Goal: Information Seeking & Learning: Learn about a topic

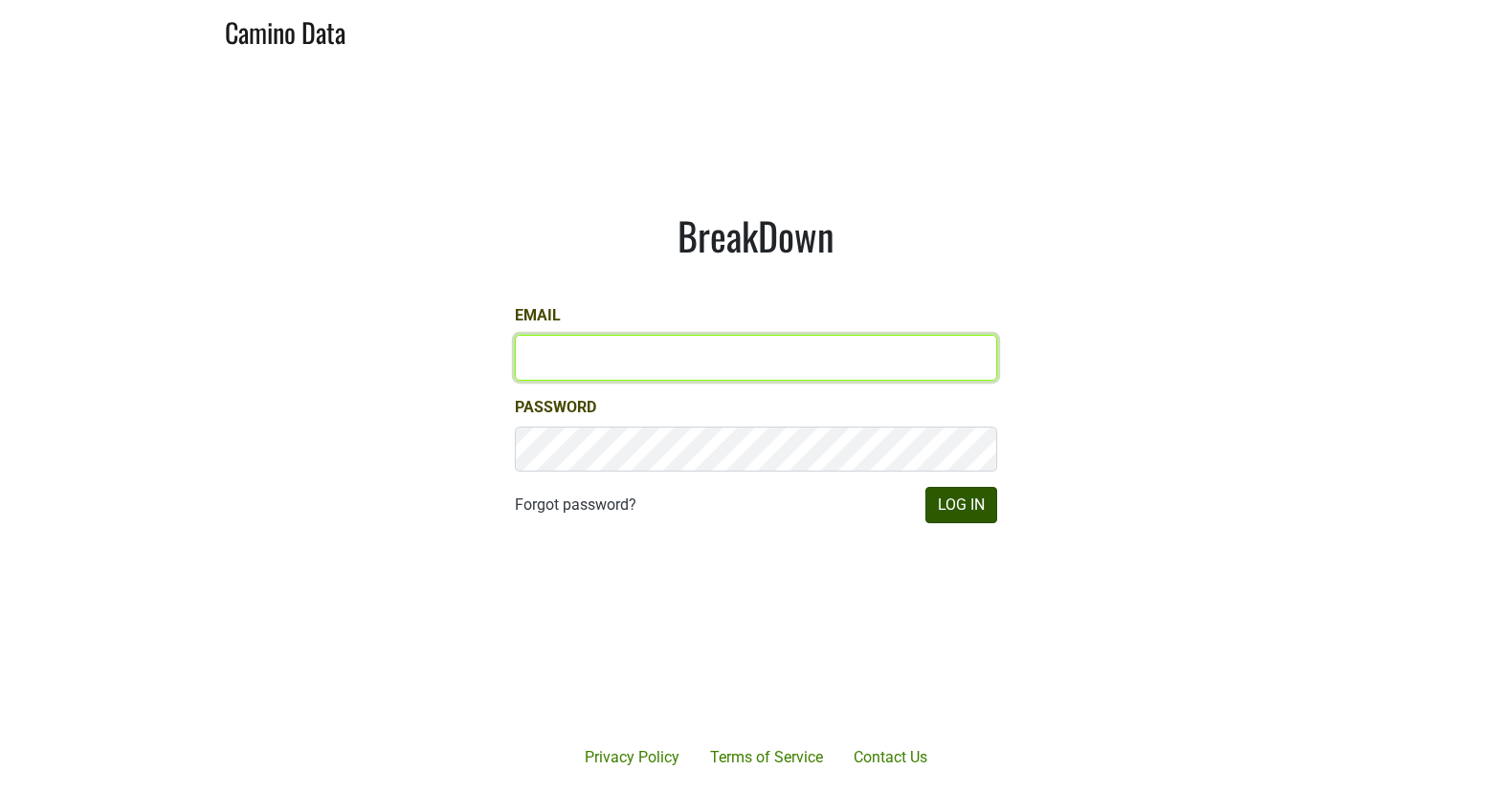
type input "[EMAIL_ADDRESS][DOMAIN_NAME]"
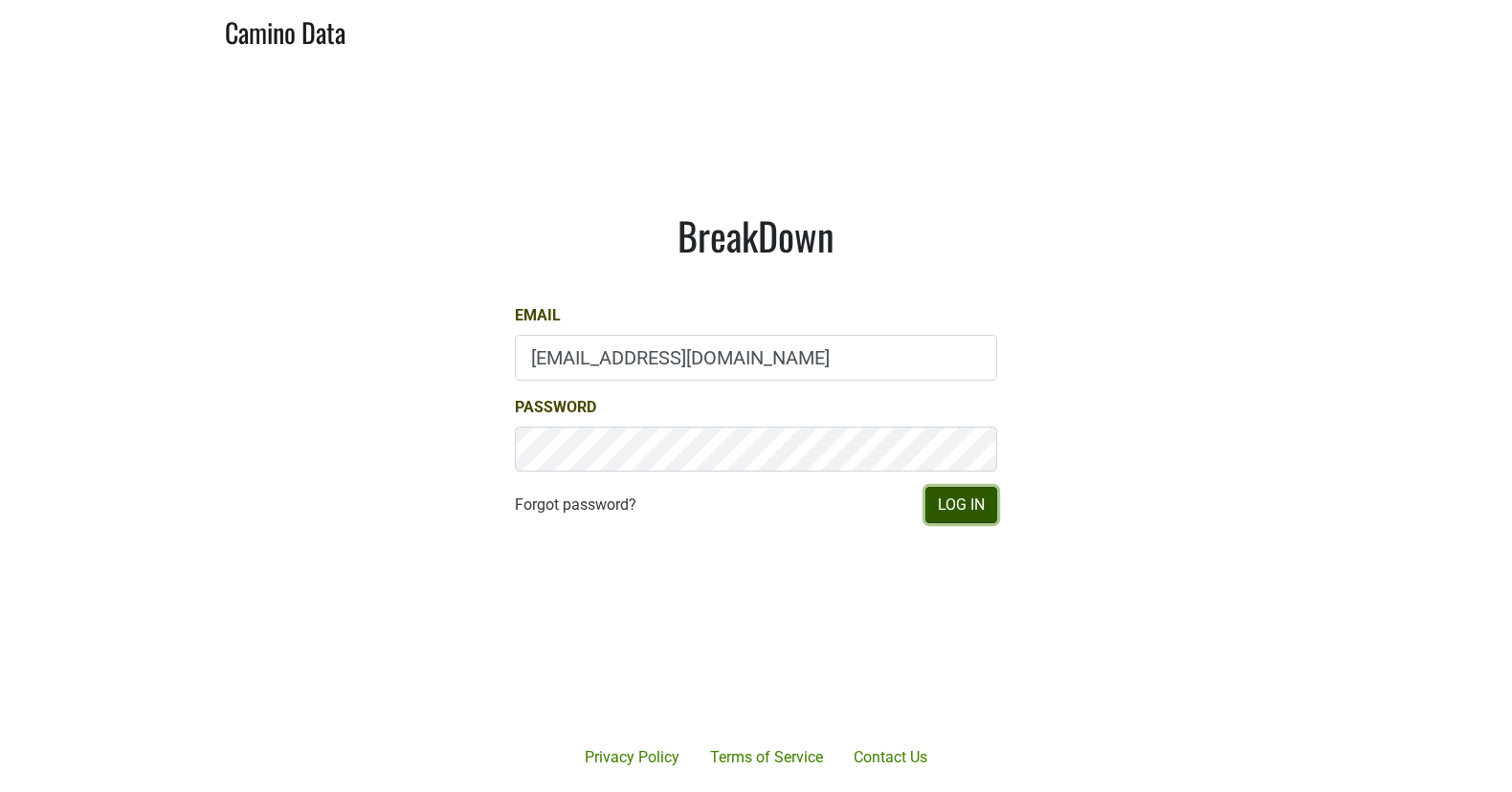
click at [948, 509] on button "Log In" at bounding box center [961, 505] width 71 height 37
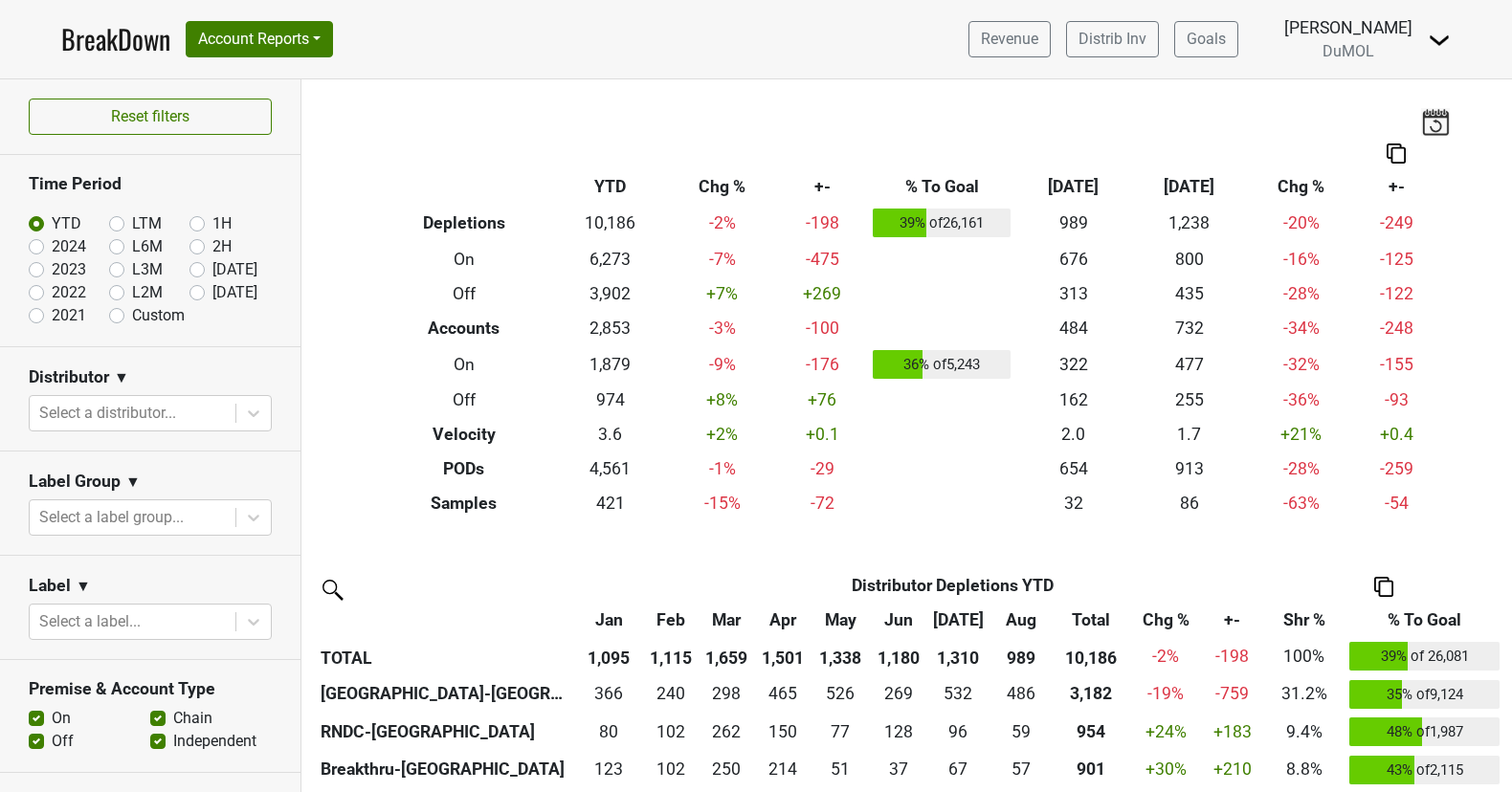
click at [132, 221] on label "LTM" at bounding box center [147, 223] width 30 height 23
click at [114, 221] on input "LTM" at bounding box center [147, 221] width 76 height 19
radio input "true"
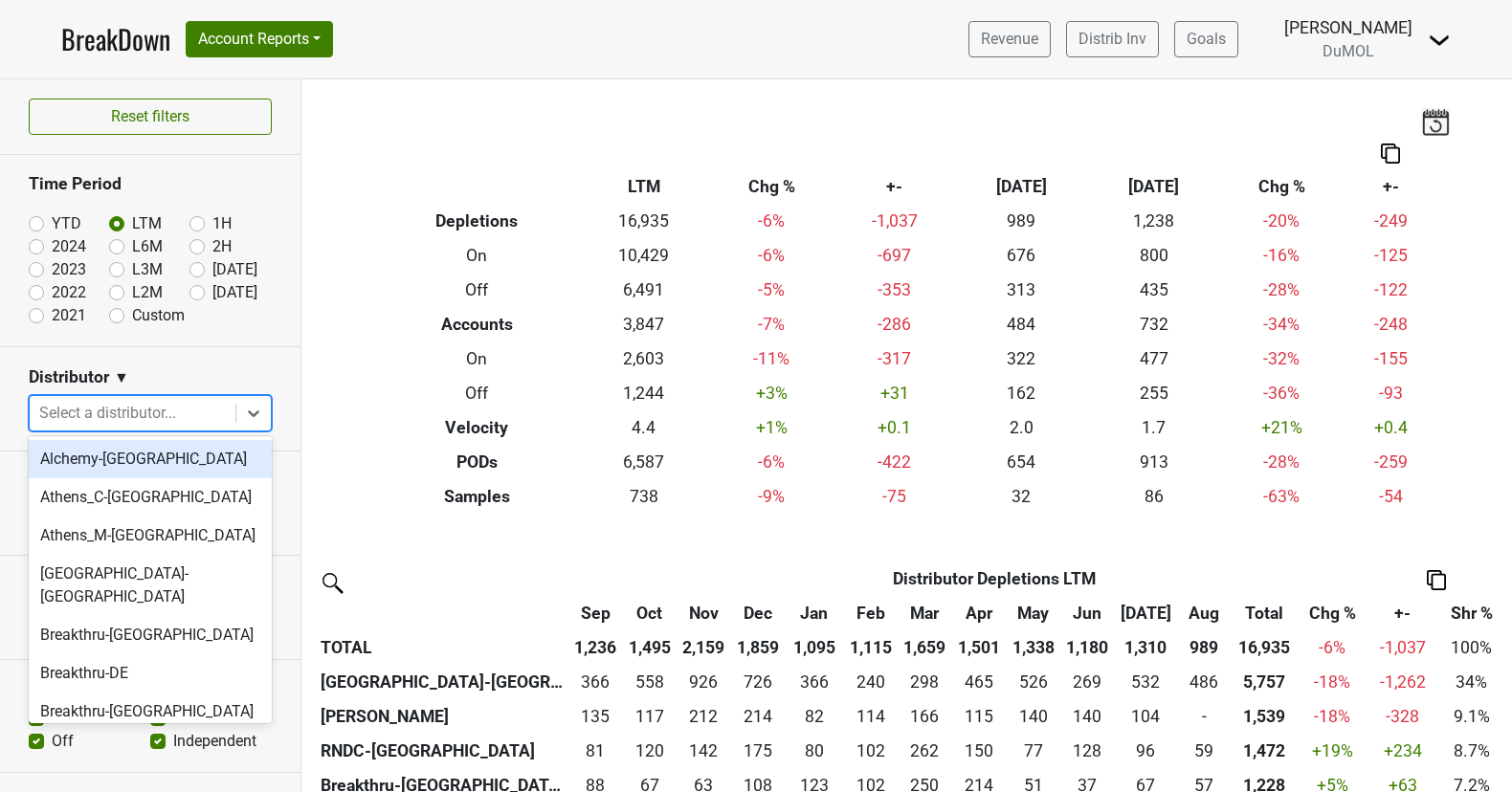
click at [181, 399] on div at bounding box center [133, 412] width 186 height 27
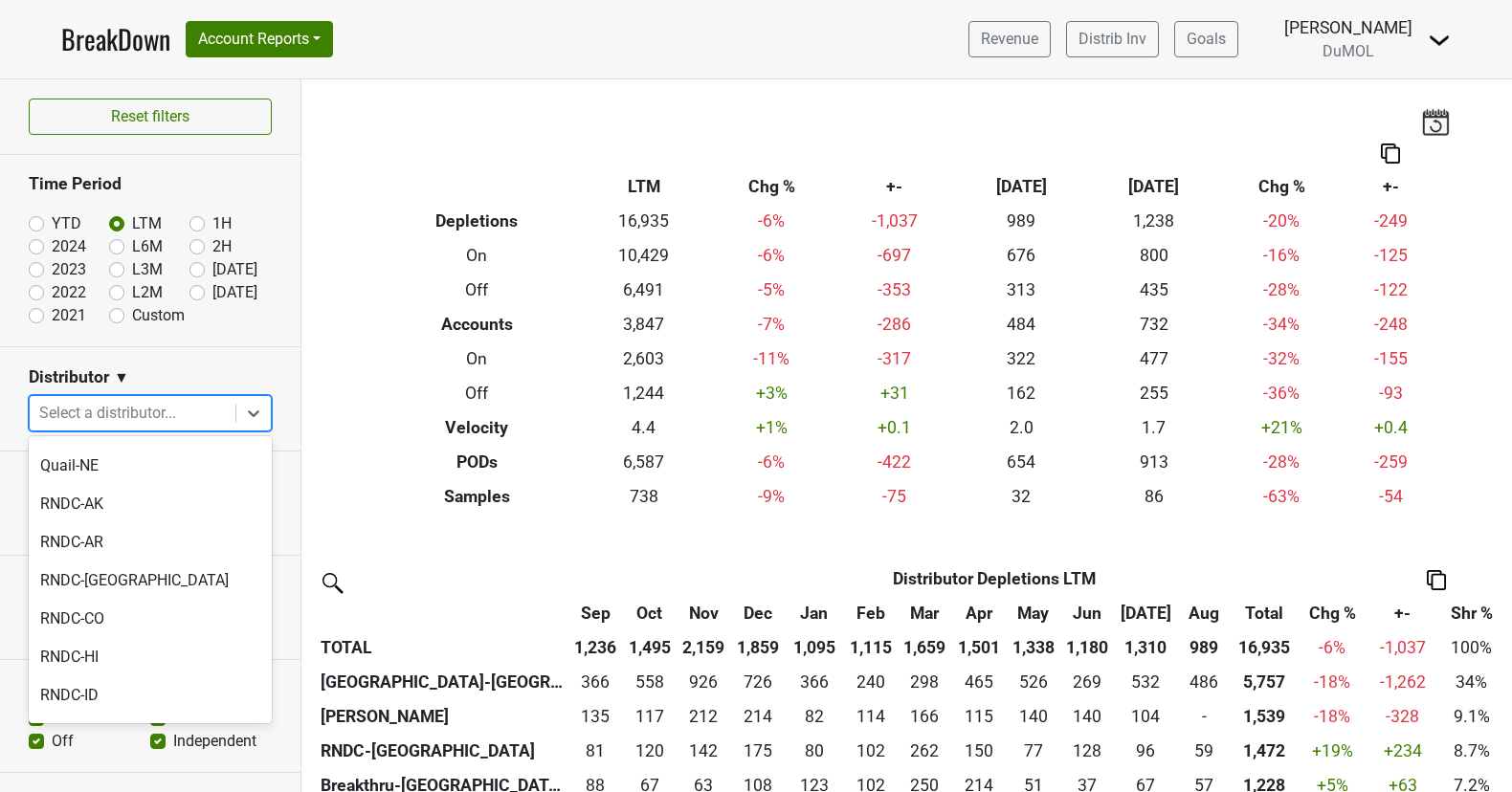
scroll to position [1426, 0]
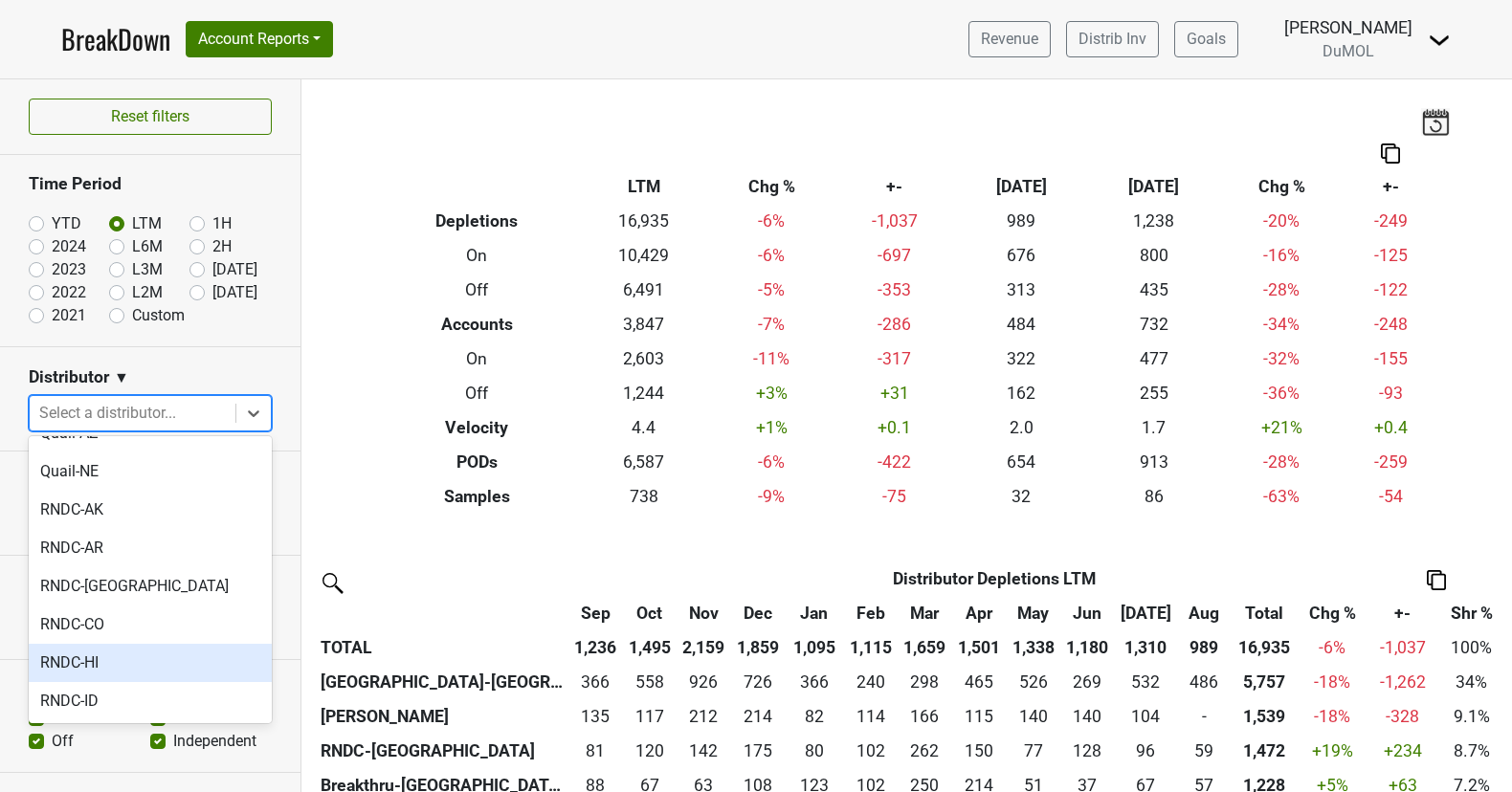
click at [135, 644] on div "RNDC-HI" at bounding box center [150, 663] width 243 height 39
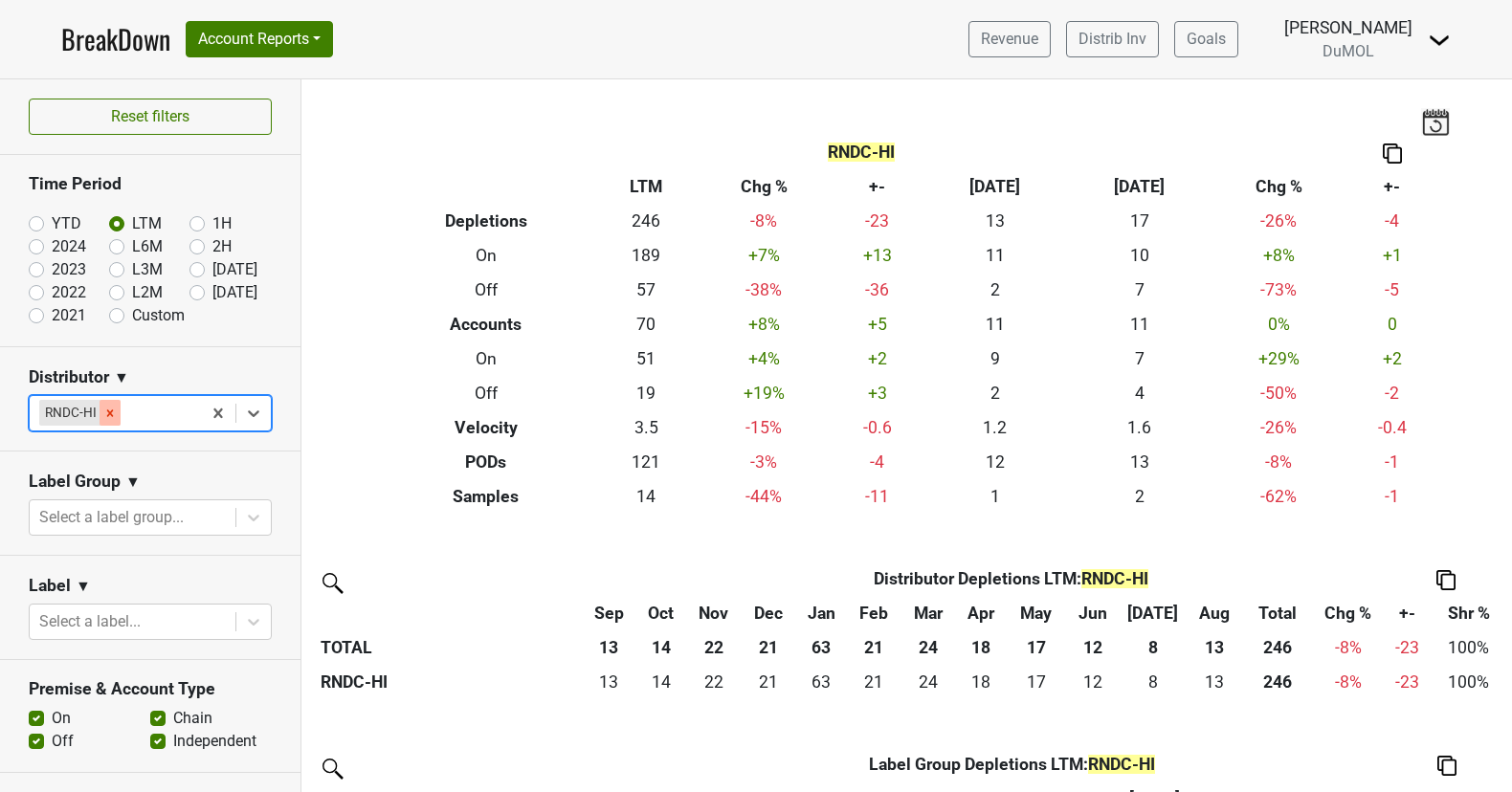
click at [109, 407] on icon "Remove RNDC-HI" at bounding box center [110, 413] width 14 height 14
click at [109, 407] on div "Reset filters Time Period YTD LTM 1H 2024 L6M 2H 2023 L3M Aug '25 2022 L2M Sep …" at bounding box center [151, 435] width 301 height 713
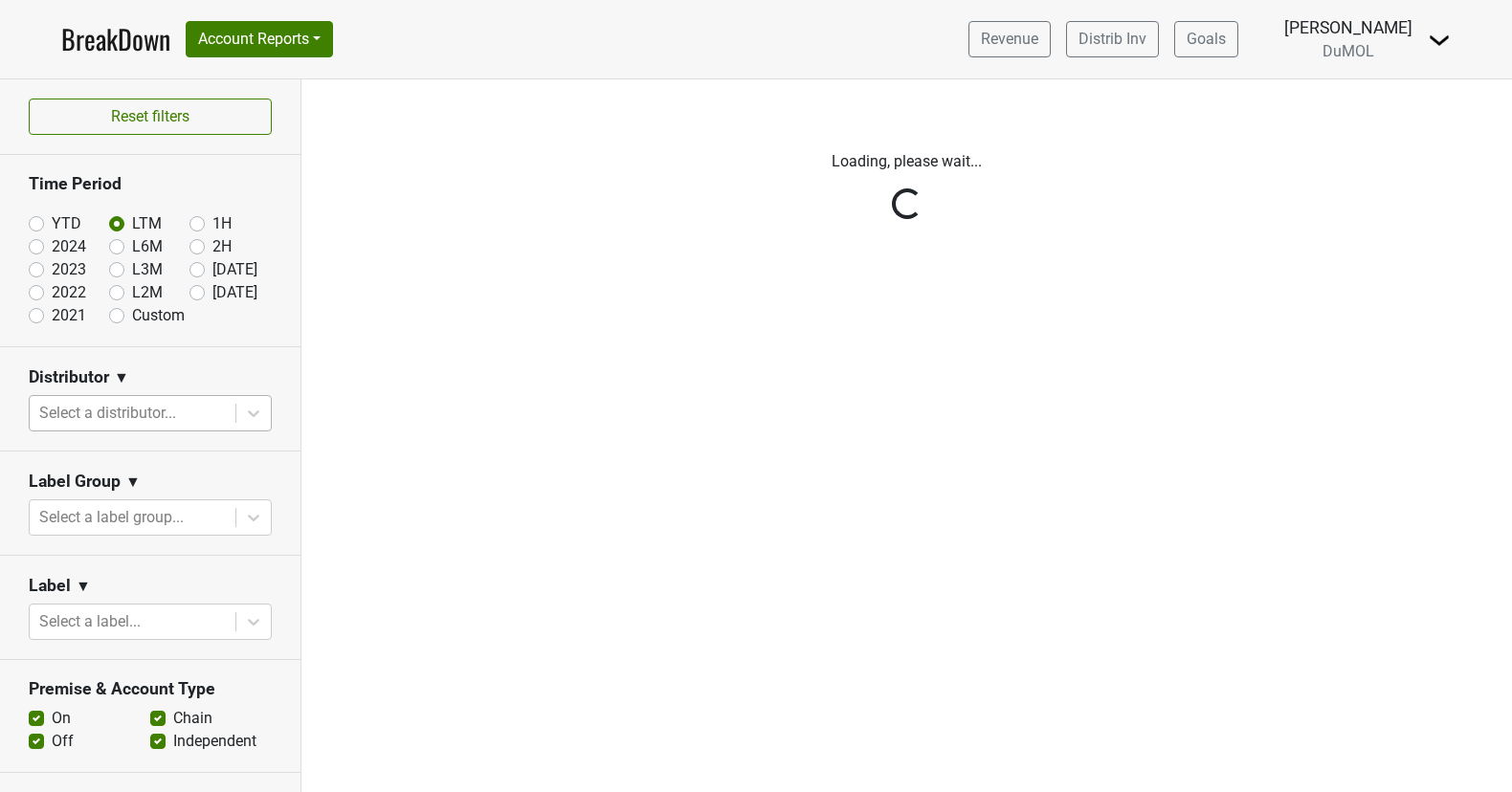
click at [258, 411] on div "Reset filters Time Period YTD LTM 1H 2024 L6M 2H 2023 L3M Aug '25 2022 L2M Sep …" at bounding box center [151, 435] width 301 height 713
click at [258, 411] on icon at bounding box center [254, 413] width 12 height 7
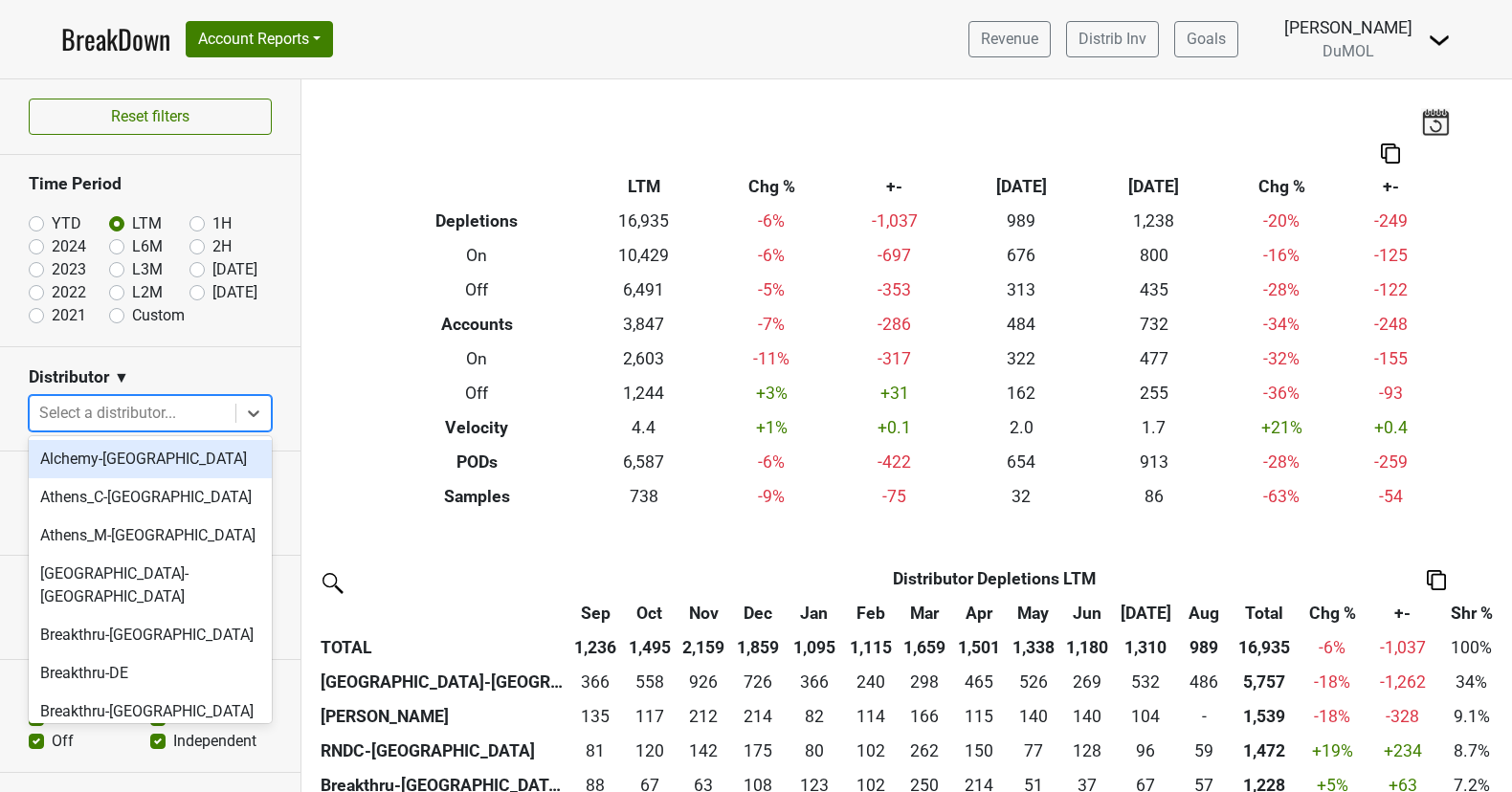
click at [258, 411] on icon at bounding box center [254, 413] width 12 height 7
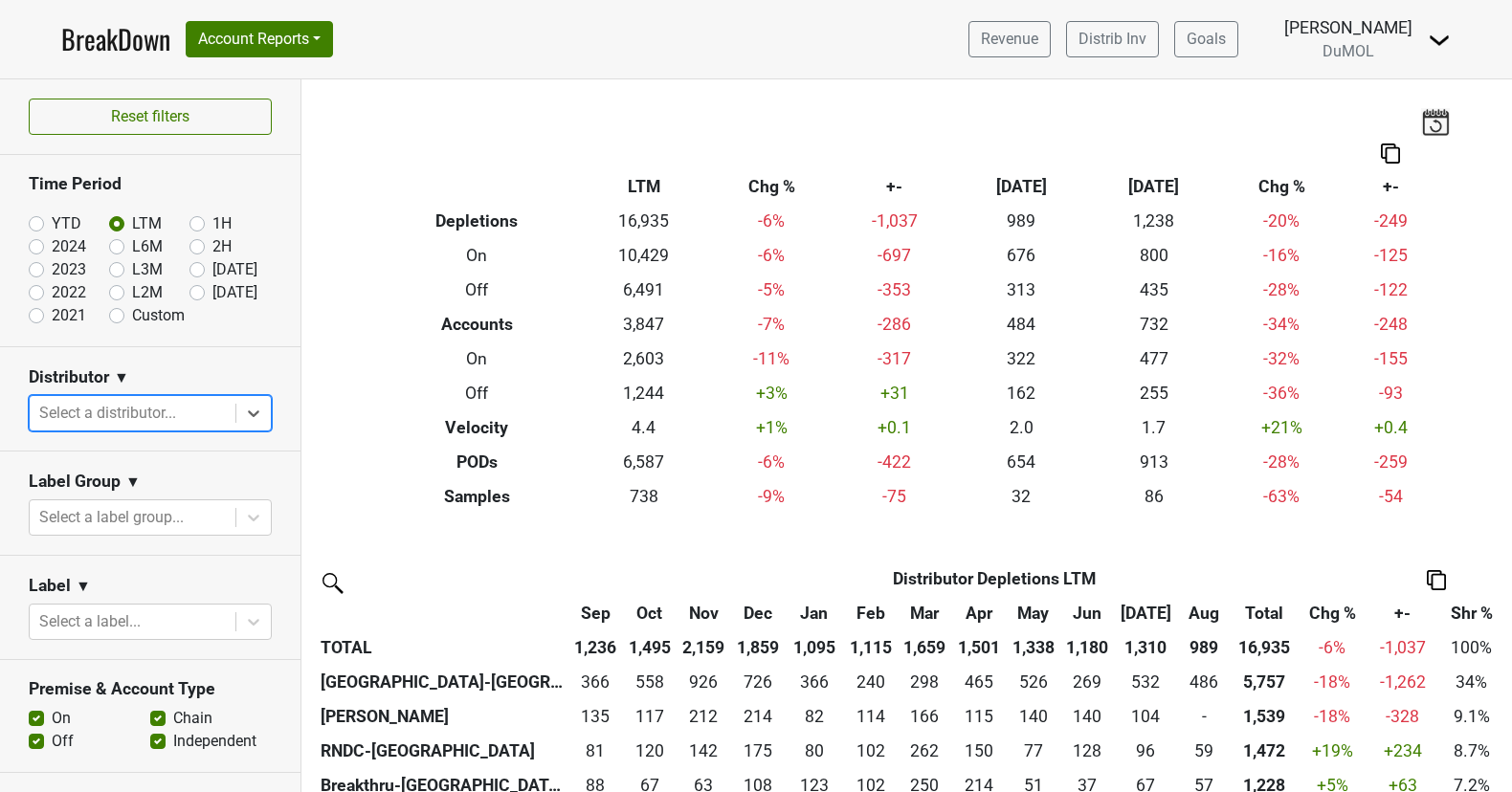
click at [258, 411] on icon at bounding box center [254, 413] width 12 height 7
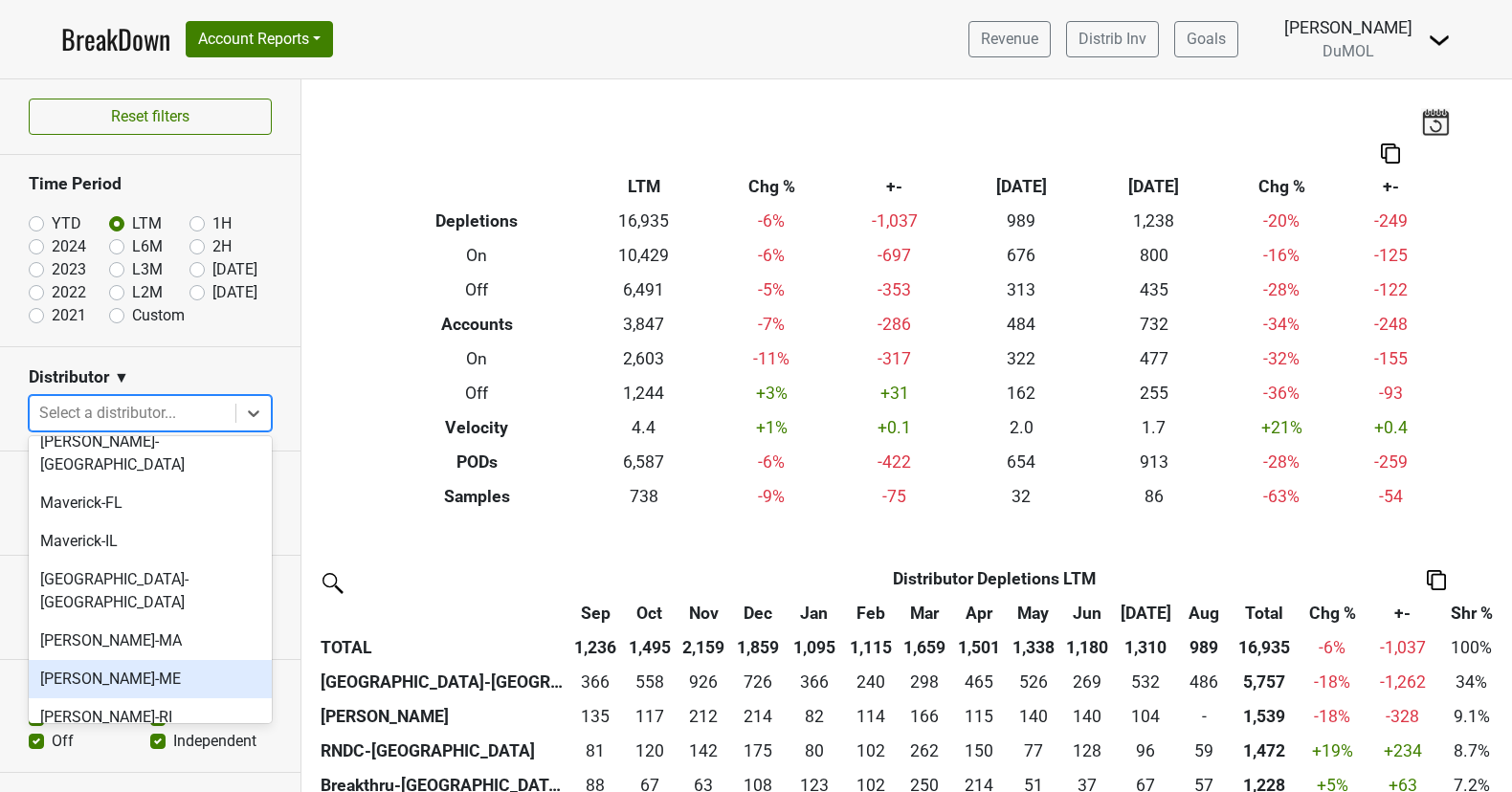
scroll to position [1126, 0]
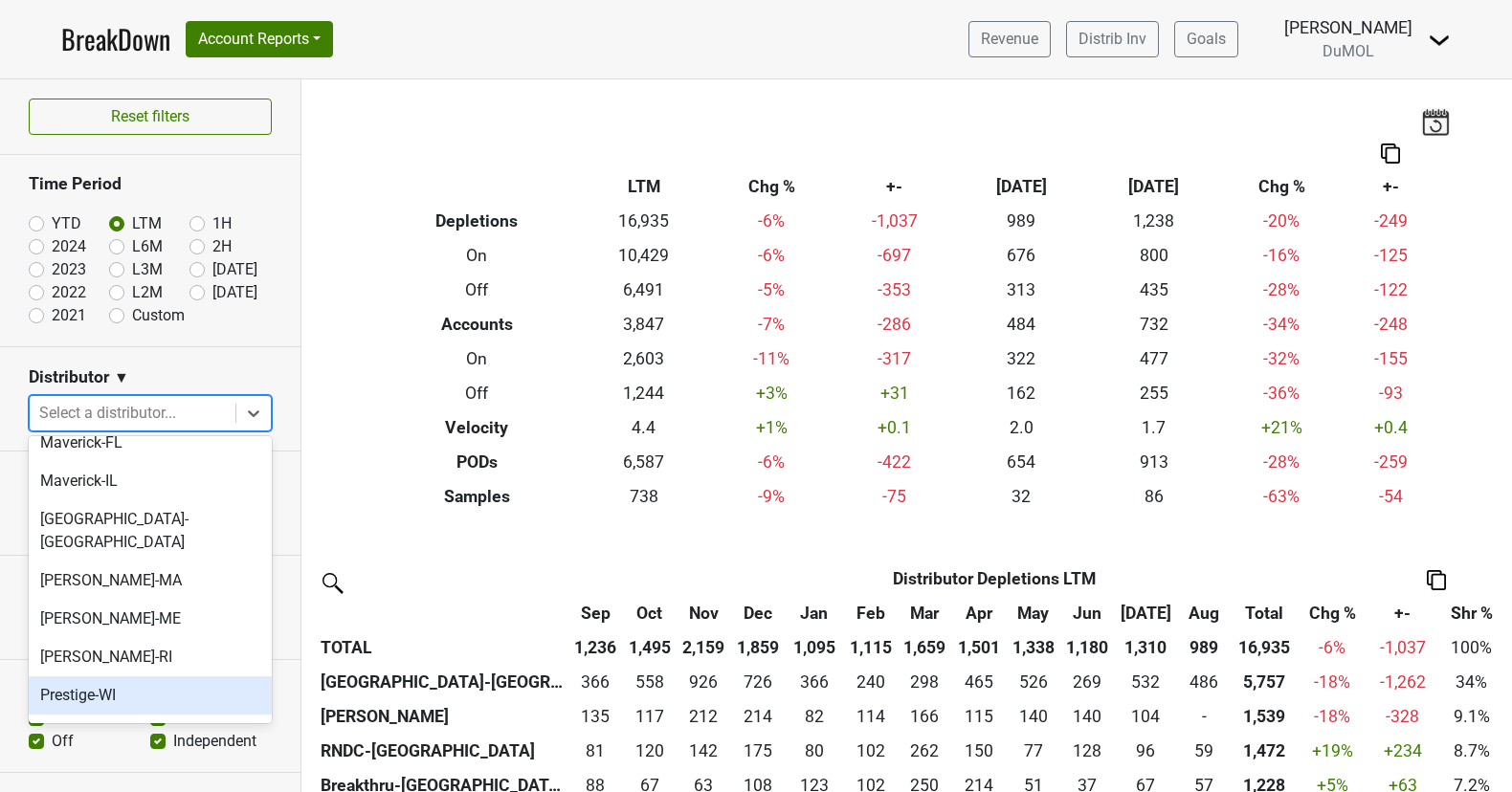
click at [166, 676] on div "Prestige-WI" at bounding box center [150, 695] width 243 height 39
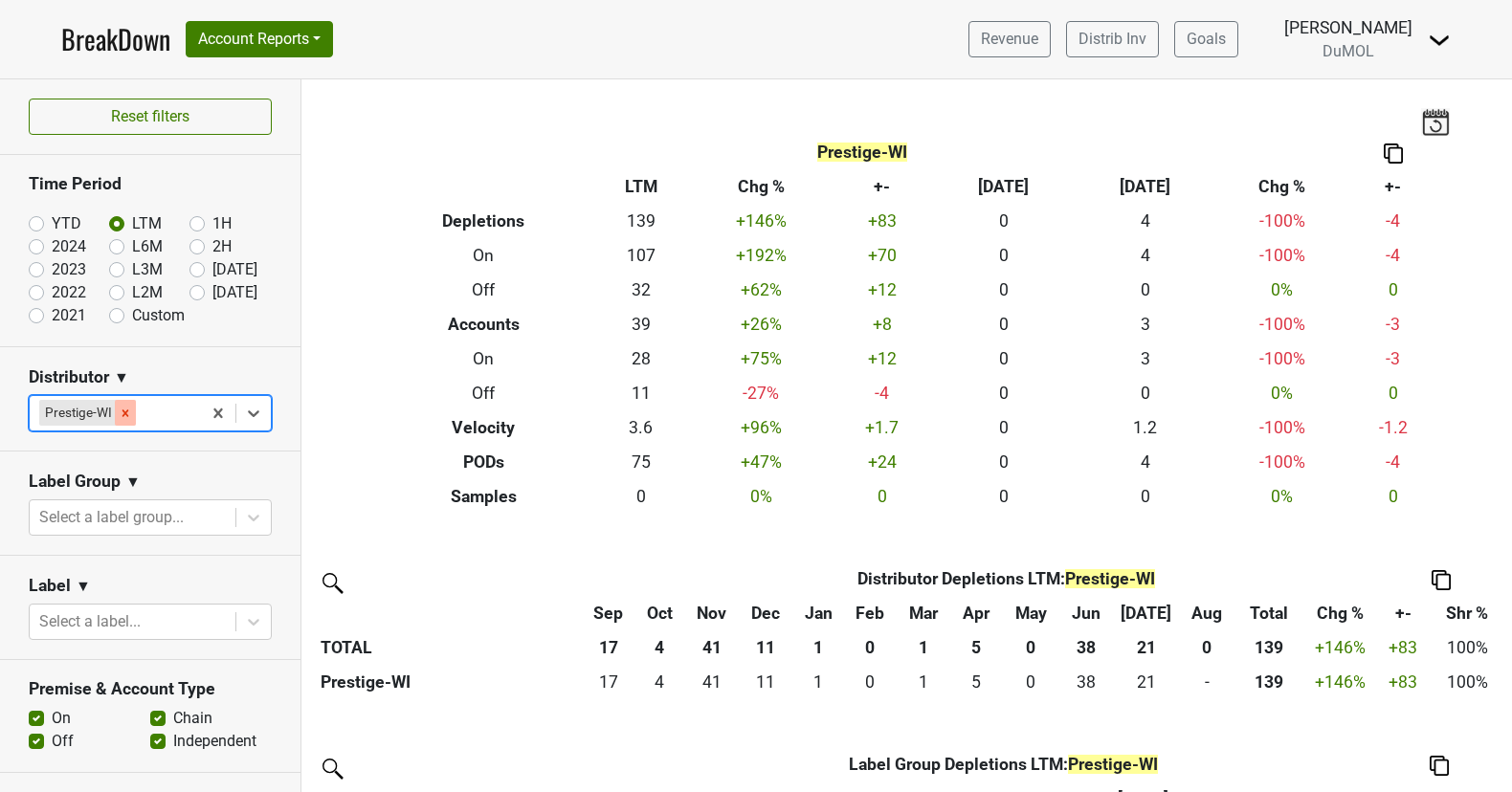
click at [122, 406] on icon "Remove Prestige-WI" at bounding box center [126, 413] width 14 height 14
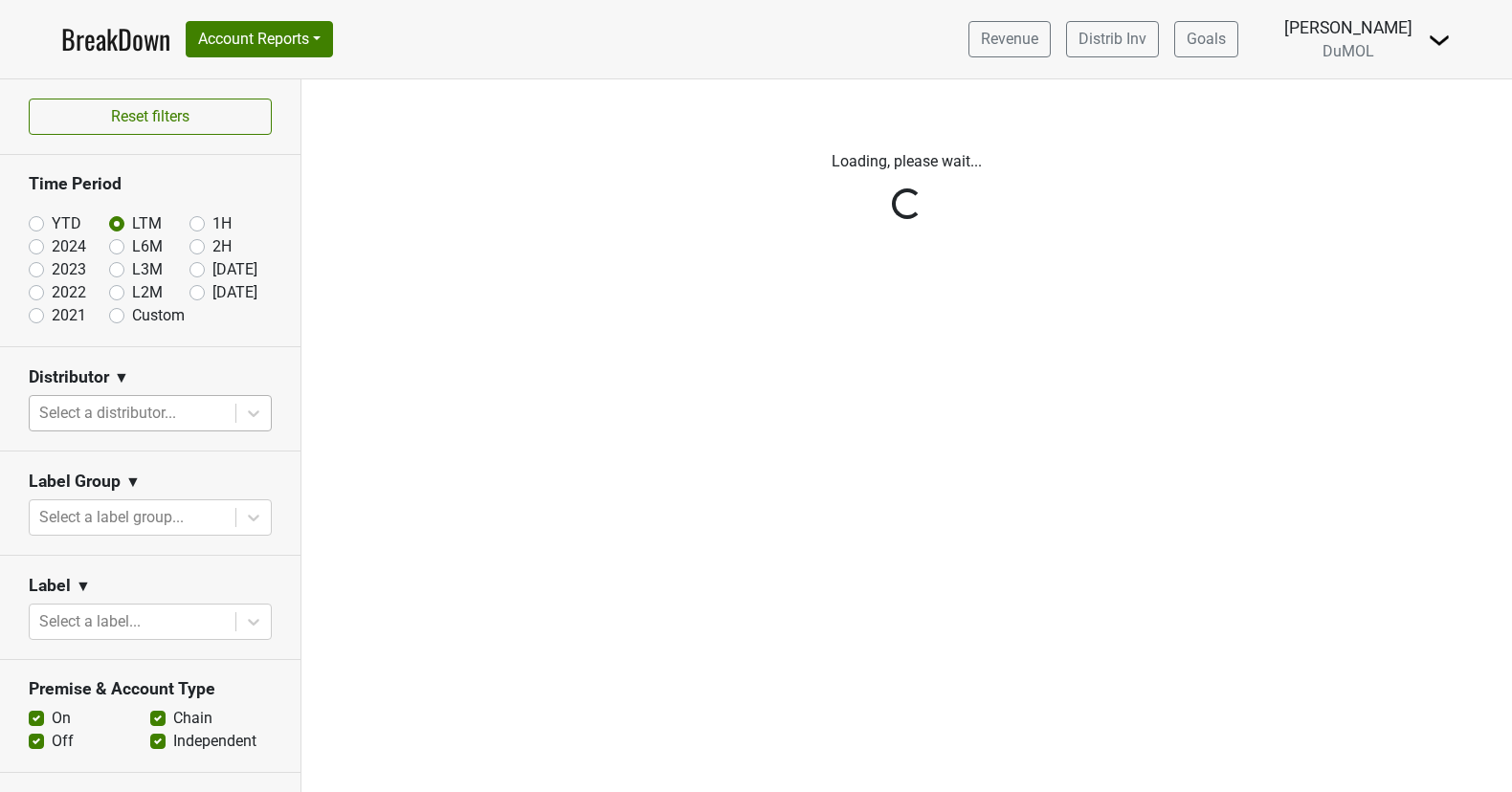
click at [256, 416] on div "Reset filters Time Period YTD LTM 1H 2024 L6M 2H 2023 L3M Aug '25 2022 L2M Sep …" at bounding box center [151, 435] width 301 height 713
click at [256, 415] on div "Reset filters Time Period YTD LTM 1H 2024 L6M 2H 2023 L3M Aug '25 2022 L2M Sep …" at bounding box center [151, 435] width 301 height 713
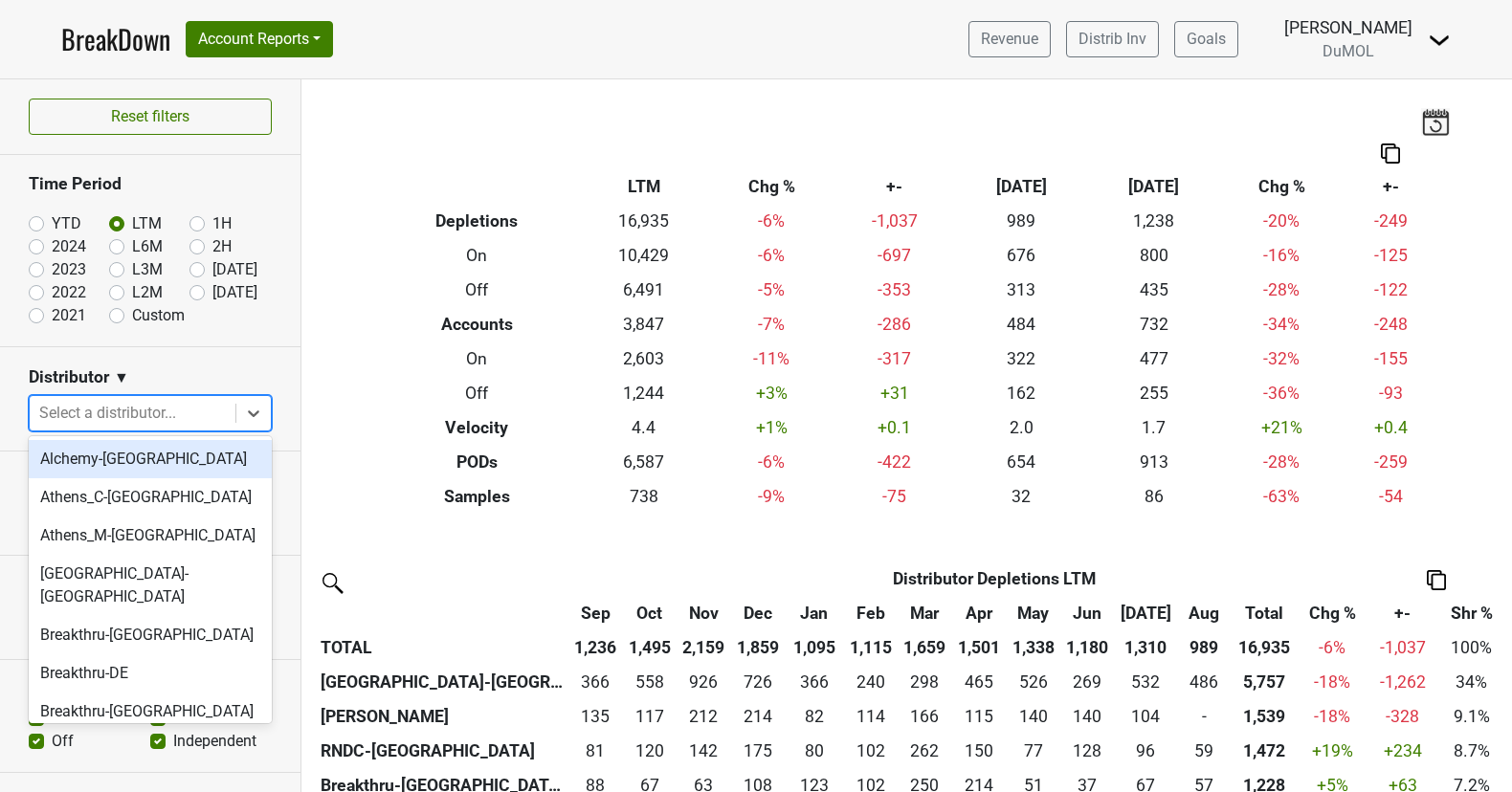
click at [256, 415] on icon at bounding box center [253, 412] width 19 height 19
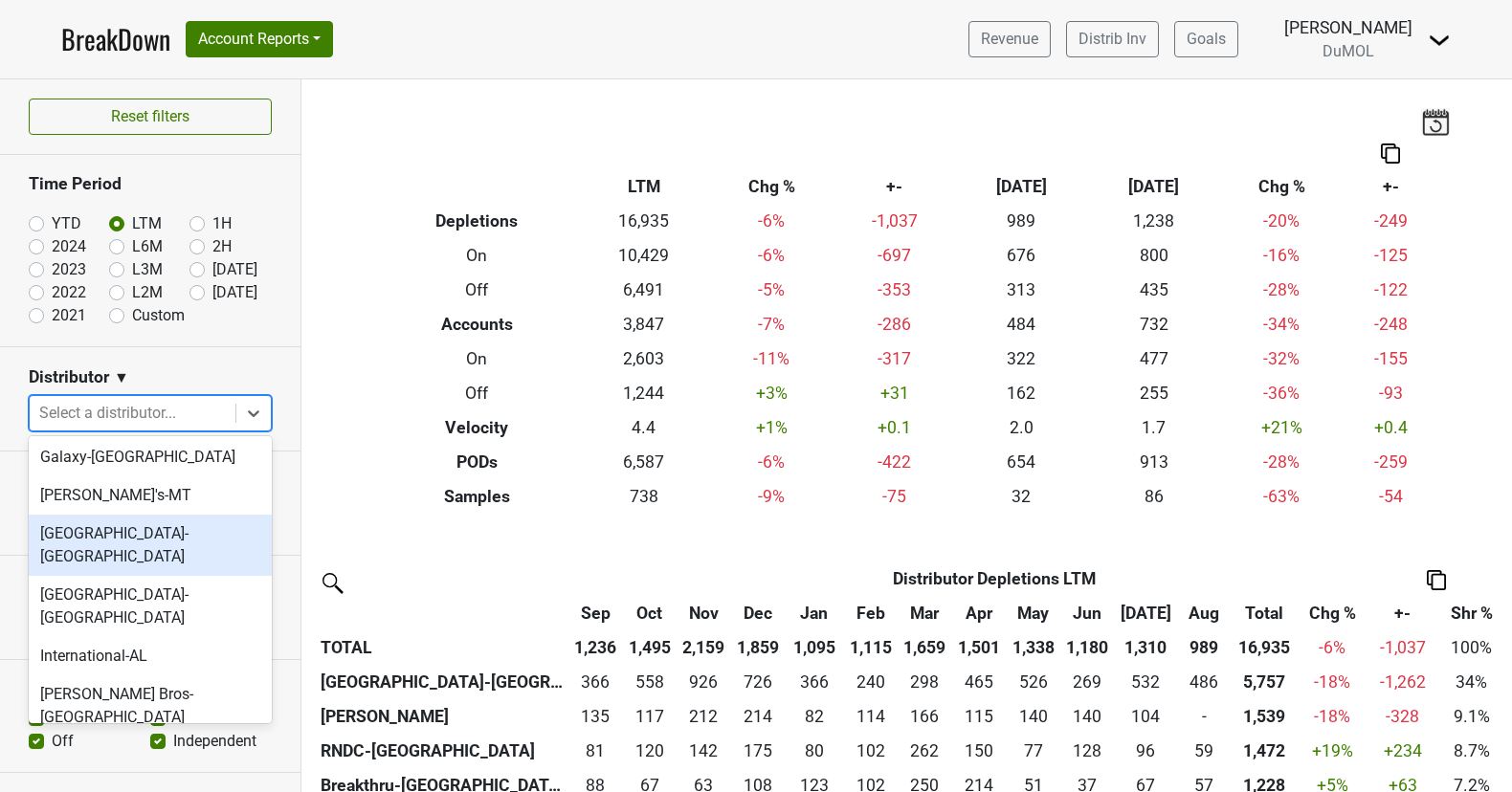
scroll to position [761, 0]
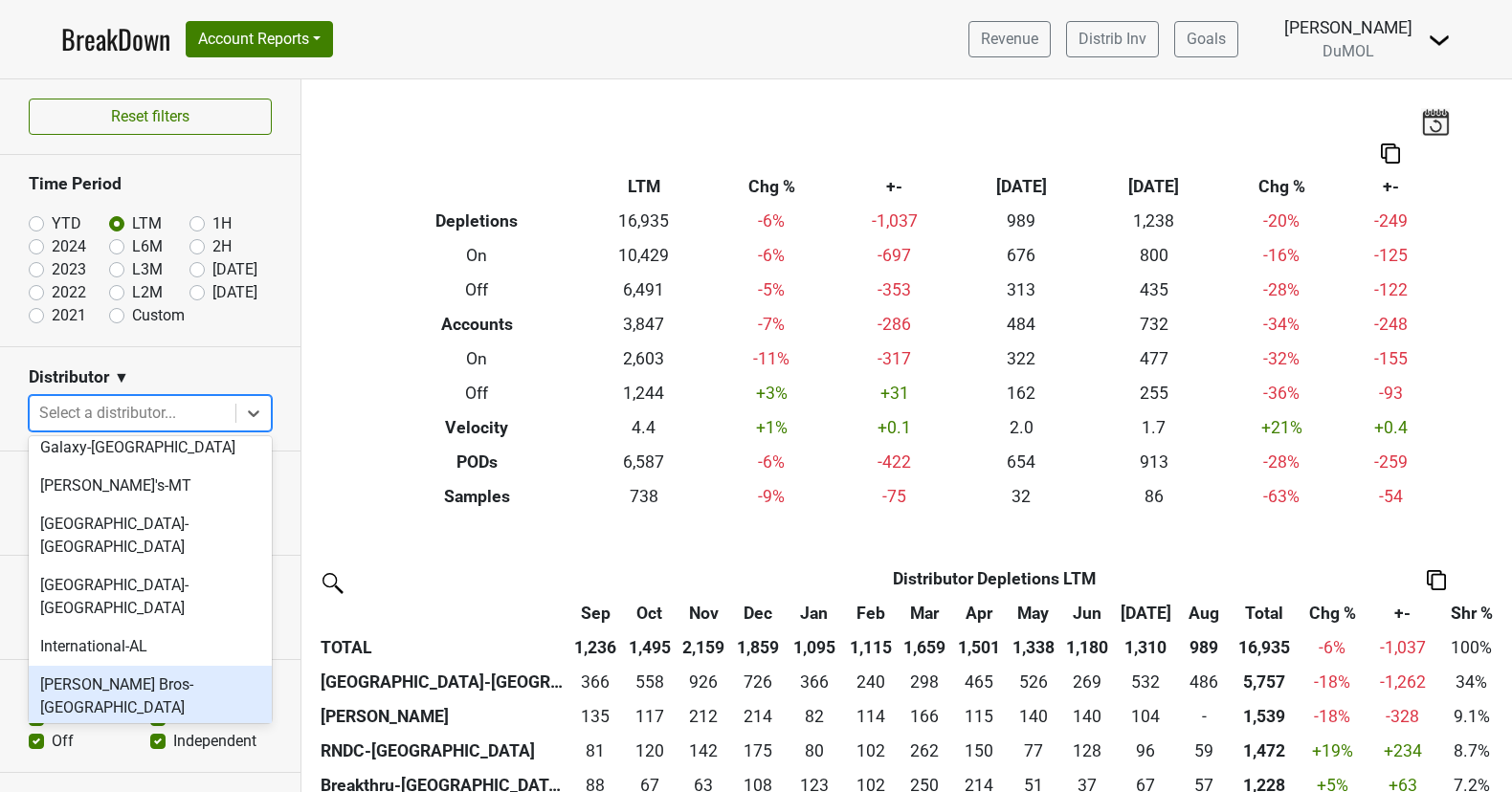
click at [158, 666] on div "[PERSON_NAME] Bros-[GEOGRAPHIC_DATA]" at bounding box center [150, 697] width 243 height 61
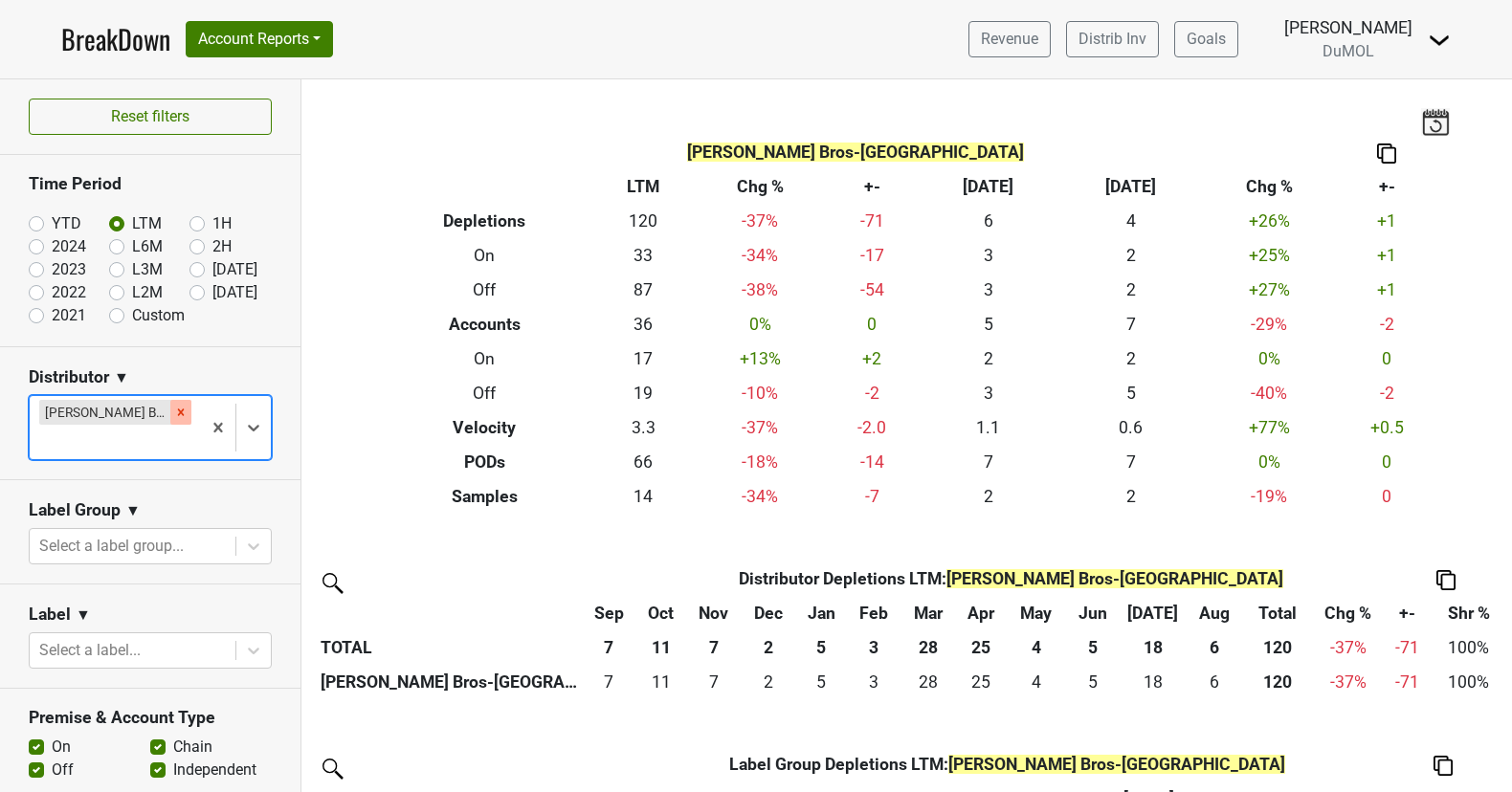
click at [174, 406] on icon "Remove Johnson Bros-MN" at bounding box center [181, 412] width 14 height 14
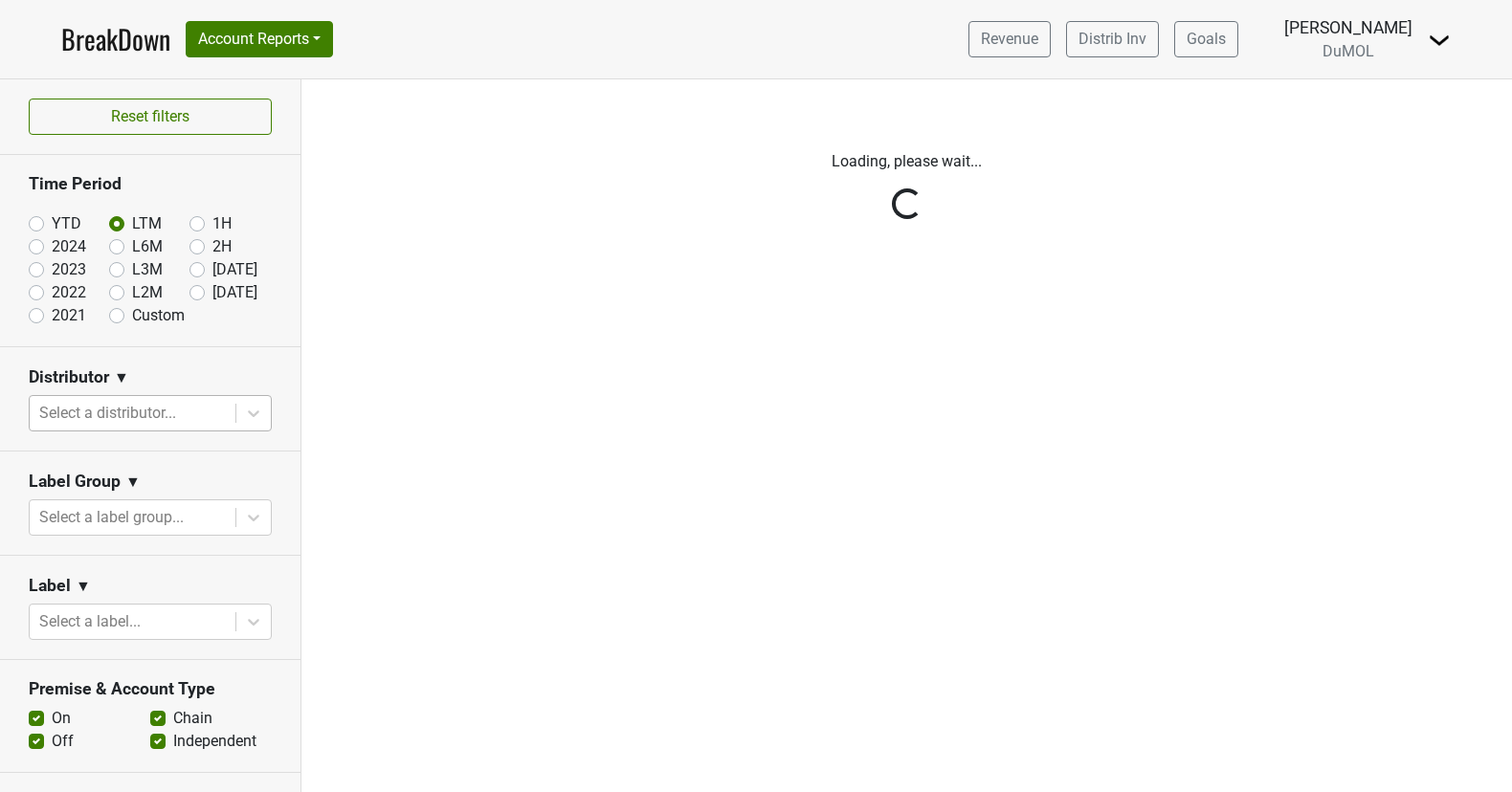
click at [253, 406] on div "Reset filters Time Period YTD LTM 1H 2024 L6M 2H 2023 L3M Aug '25 2022 L2M Sep …" at bounding box center [151, 435] width 301 height 713
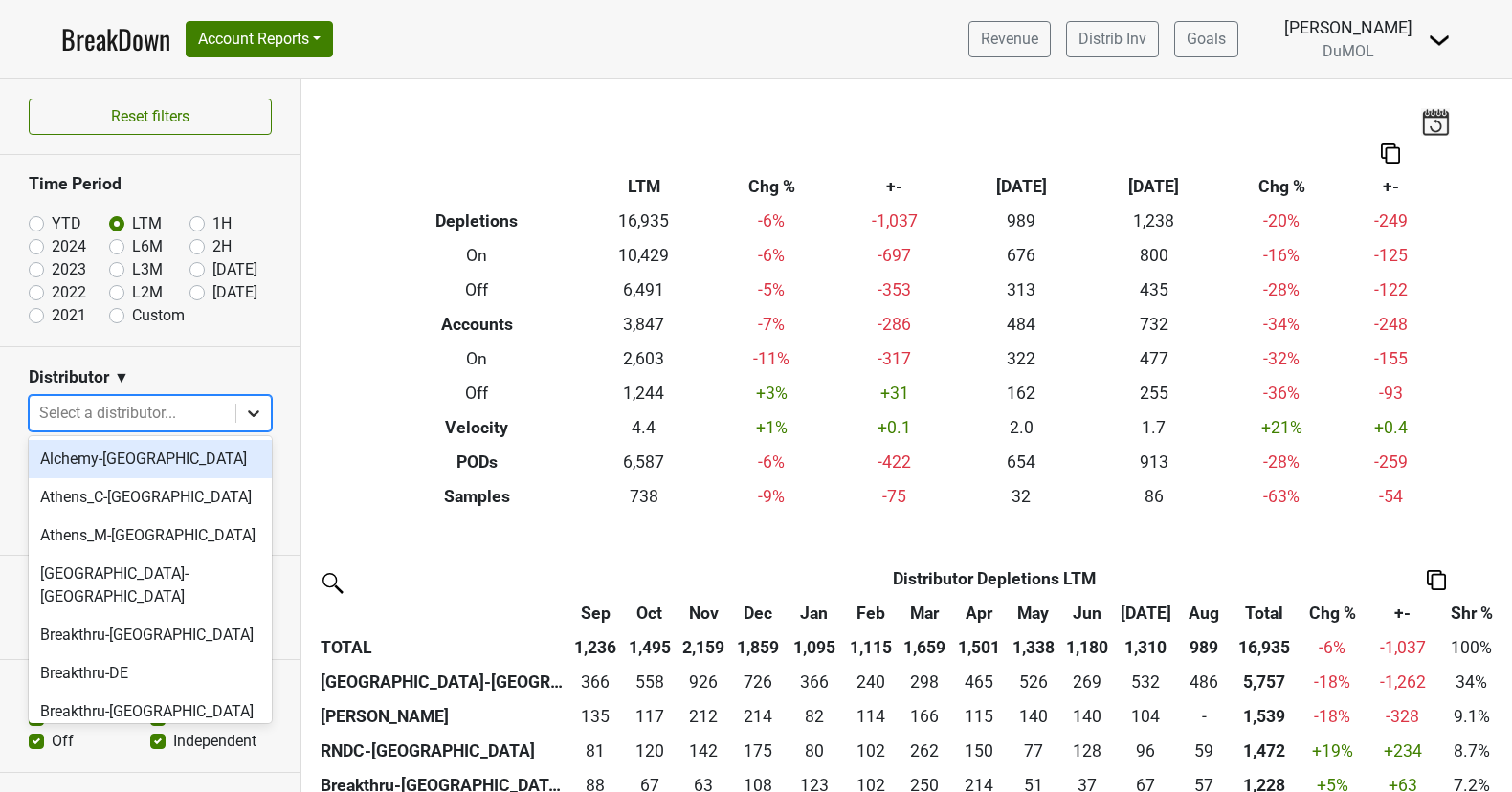
click at [252, 406] on icon at bounding box center [253, 412] width 19 height 19
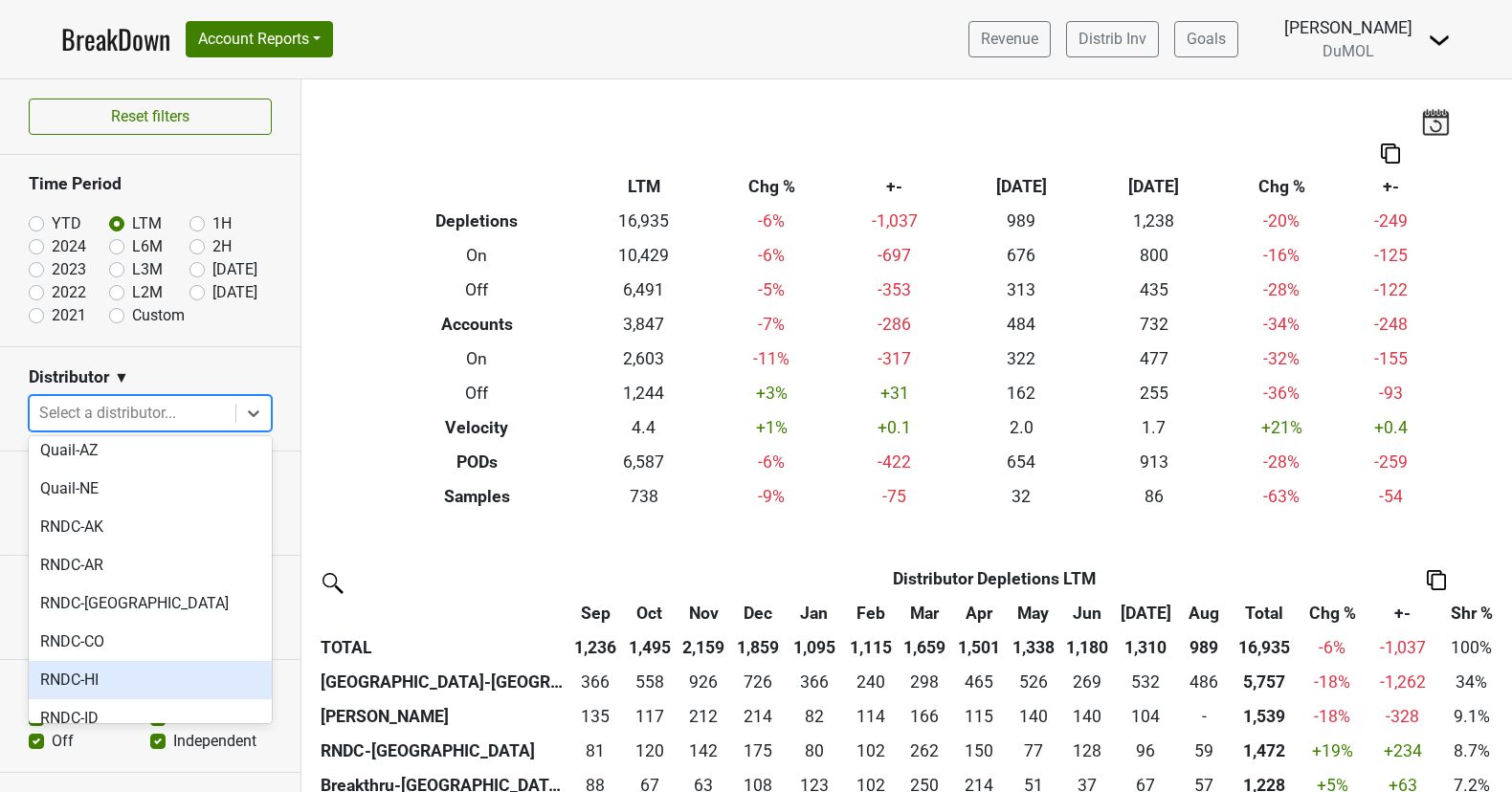
scroll to position [1432, 0]
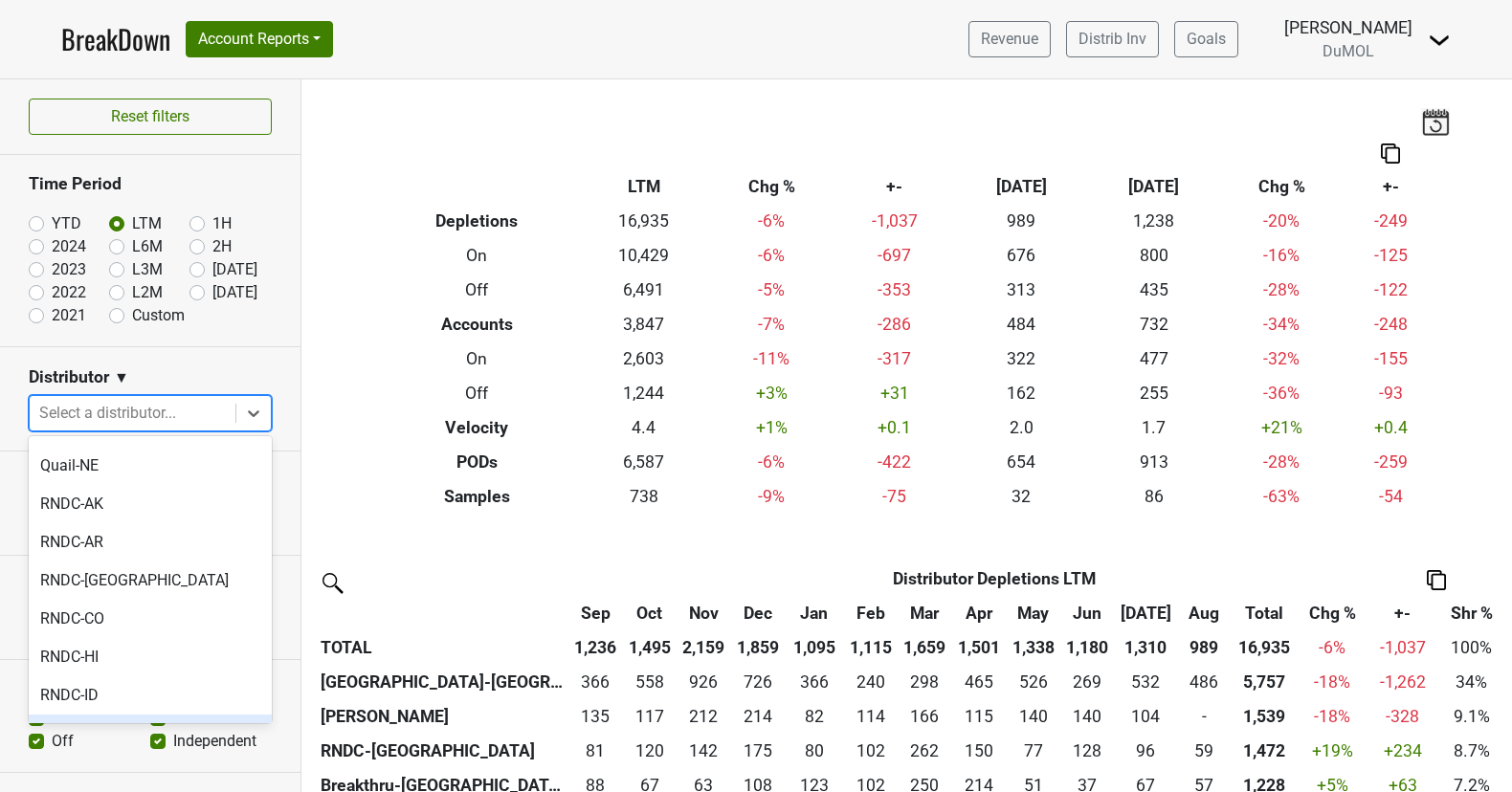
click at [133, 715] on div "RNDC-IN" at bounding box center [150, 734] width 243 height 39
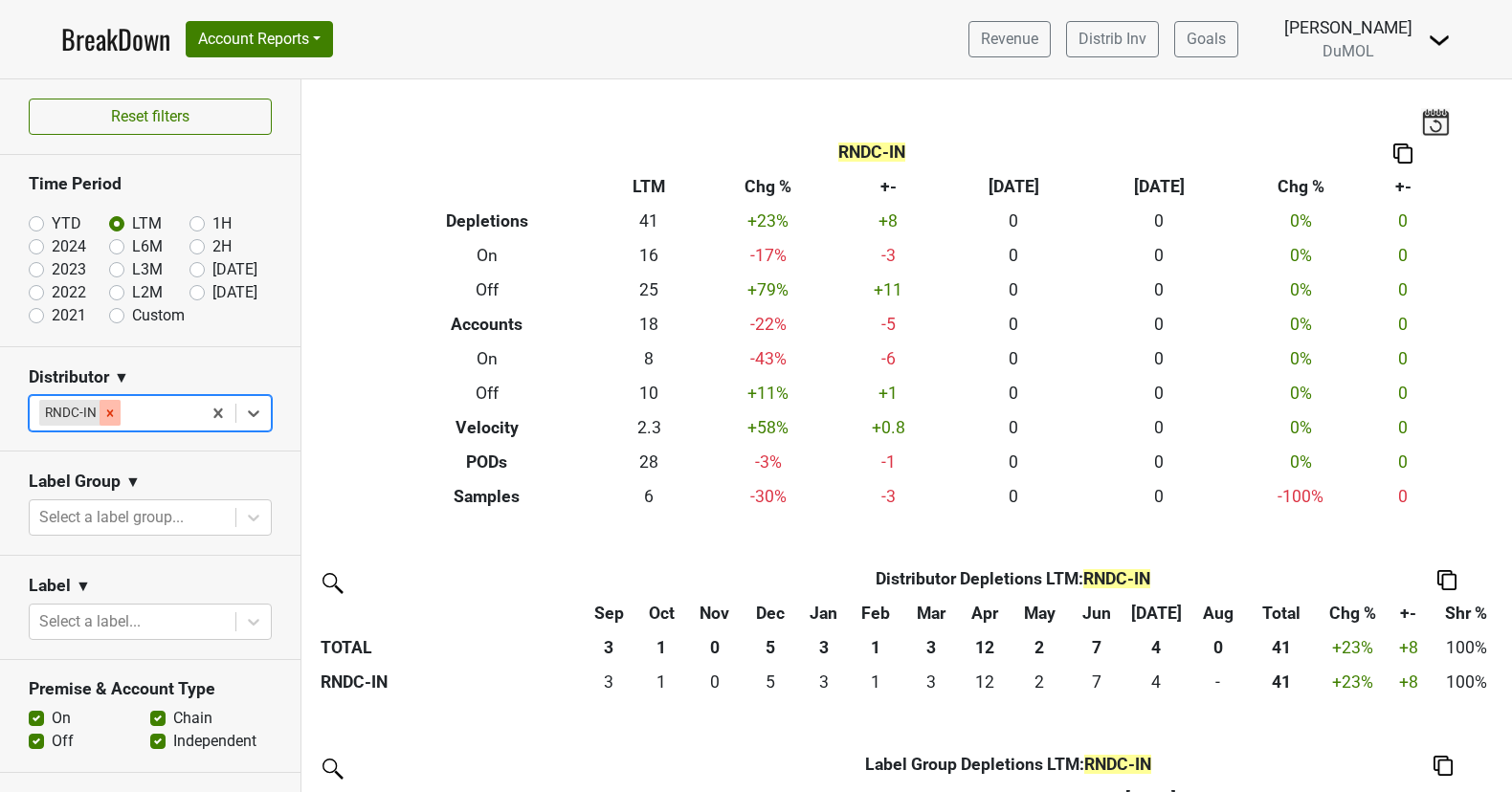
click at [103, 408] on icon "Remove RNDC-IN" at bounding box center [110, 413] width 14 height 14
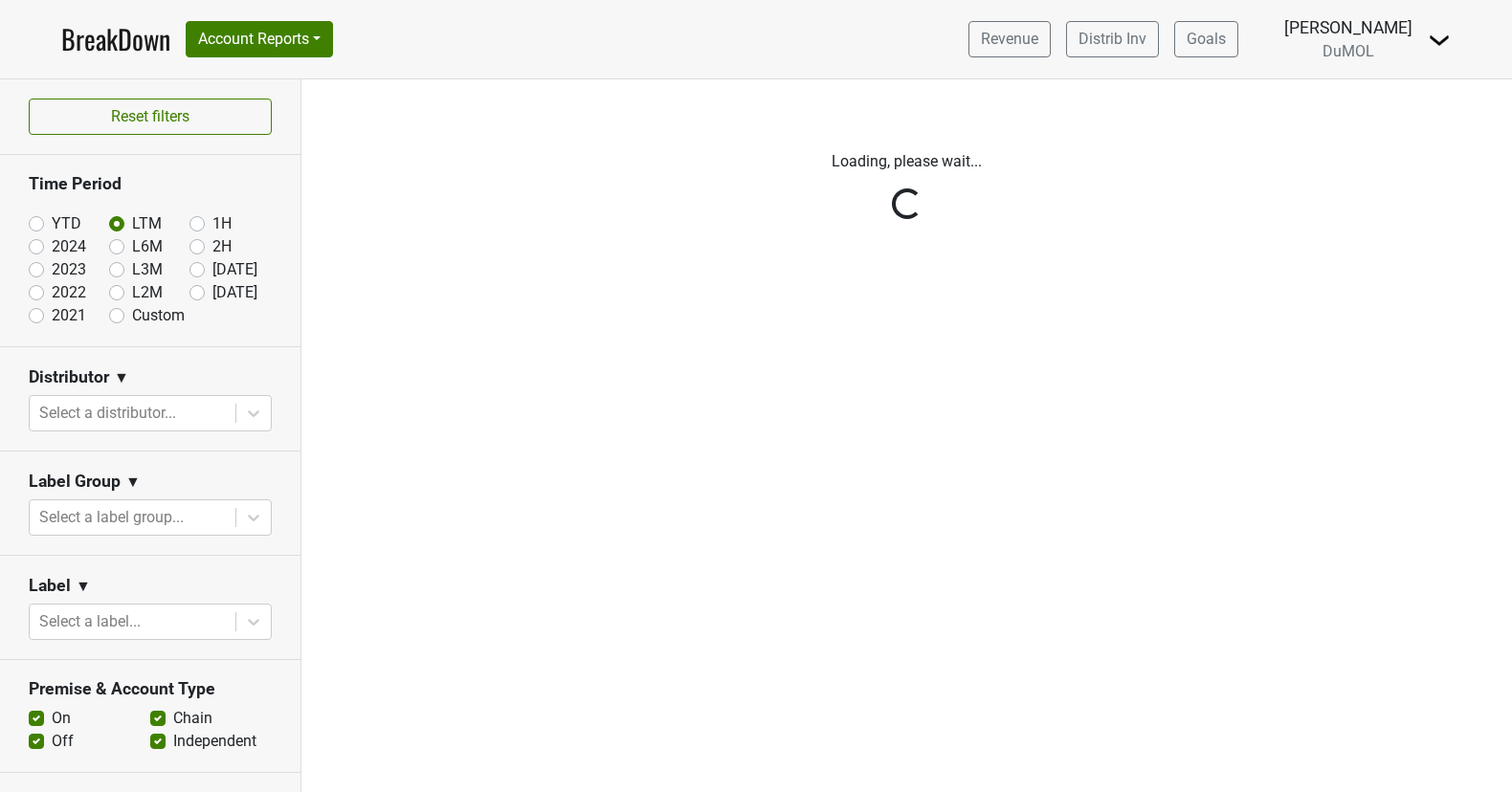
click at [254, 408] on div "Reset filters Time Period YTD LTM 1H 2024 L6M 2H 2023 L3M Aug '25 2022 L2M Sep …" at bounding box center [151, 435] width 301 height 713
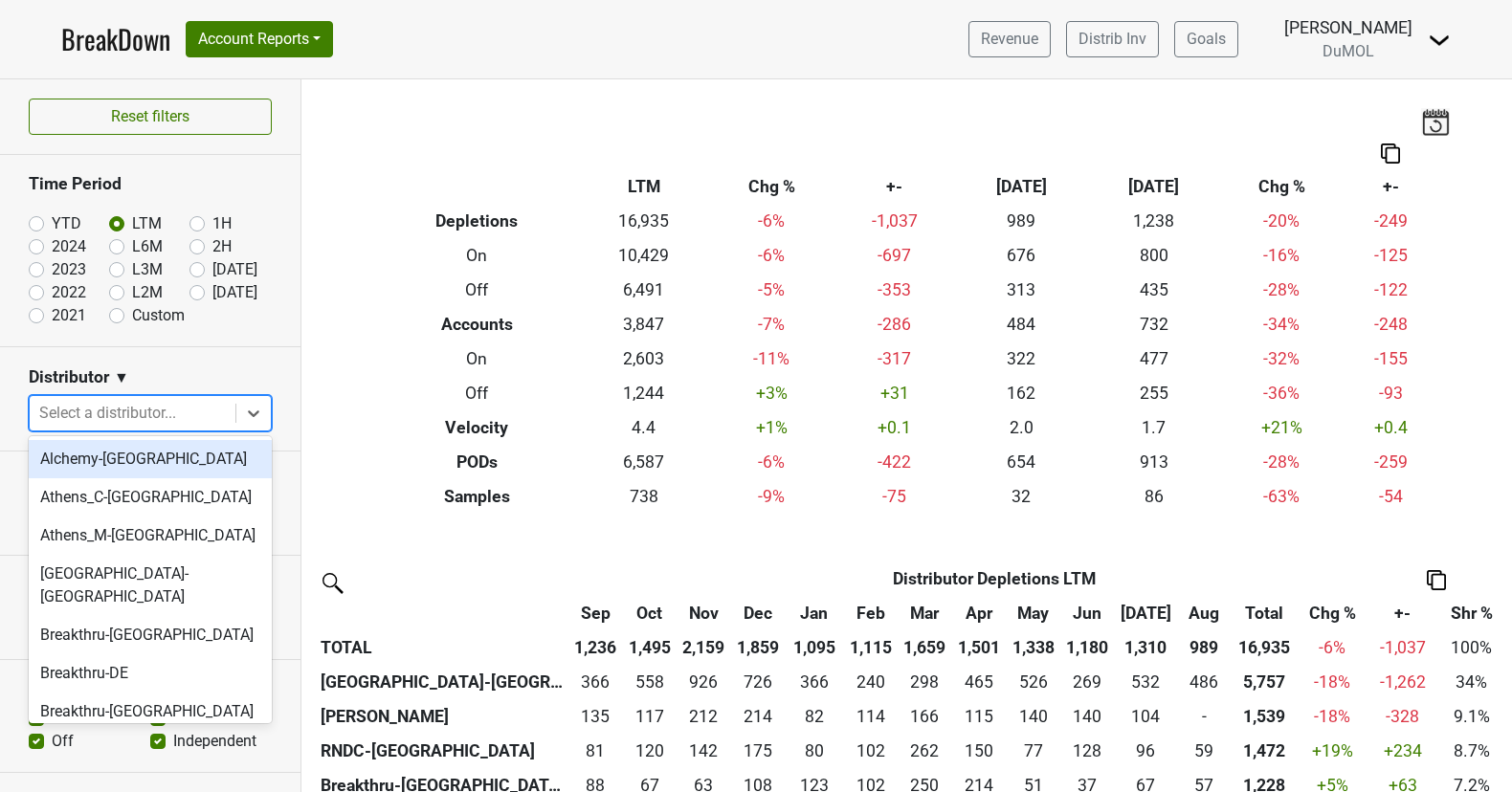
click at [254, 408] on icon at bounding box center [253, 412] width 19 height 19
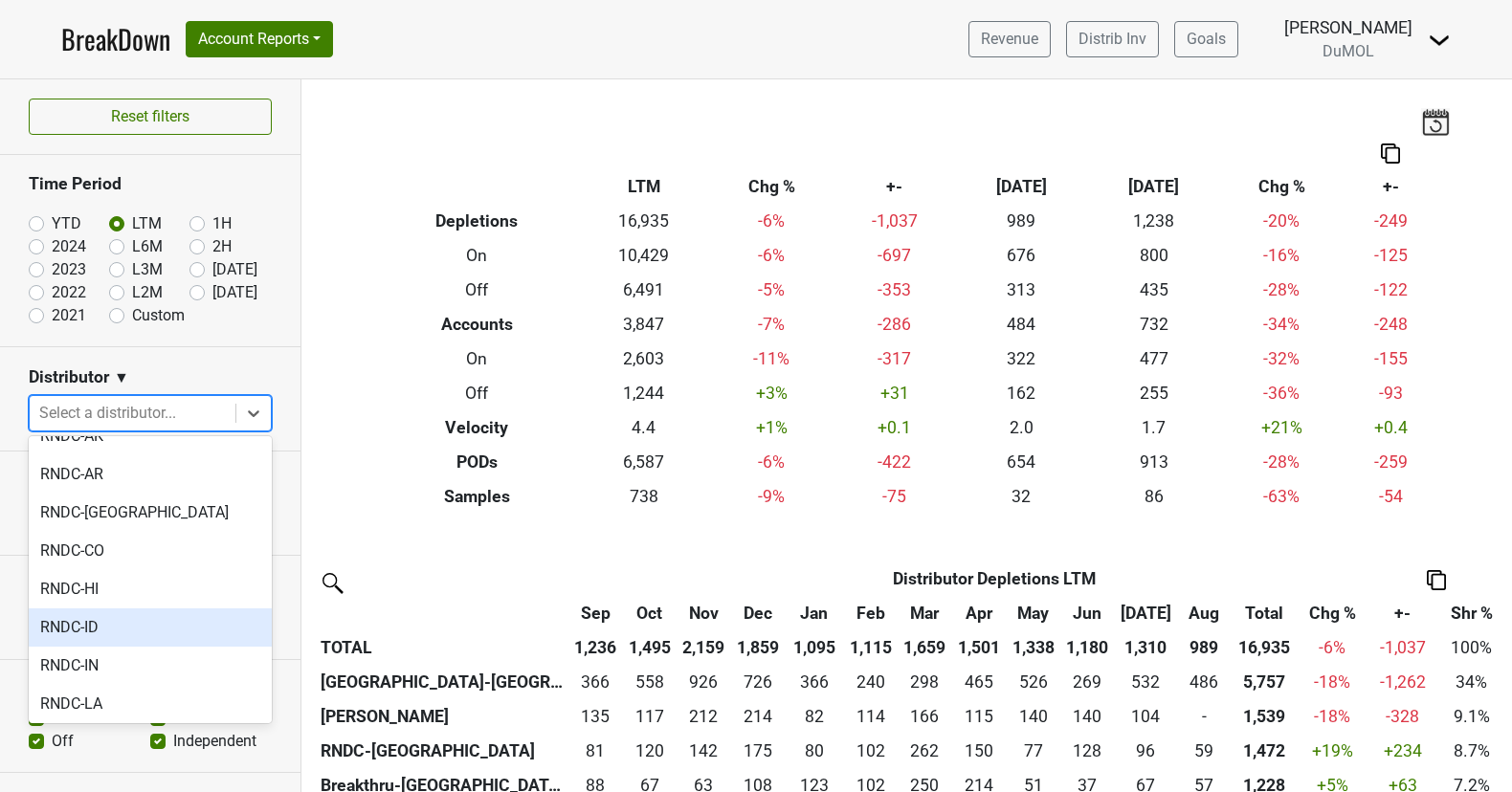
scroll to position [1497, 0]
click at [146, 765] on div "RNDC-SD" at bounding box center [150, 784] width 243 height 39
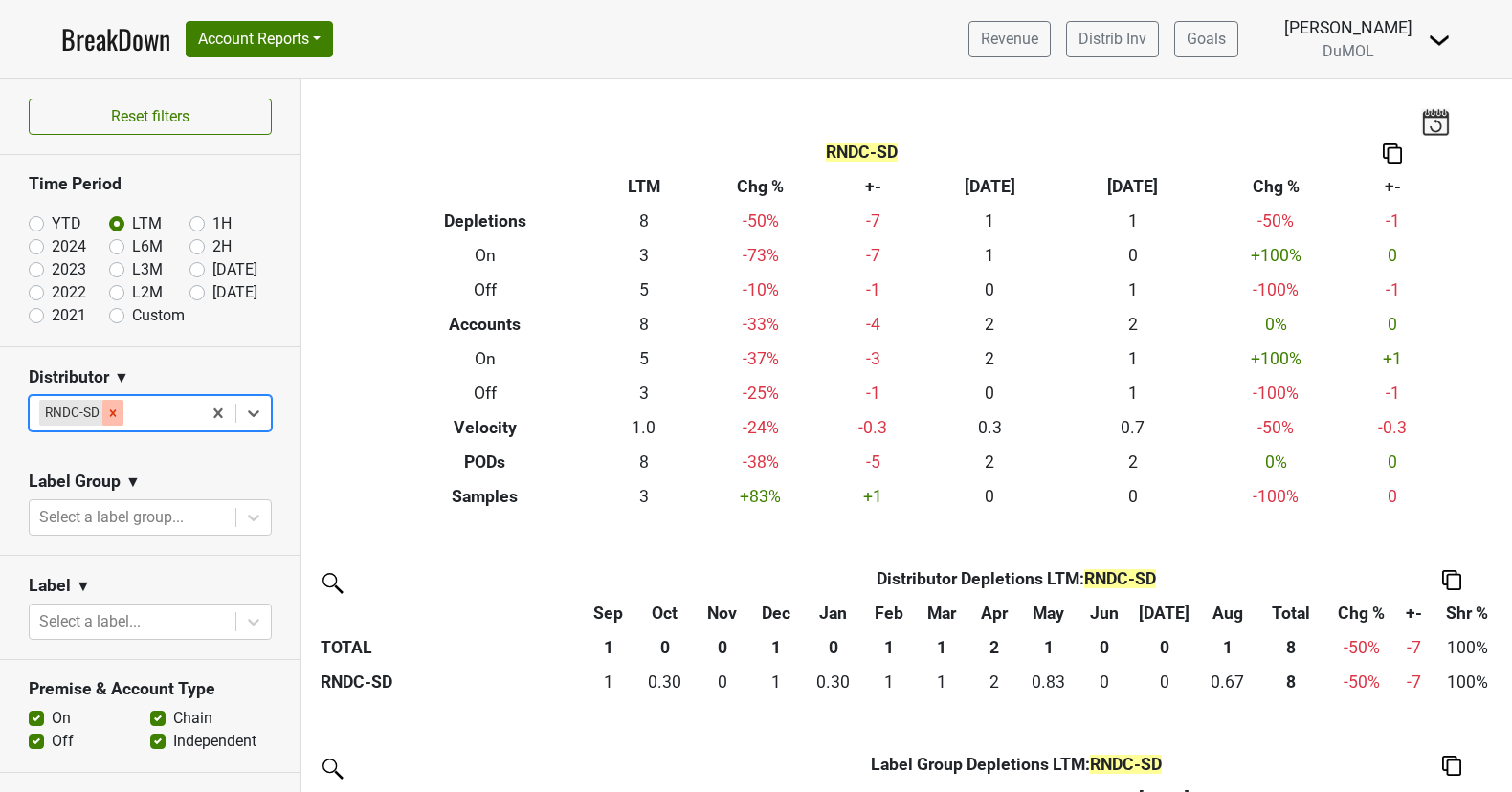
click at [108, 412] on icon "Remove RNDC-SD" at bounding box center [113, 413] width 14 height 14
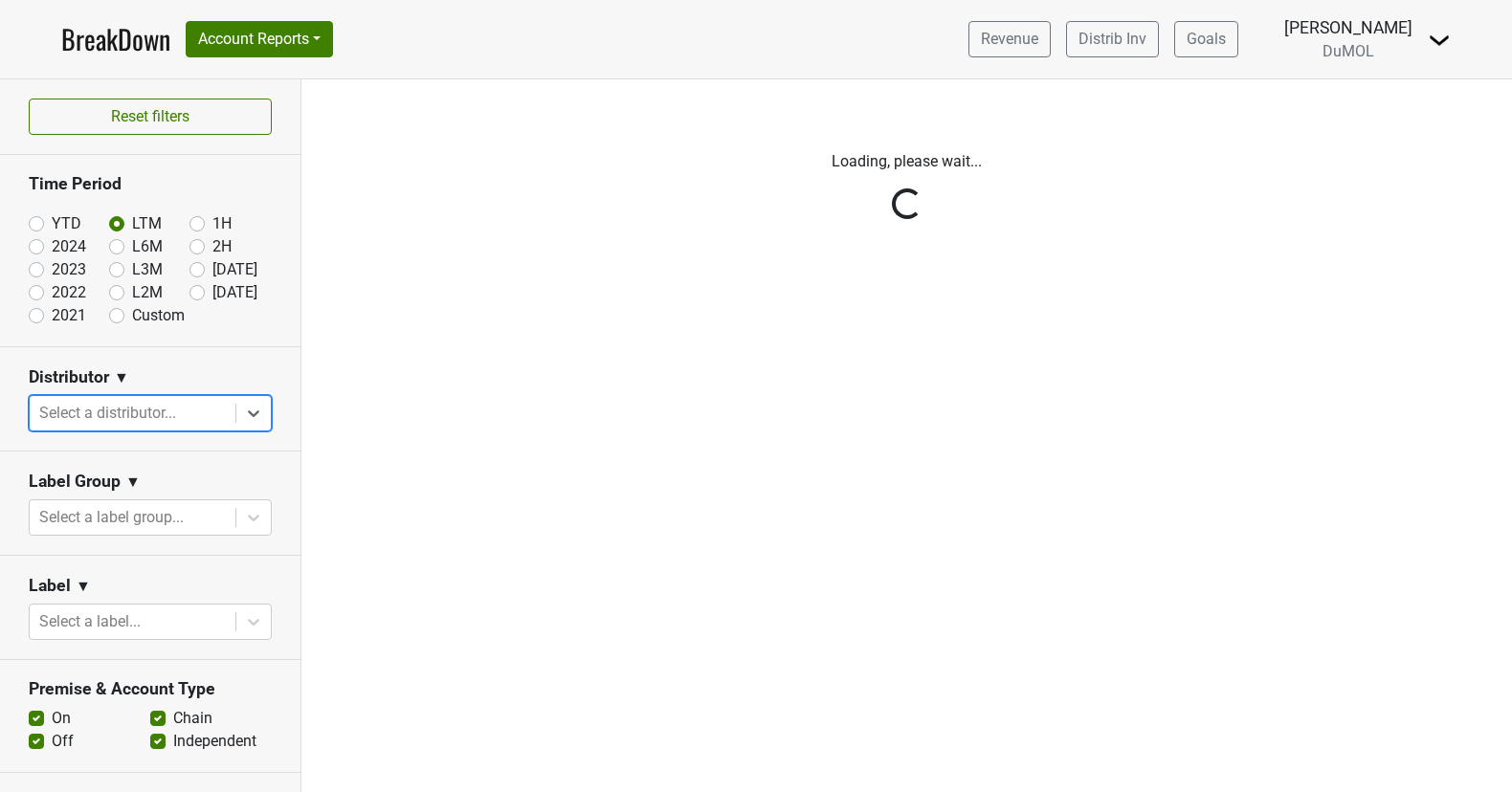
click at [255, 426] on div "Reset filters Time Period YTD LTM 1H 2024 L6M 2H 2023 L3M Aug '25 2022 L2M Sep …" at bounding box center [151, 435] width 301 height 713
click at [254, 400] on div "Reset filters Time Period YTD LTM 1H 2024 L6M 2H 2023 L3M Aug '25 2022 L2M Sep …" at bounding box center [151, 435] width 301 height 713
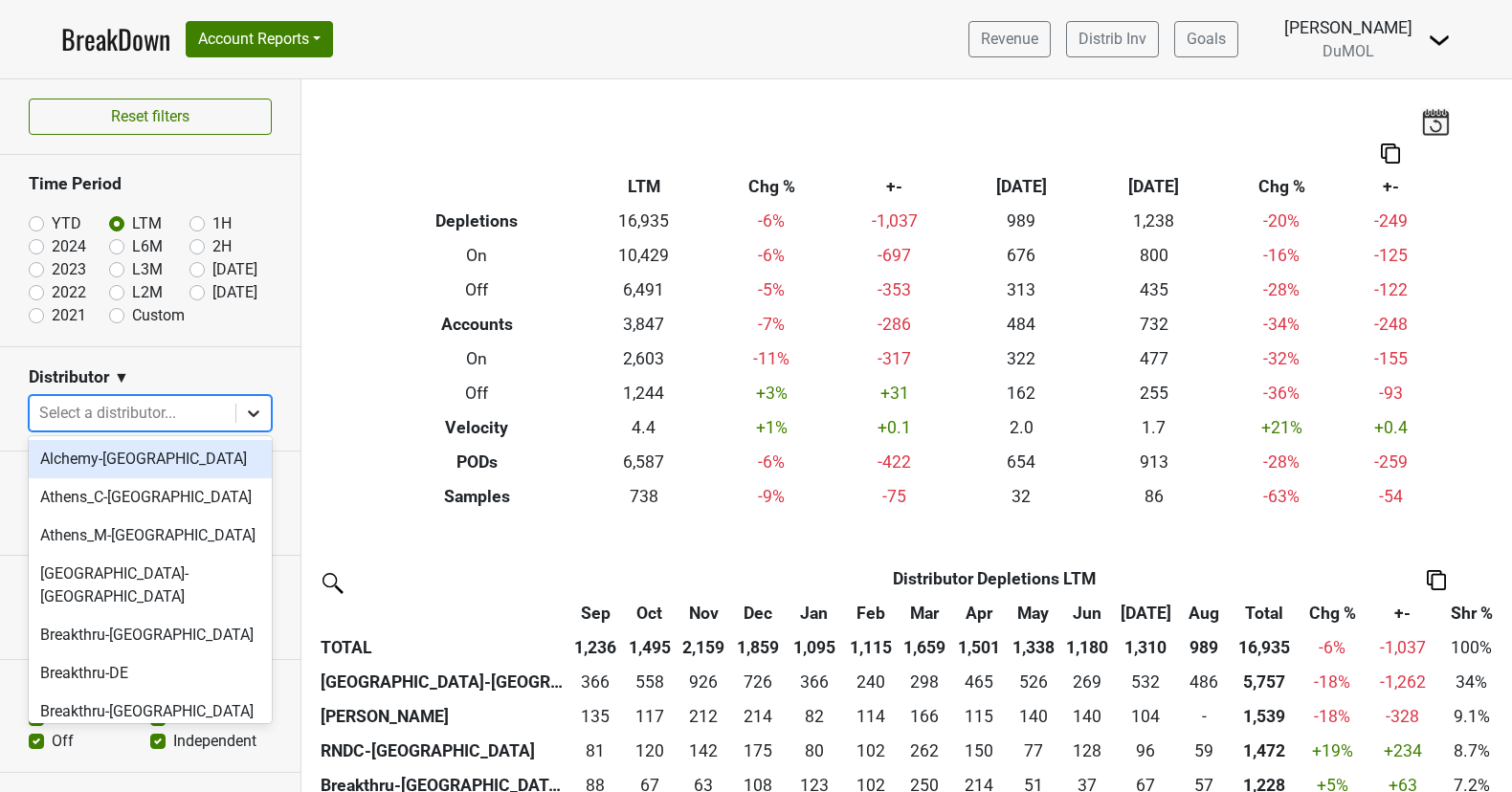
click at [249, 412] on icon at bounding box center [253, 412] width 19 height 19
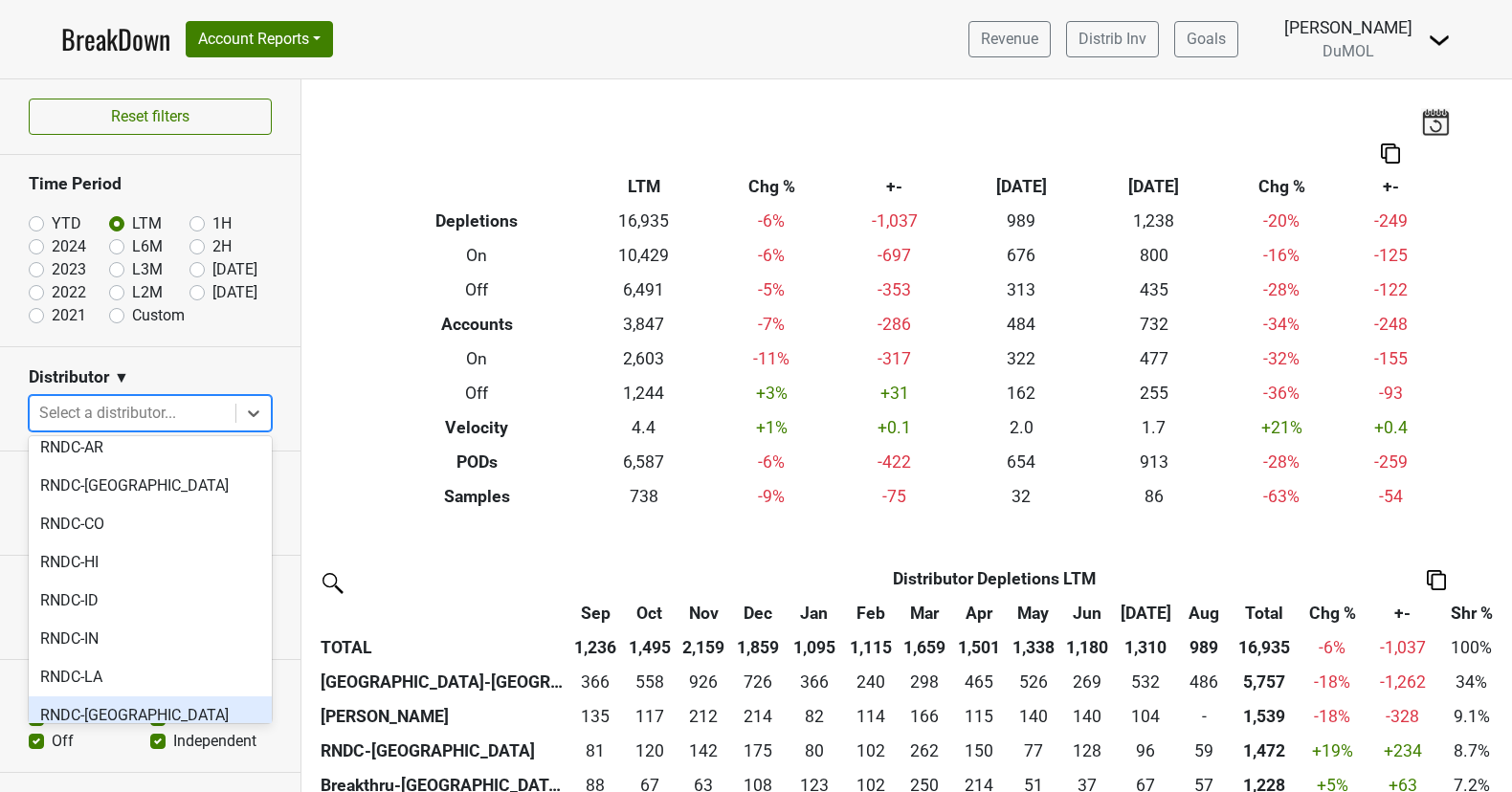
scroll to position [1528, 0]
click at [134, 695] on div "RNDC-ND" at bounding box center [150, 714] width 243 height 39
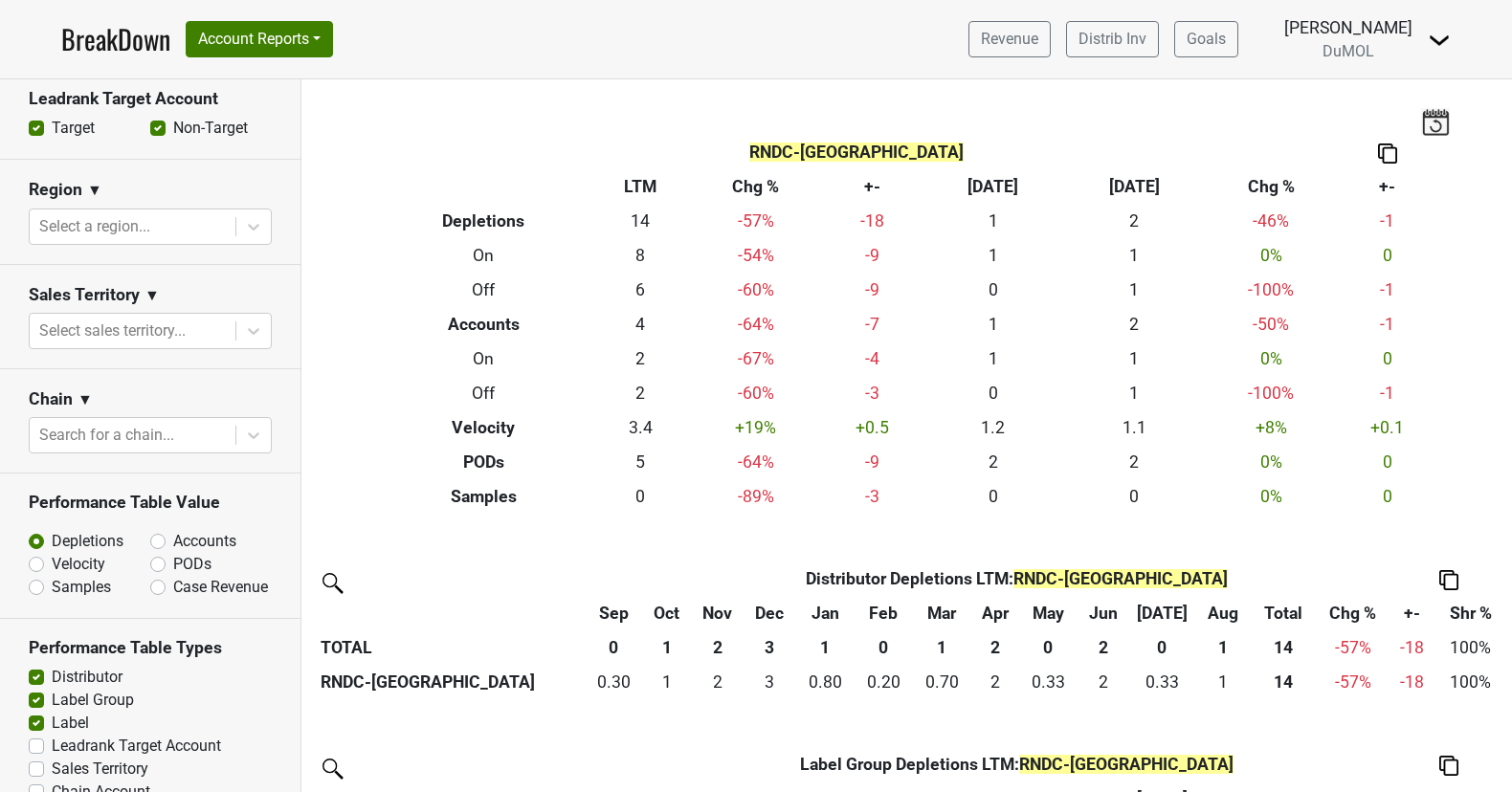
scroll to position [728, 0]
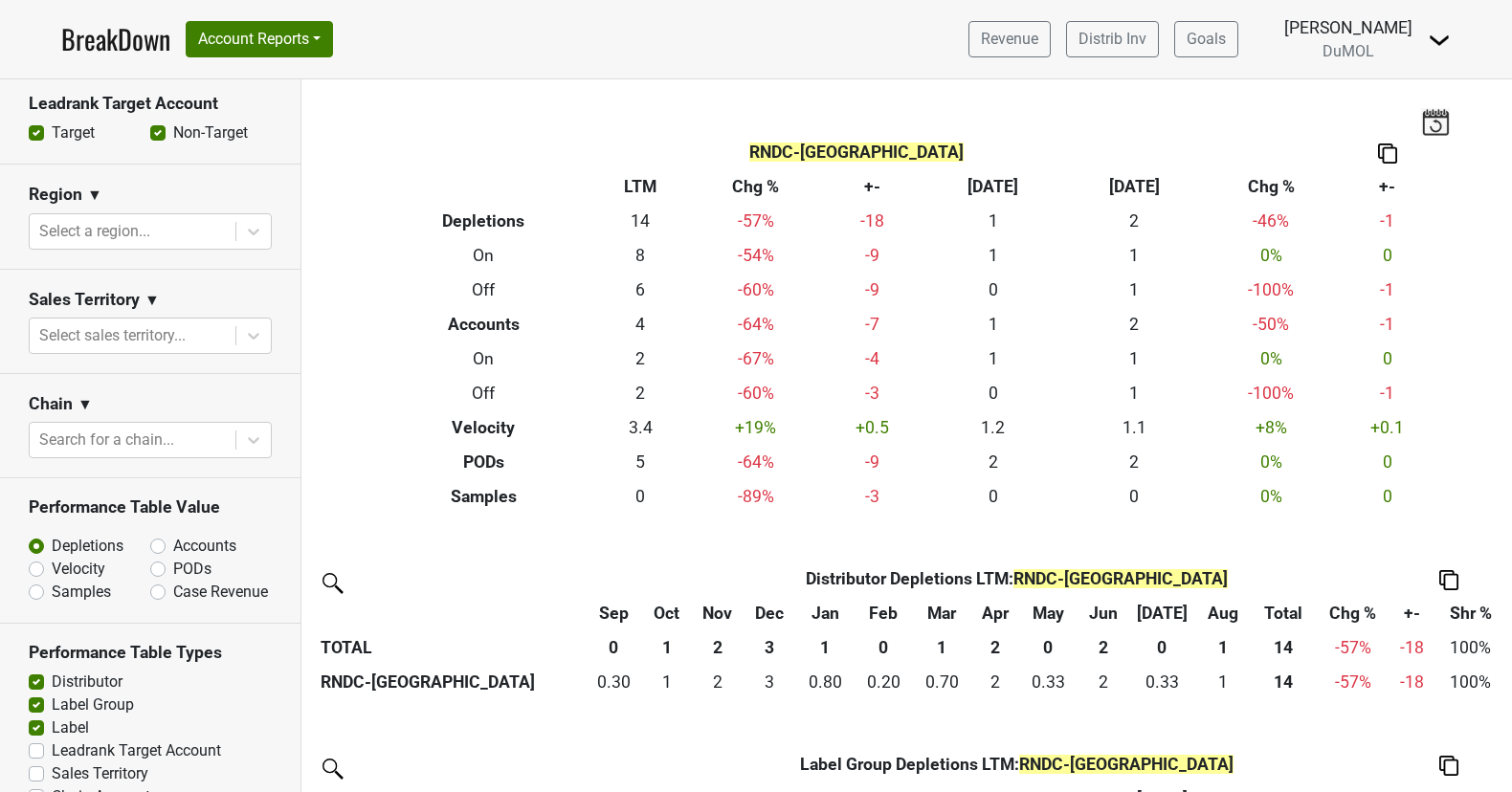
click at [174, 558] on label "PODs" at bounding box center [192, 569] width 39 height 23
click at [161, 558] on input "PODs" at bounding box center [208, 567] width 116 height 19
radio input "true"
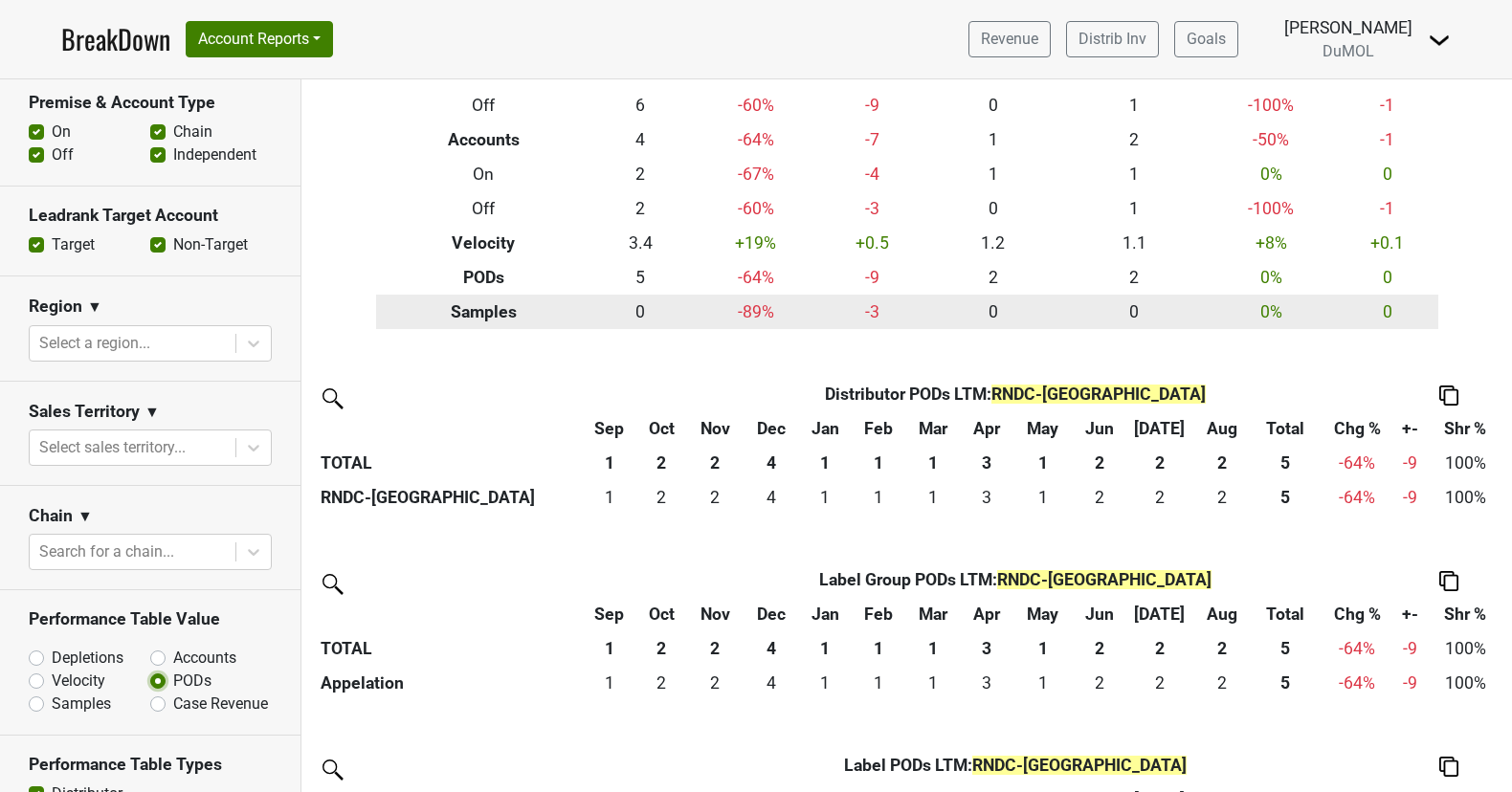
scroll to position [327, 0]
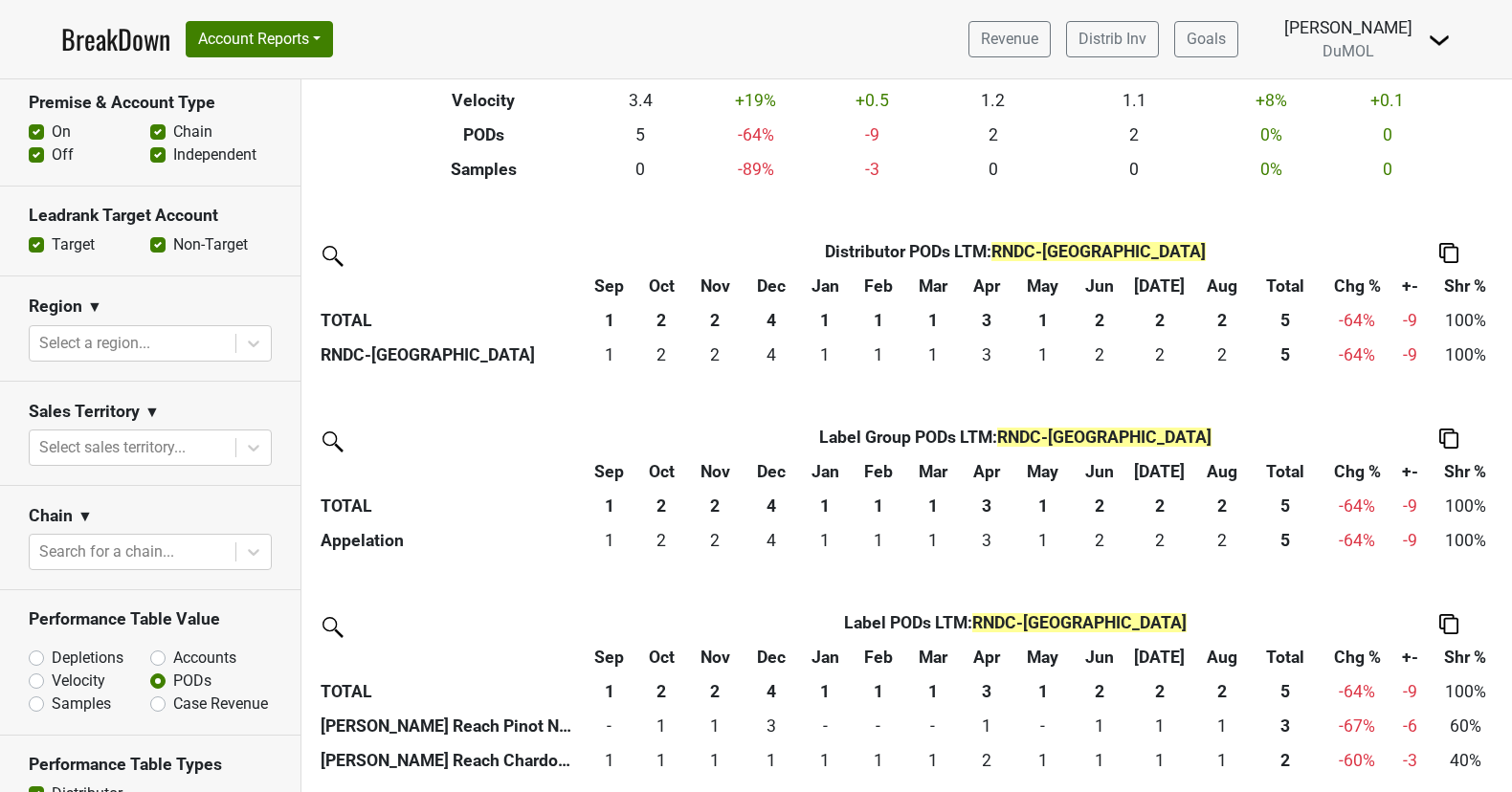
click at [1280, 689] on th "5" at bounding box center [1286, 691] width 69 height 35
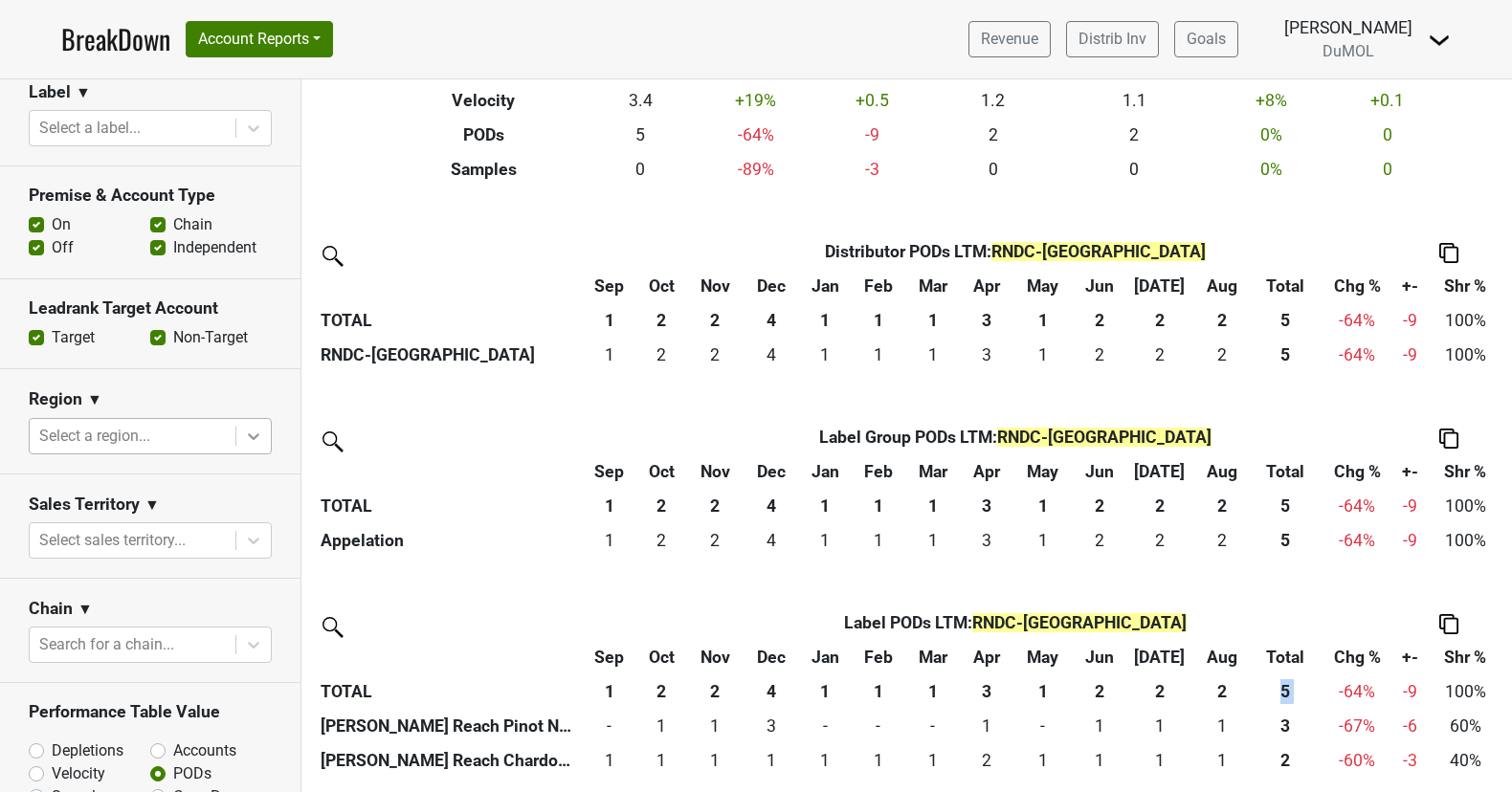
scroll to position [0, 0]
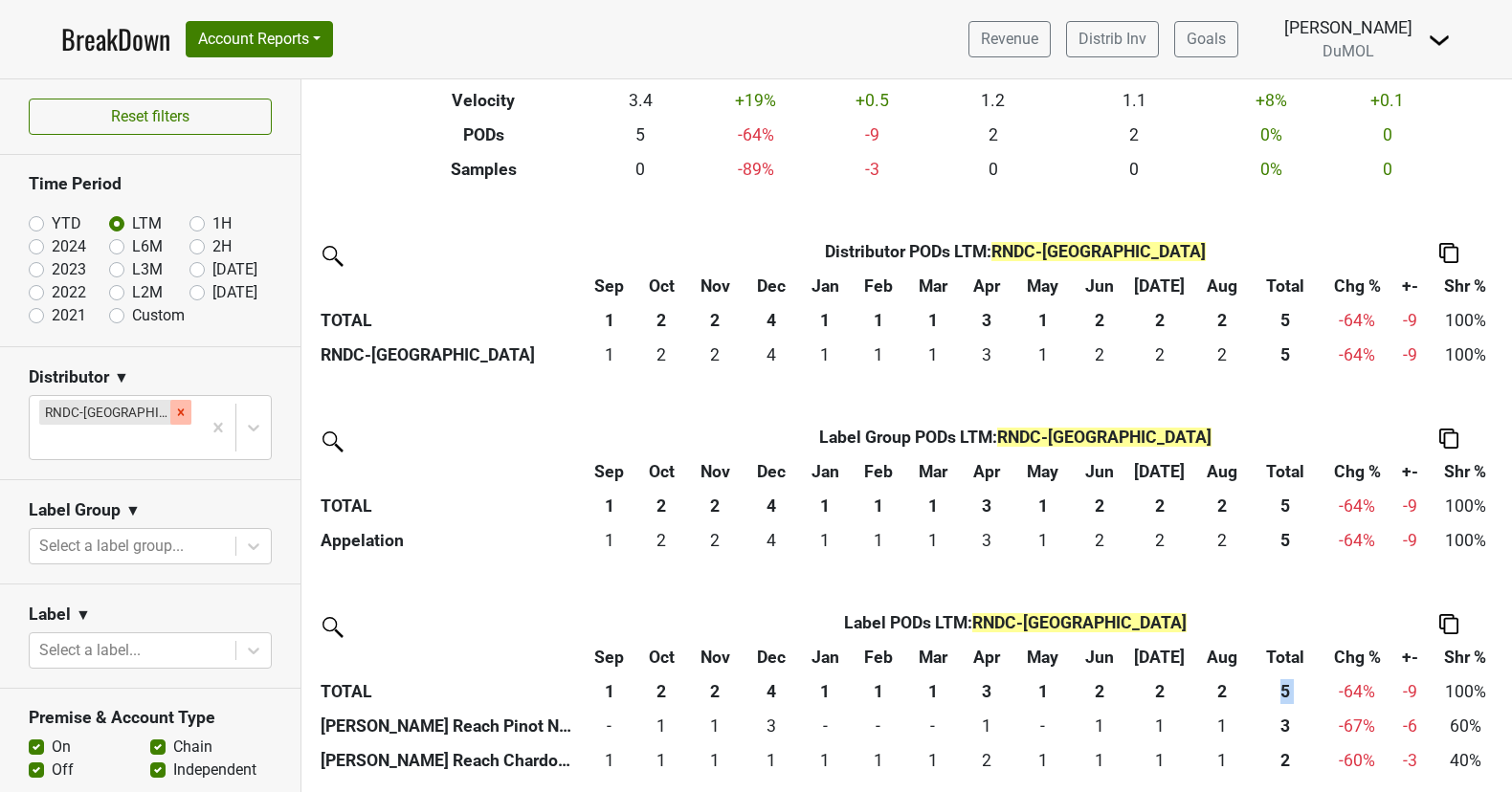
click at [174, 409] on icon "Remove RNDC-ND" at bounding box center [181, 412] width 14 height 14
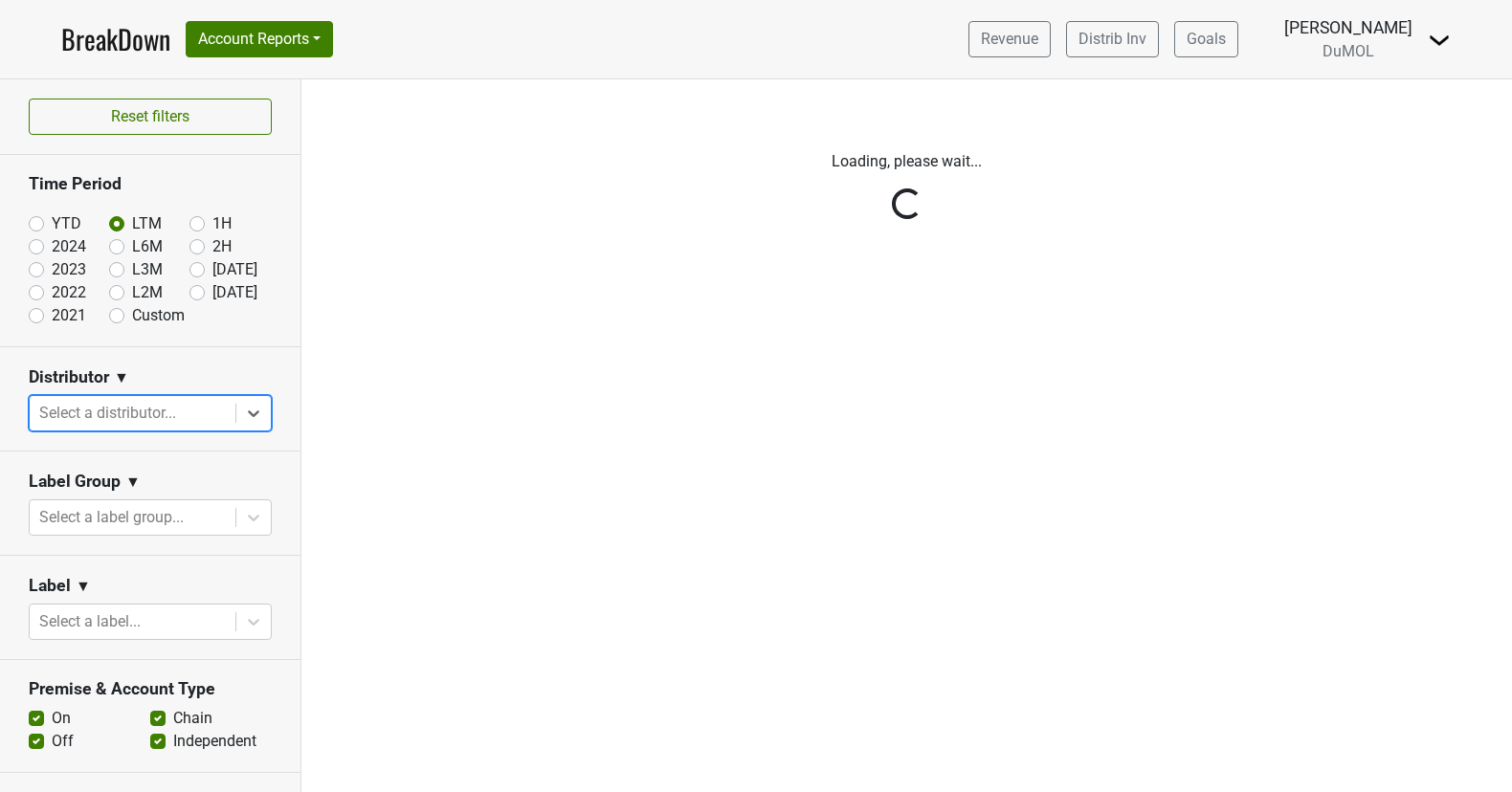
click at [259, 407] on div "Reset filters Time Period YTD LTM 1H 2024 L6M 2H 2023 L3M Aug '25 2022 L2M Sep …" at bounding box center [151, 435] width 301 height 713
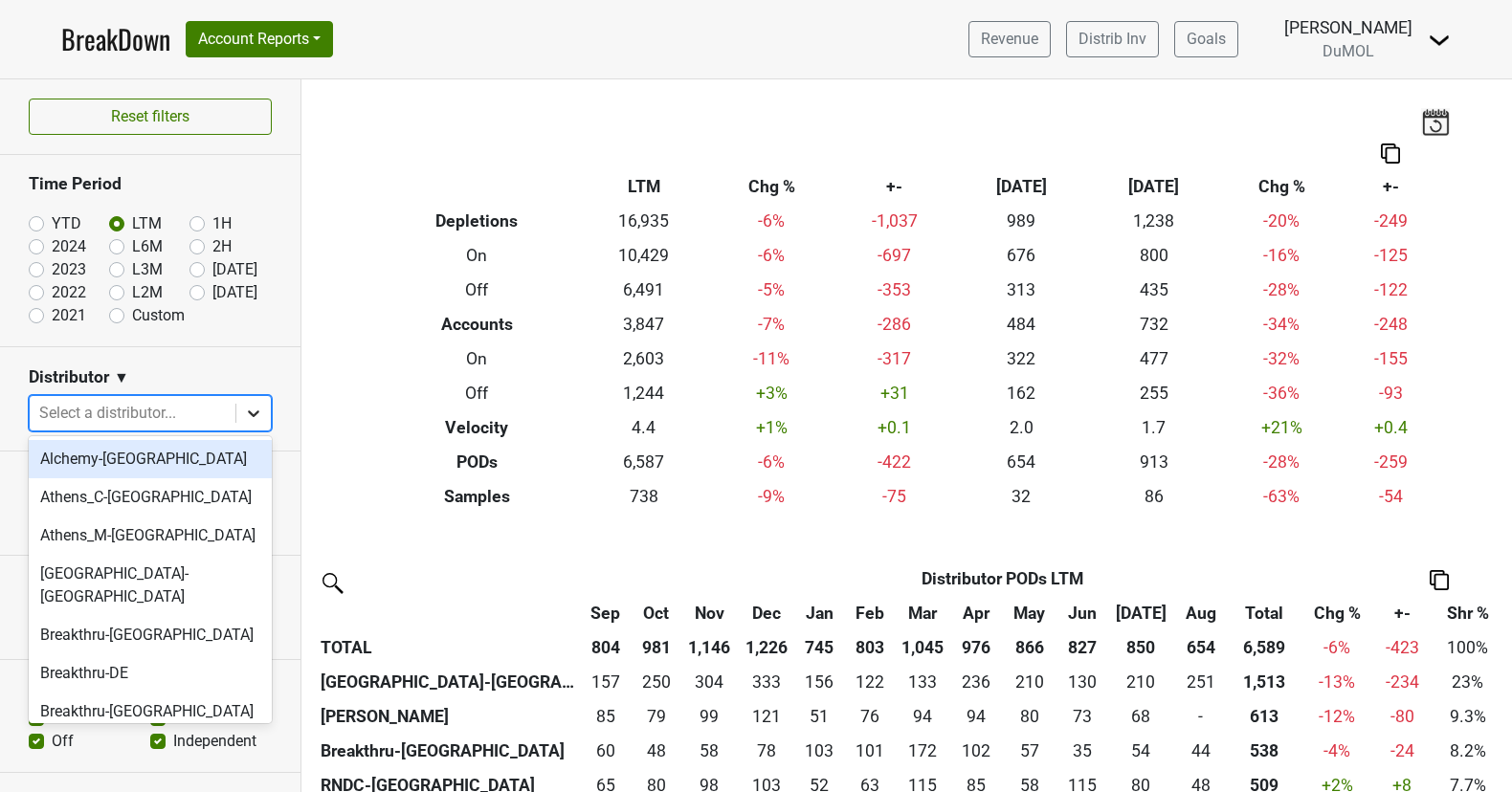
click at [258, 407] on icon at bounding box center [253, 412] width 19 height 19
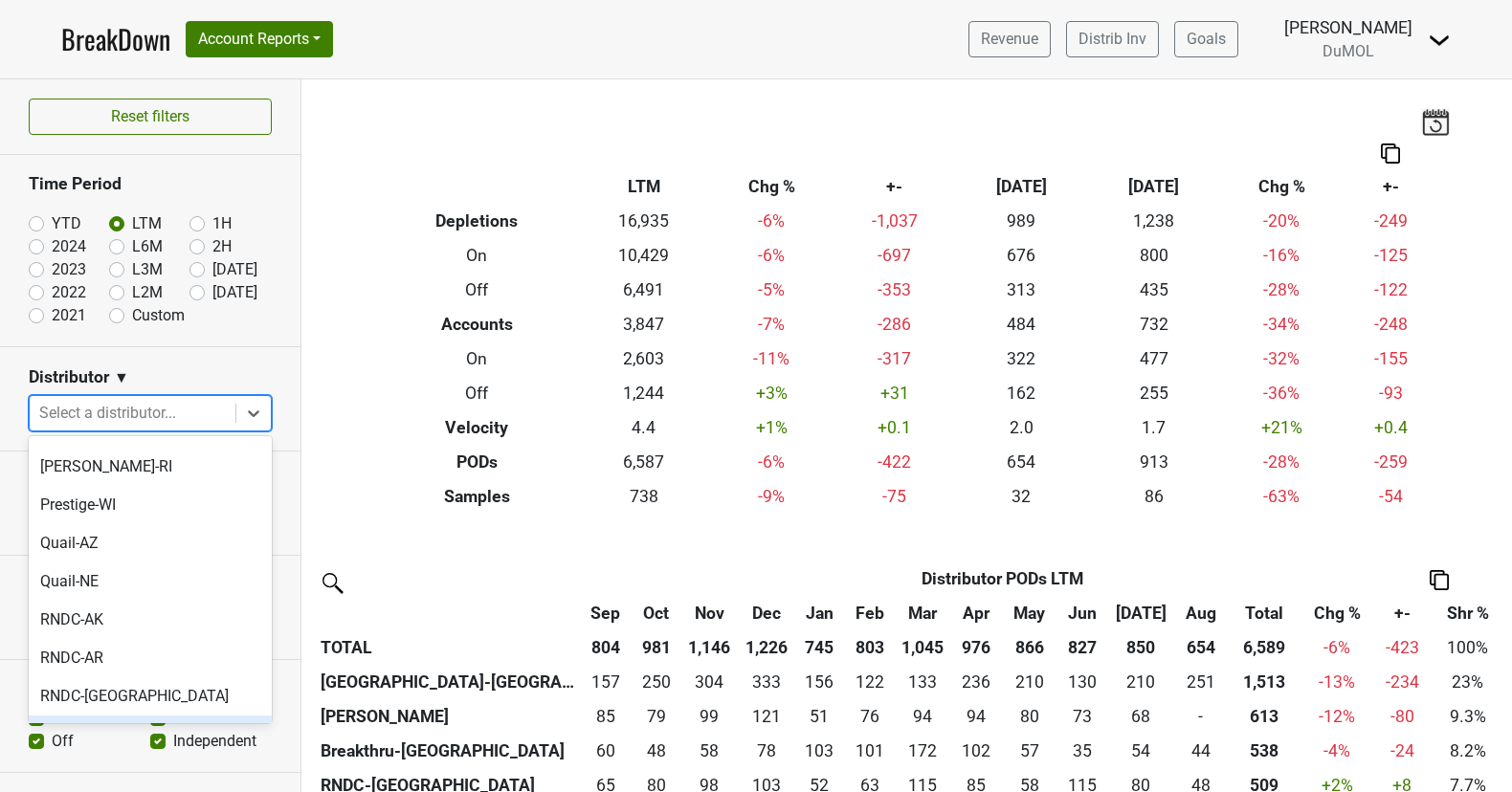
scroll to position [1323, 0]
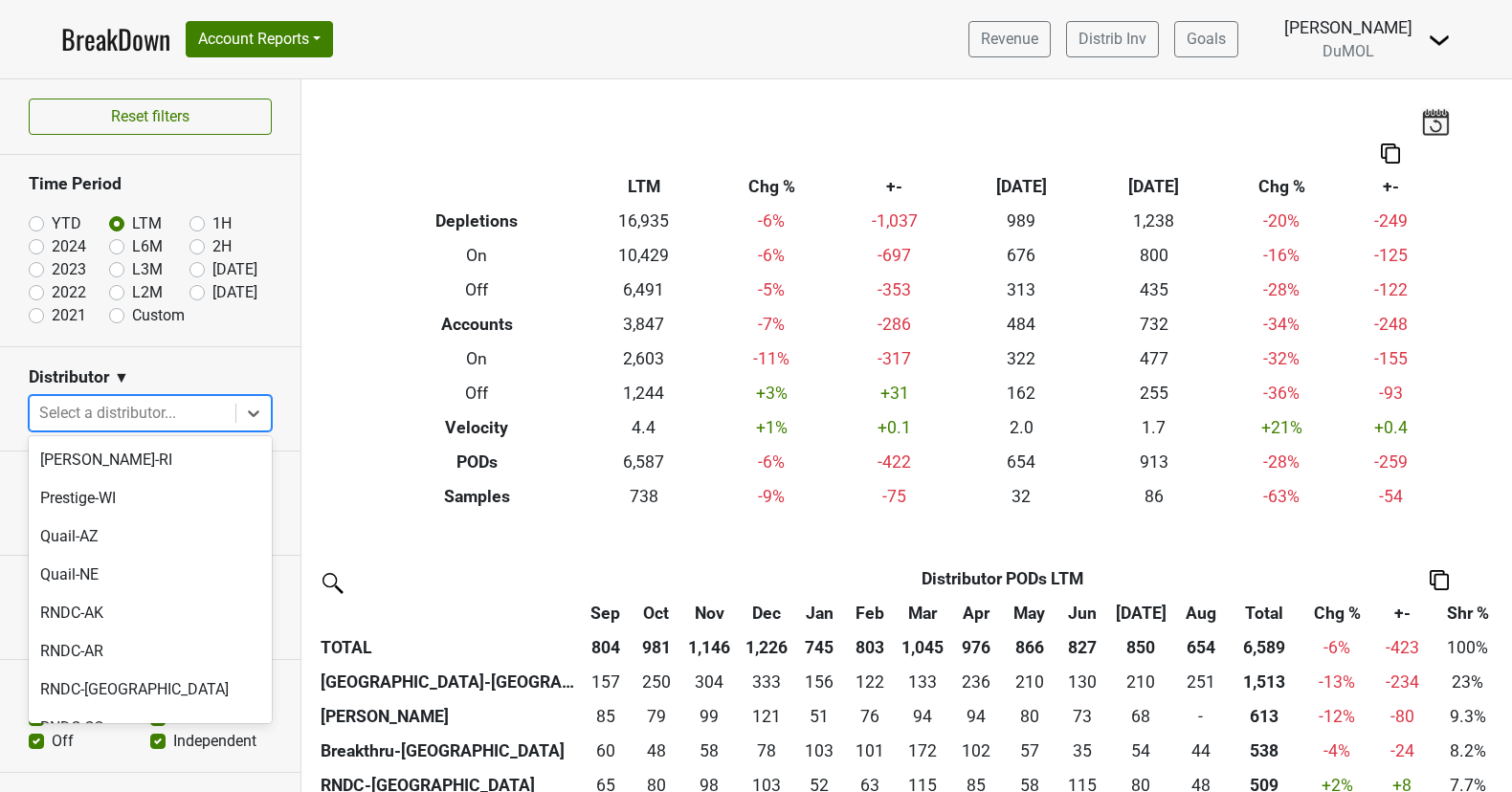
click at [166, 747] on div "RNDC-HI" at bounding box center [150, 766] width 243 height 39
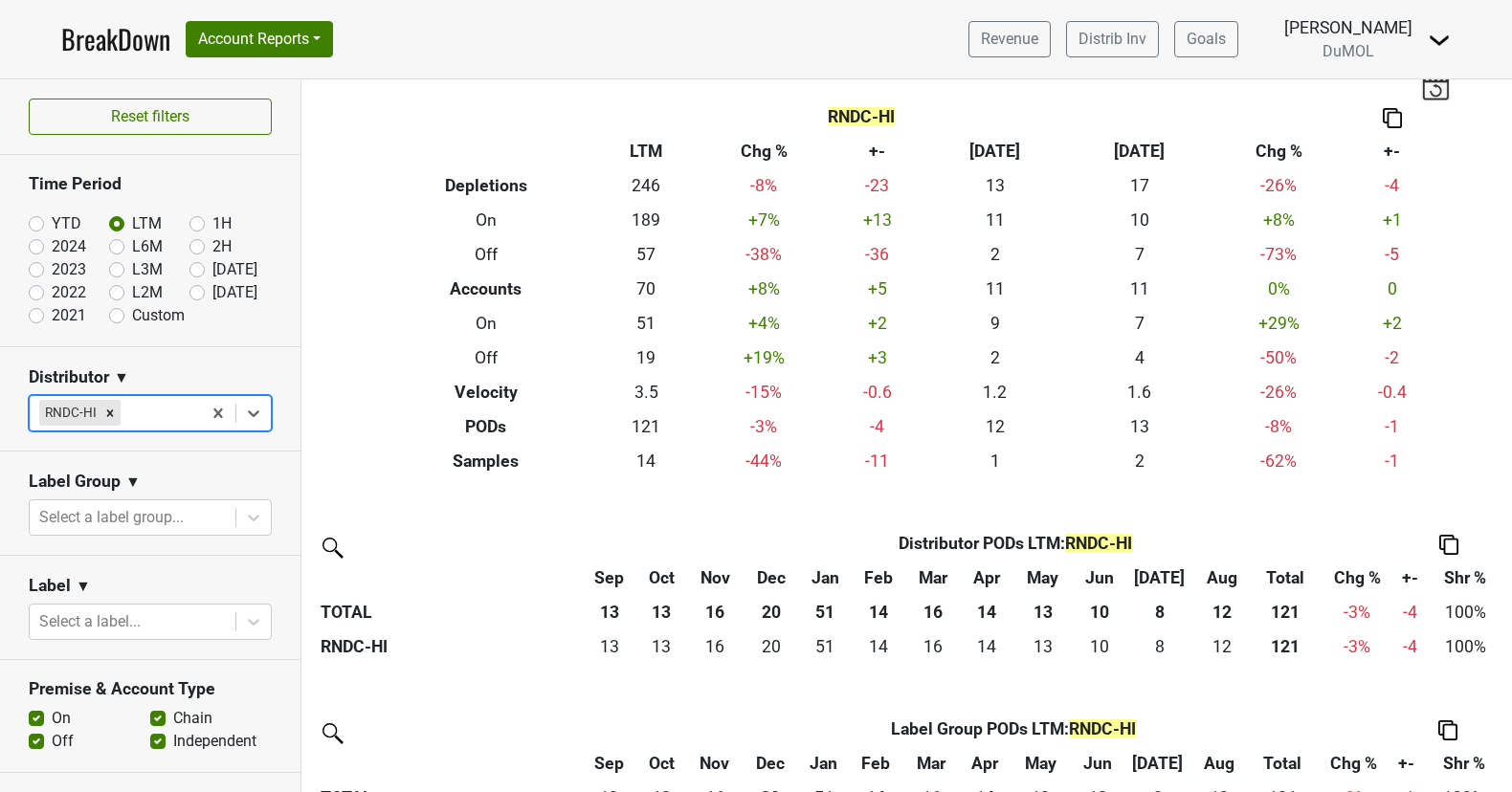
scroll to position [0, 0]
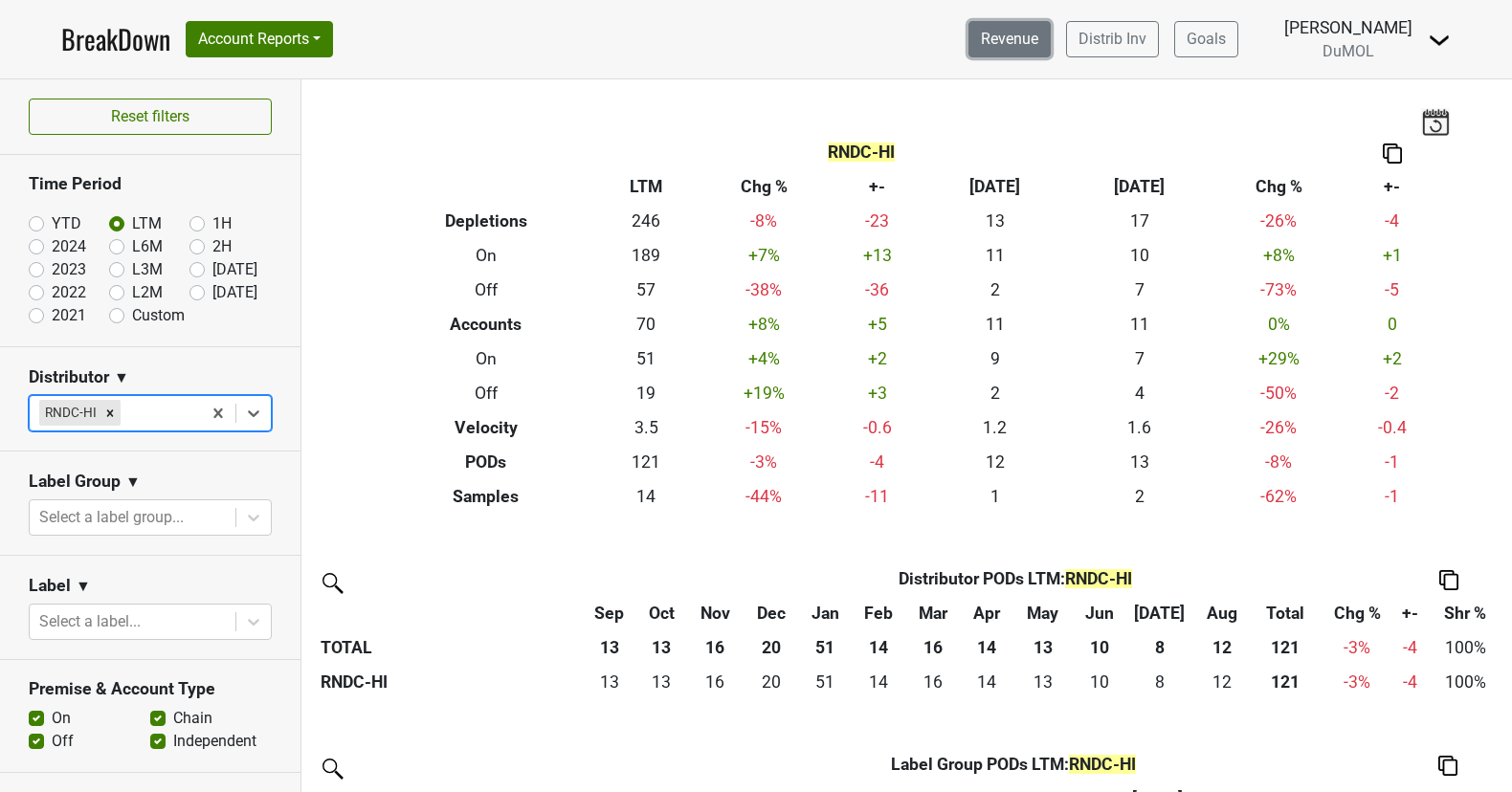
click at [1051, 41] on link "Revenue" at bounding box center [1009, 39] width 82 height 37
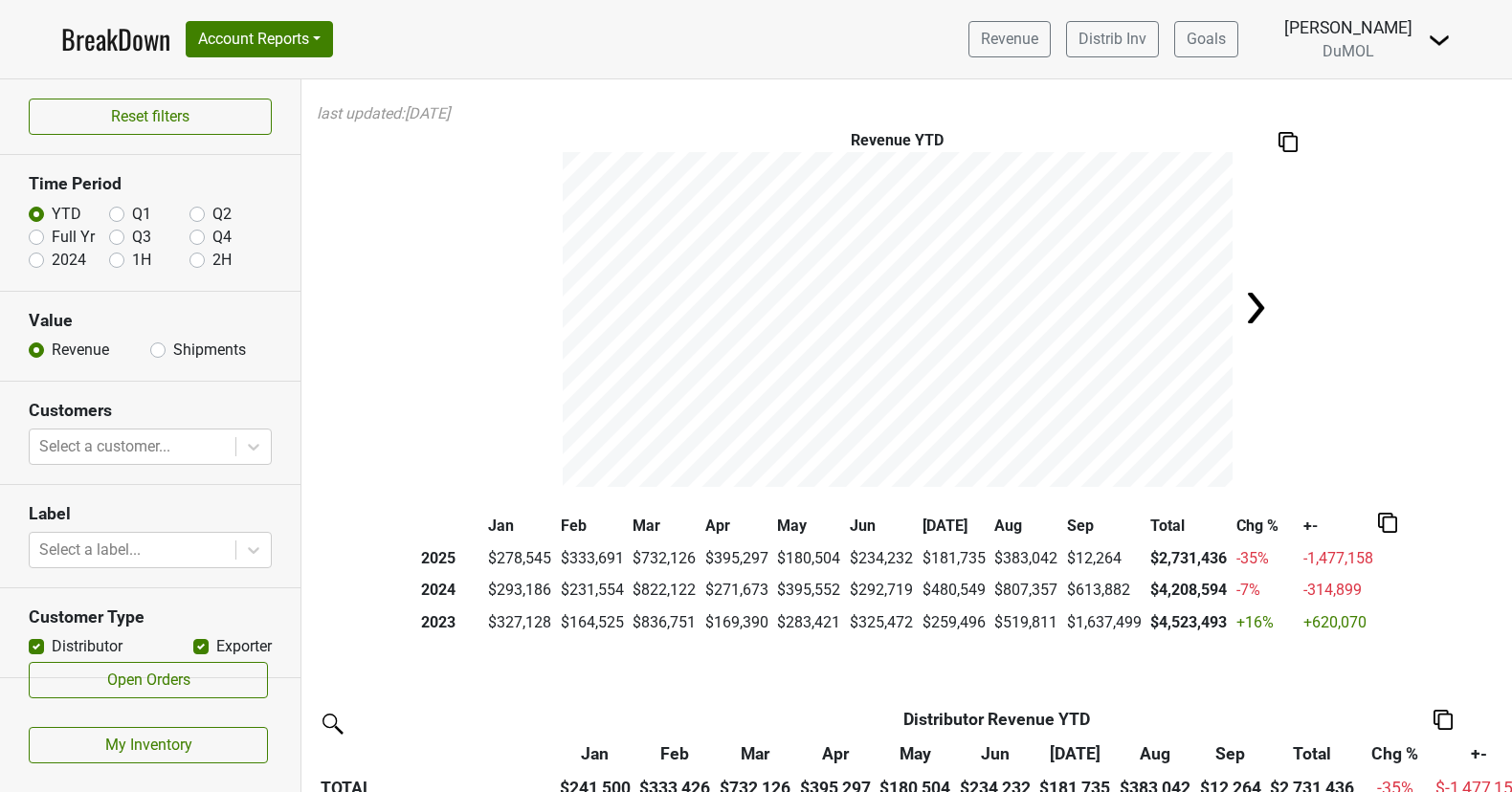
click at [52, 234] on label "Full Yr" at bounding box center [72, 237] width 43 height 23
click at [41, 234] on input "Full Yr" at bounding box center [36, 235] width 15 height 19
radio input "true"
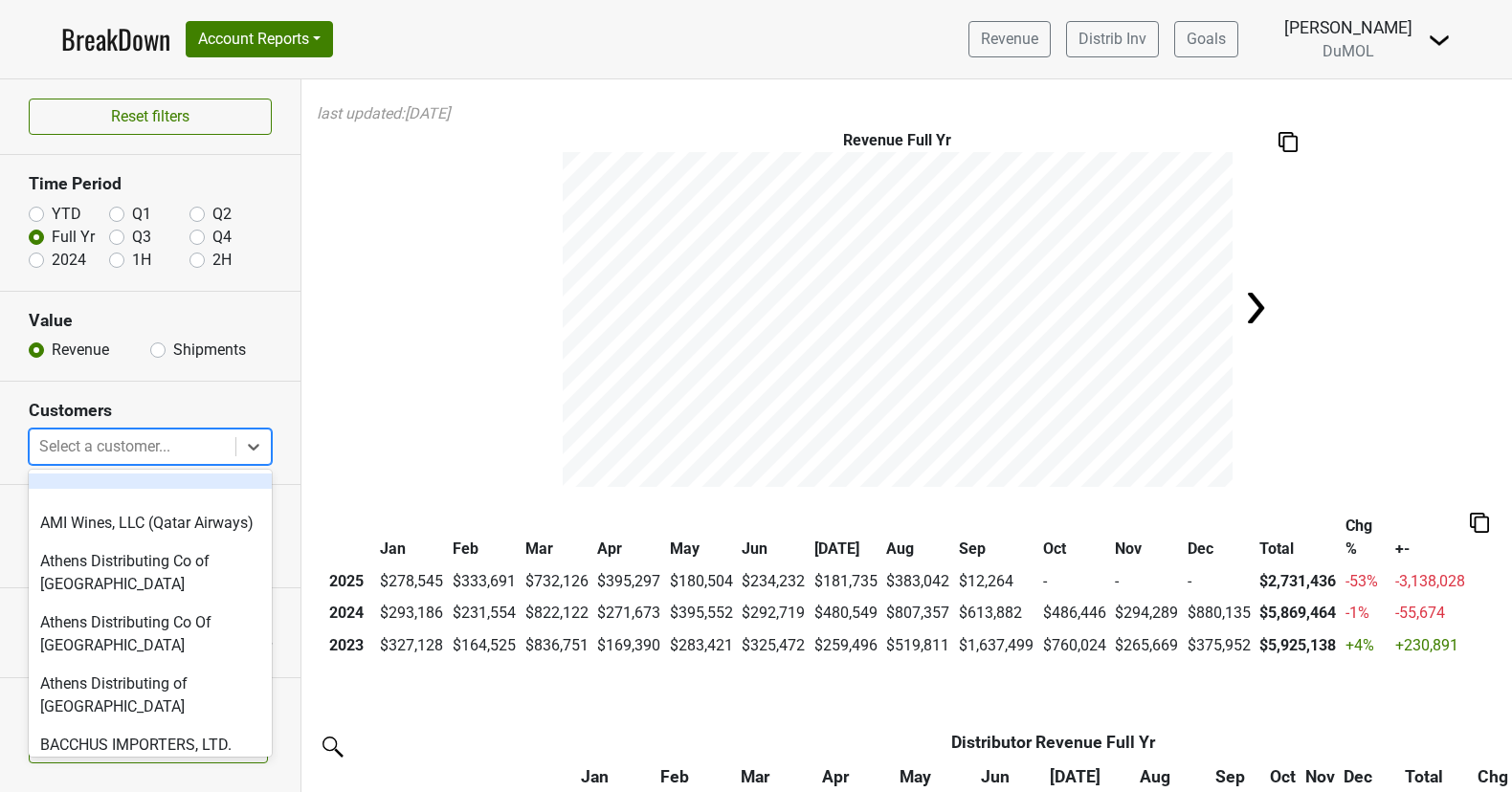
click at [226, 444] on div at bounding box center [133, 446] width 186 height 27
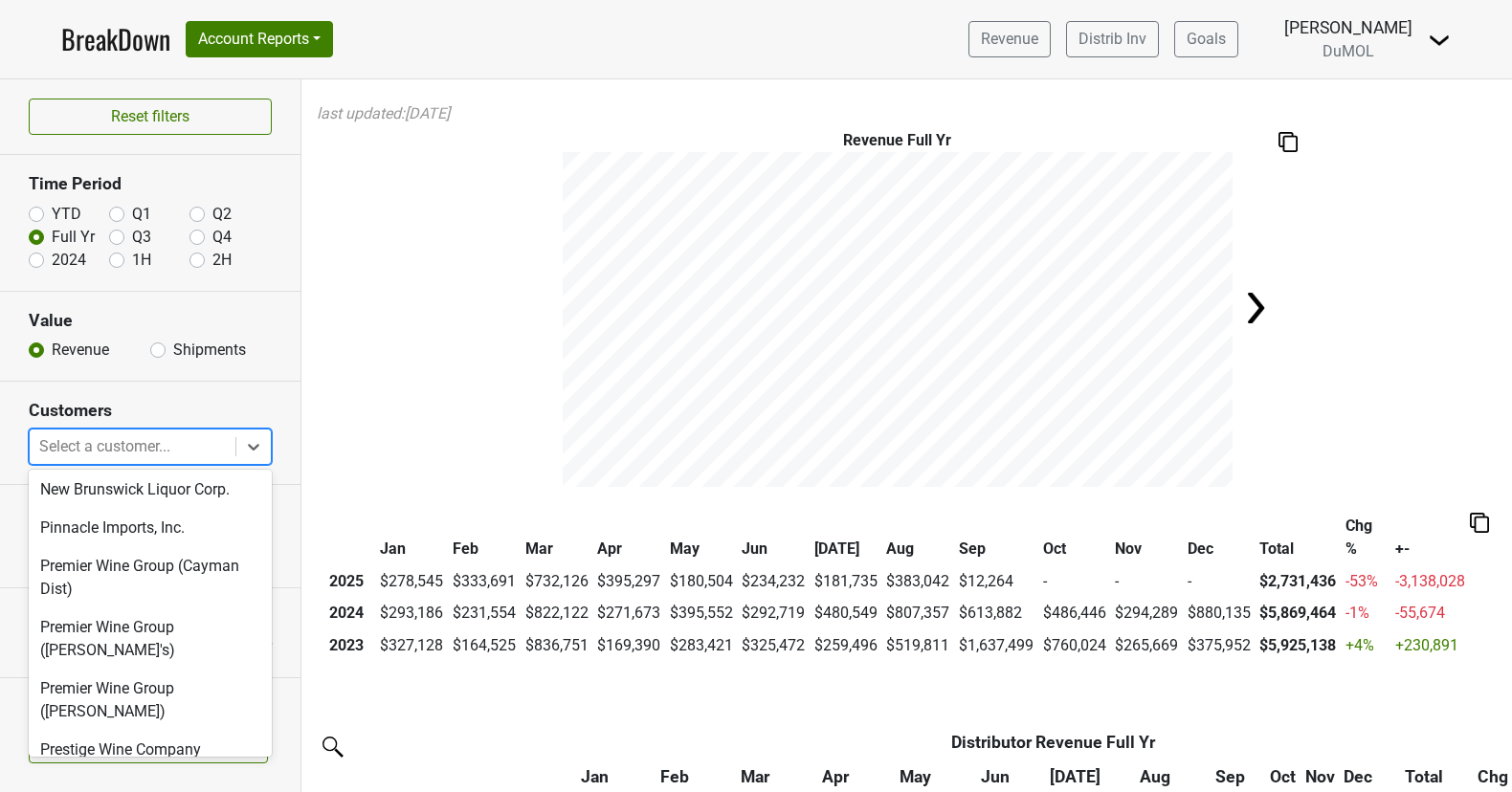
scroll to position [3798, 0]
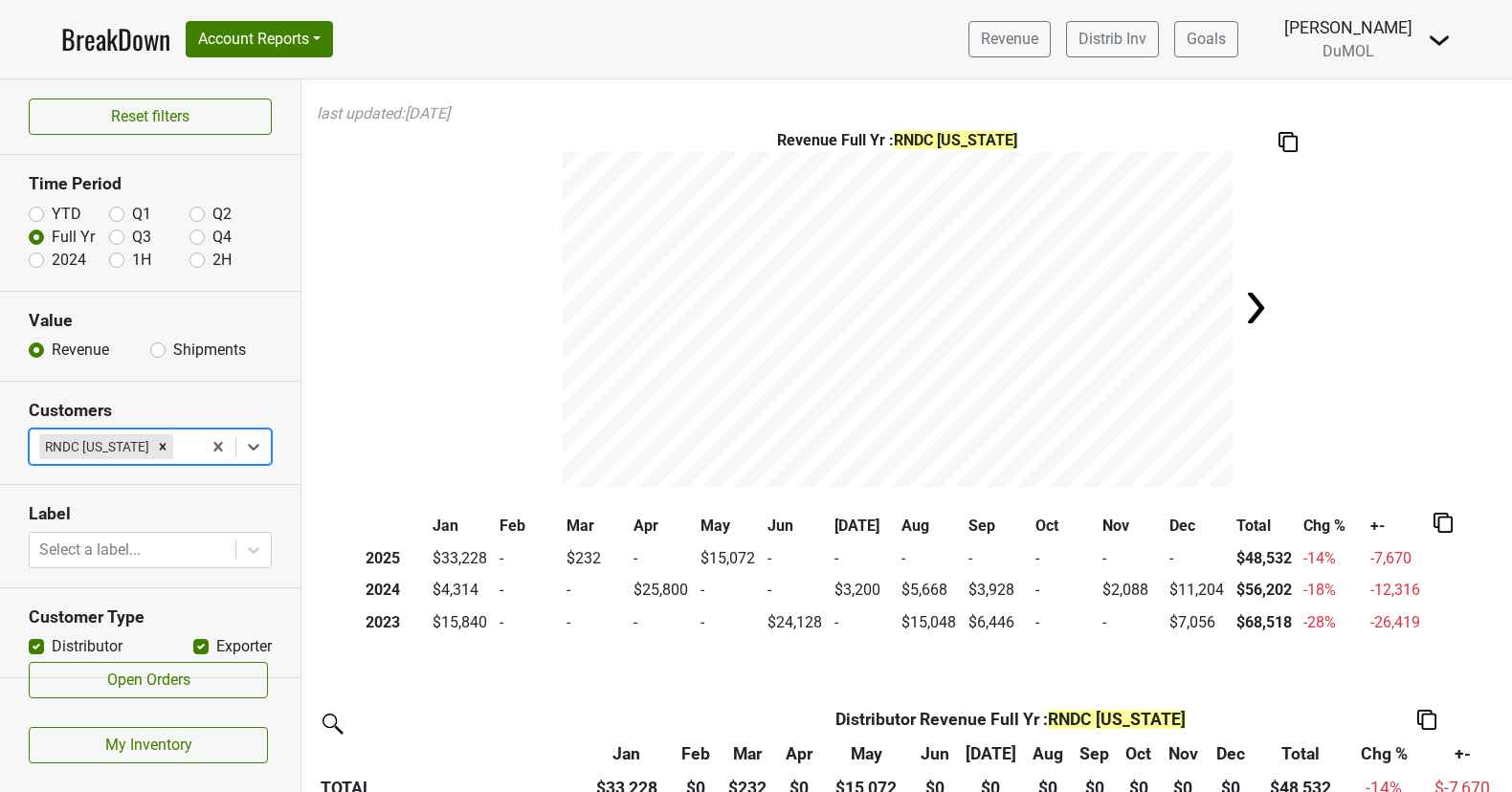
click at [750, 674] on div "Filters last updated: 2025-09-03 Revenue Full Yr : RNDC Hawaii Jan Feb Mar Apr …" at bounding box center [906, 435] width 1211 height 713
click at [156, 441] on icon "Remove RNDC Hawaii" at bounding box center [163, 447] width 14 height 14
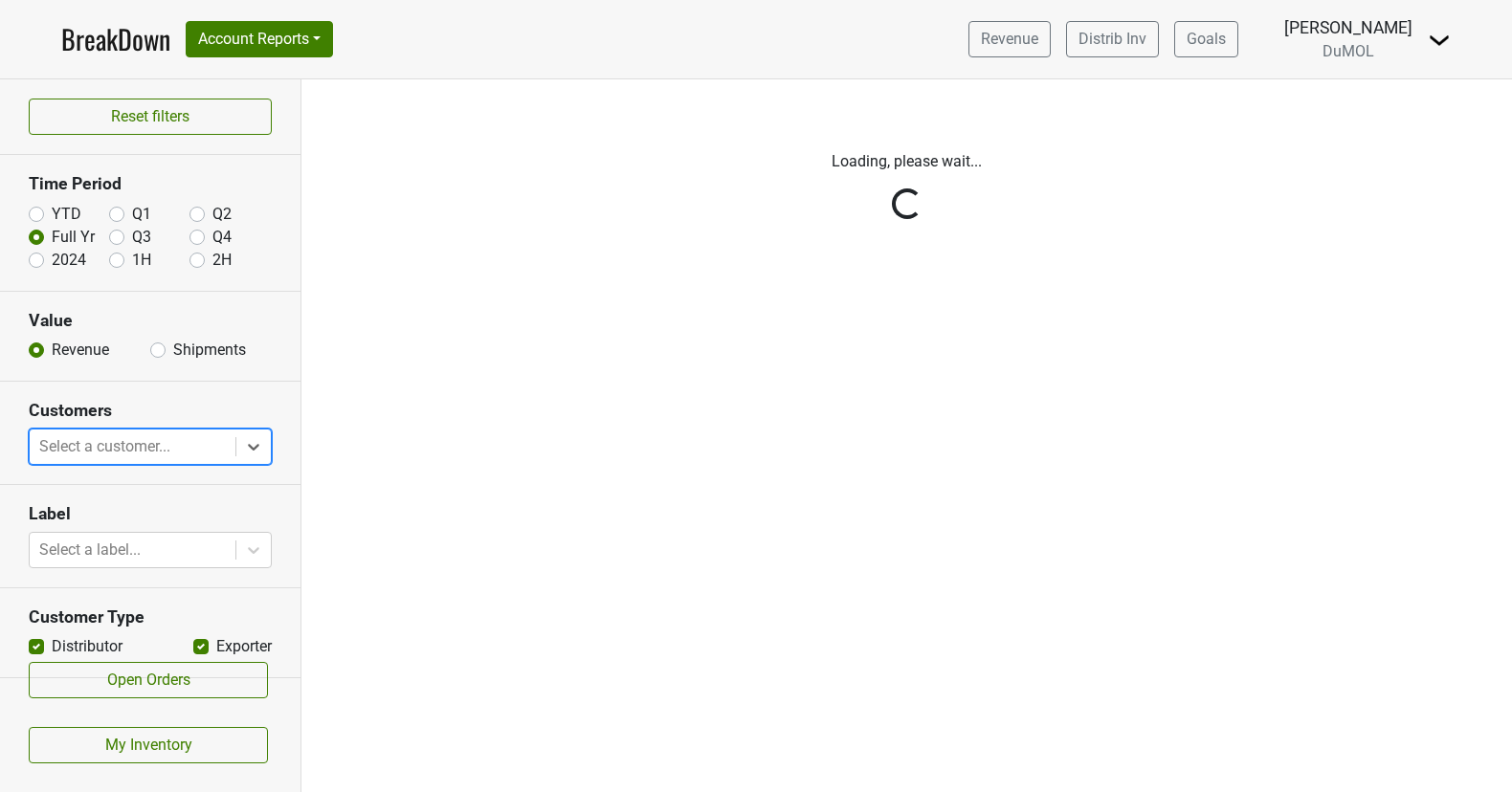
click at [256, 439] on div "Reset filters Time Period YTD Q1 Q2 Full Yr Q3 Q4 2024 1H 2H Value Revenue Ship…" at bounding box center [151, 435] width 301 height 713
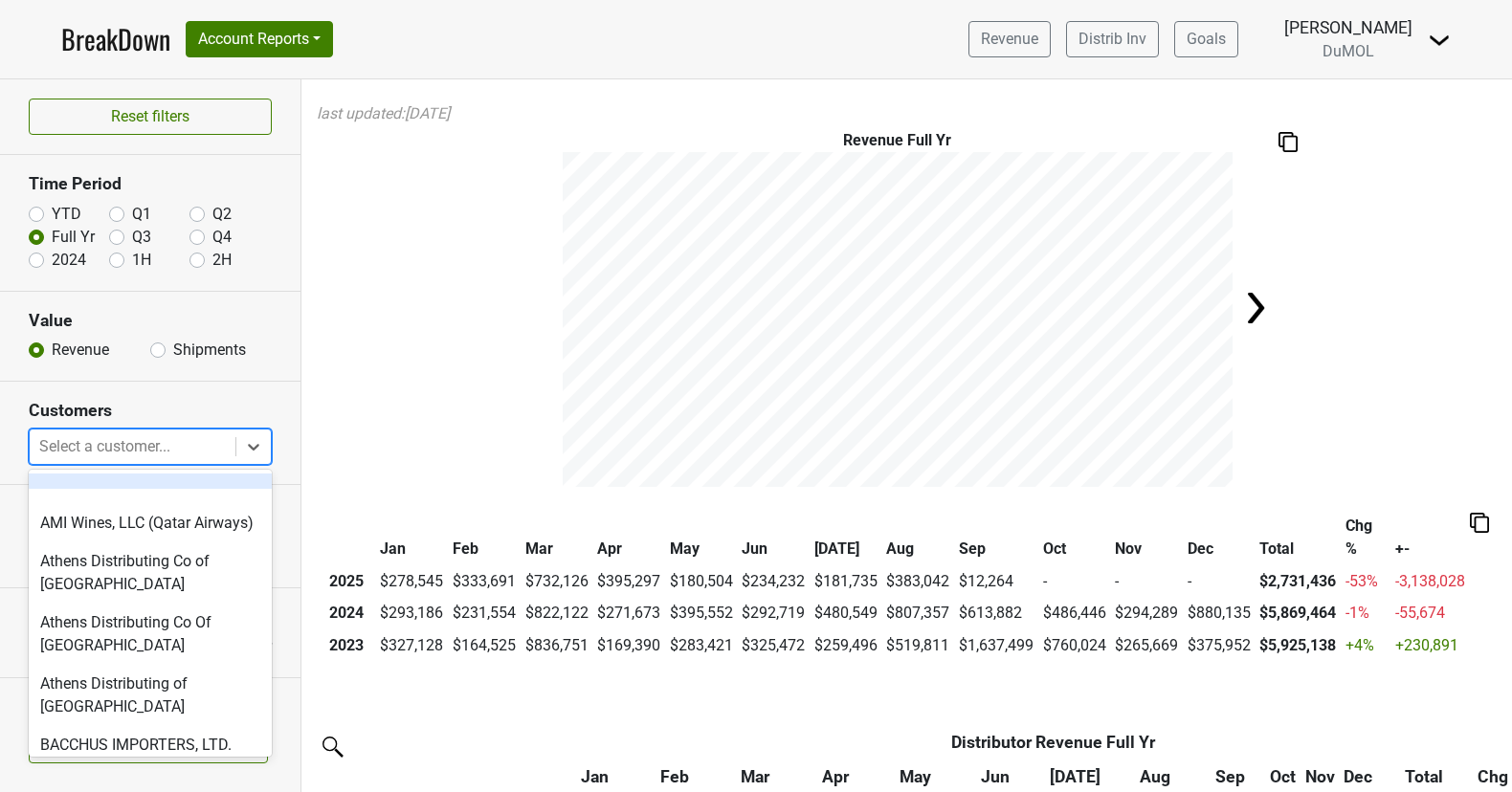
click at [256, 439] on icon at bounding box center [253, 446] width 19 height 19
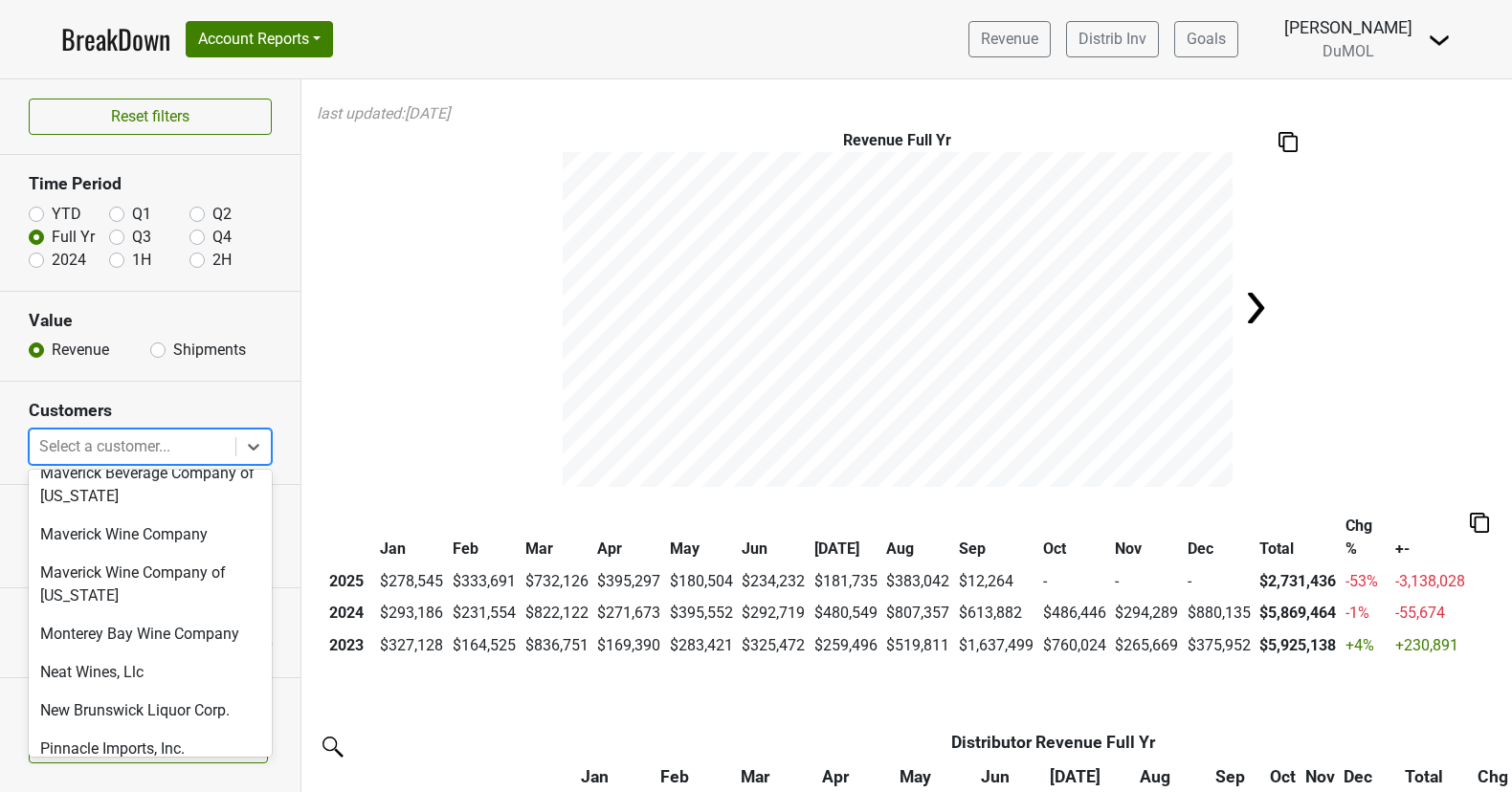
scroll to position [3576, 0]
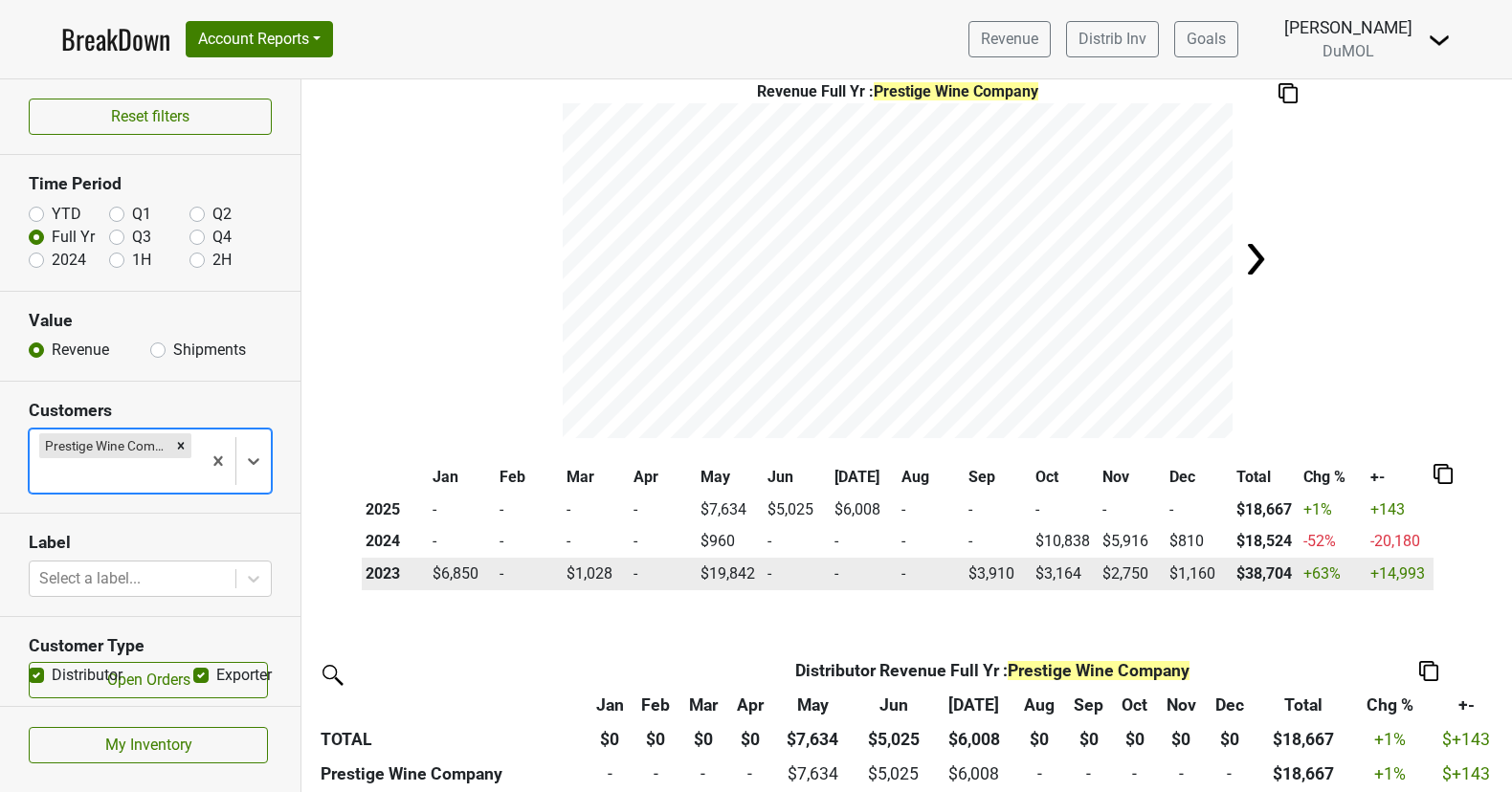
scroll to position [50, 0]
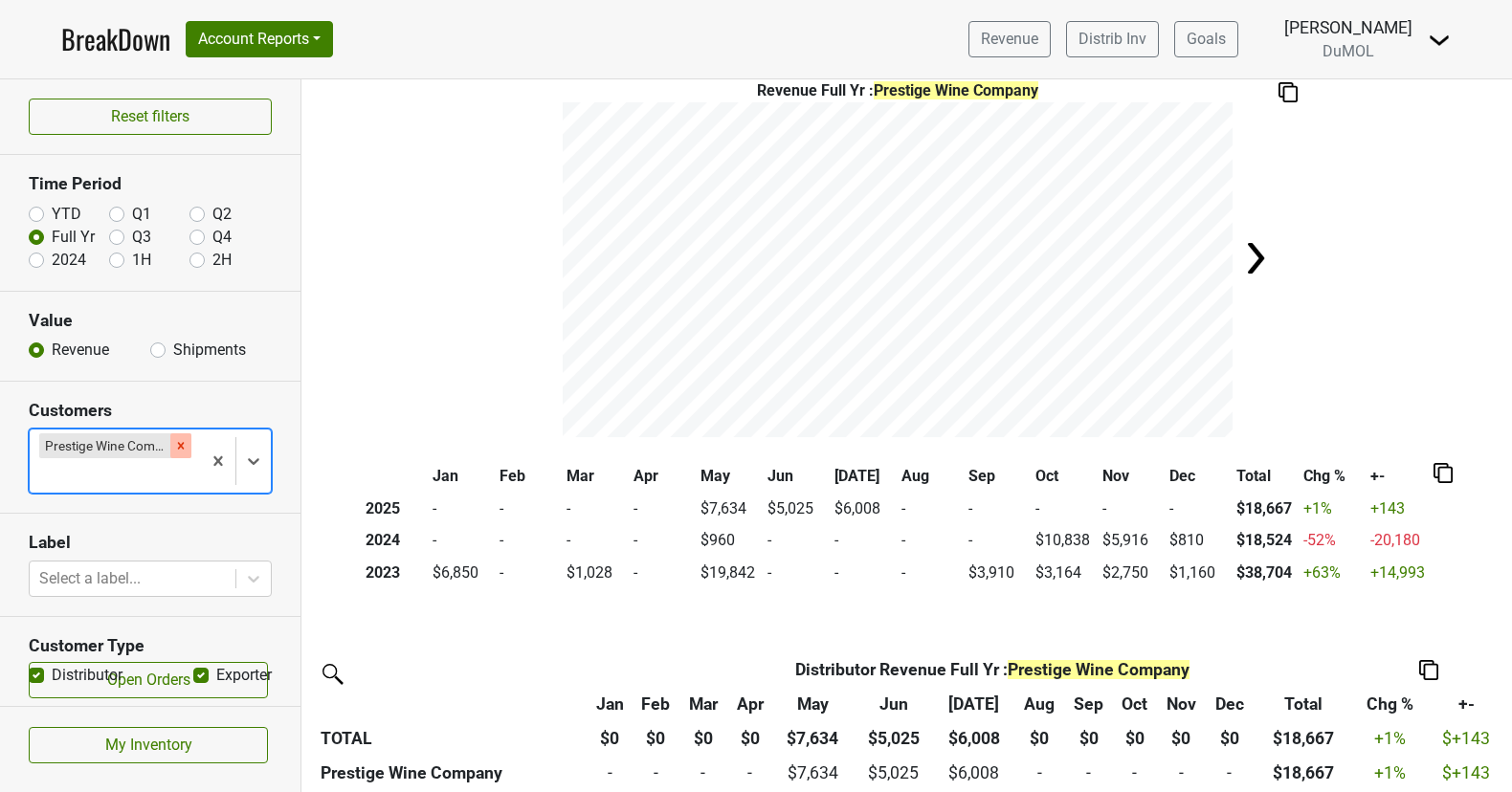
click at [177, 441] on icon "Remove Prestige Wine Company" at bounding box center [181, 446] width 14 height 14
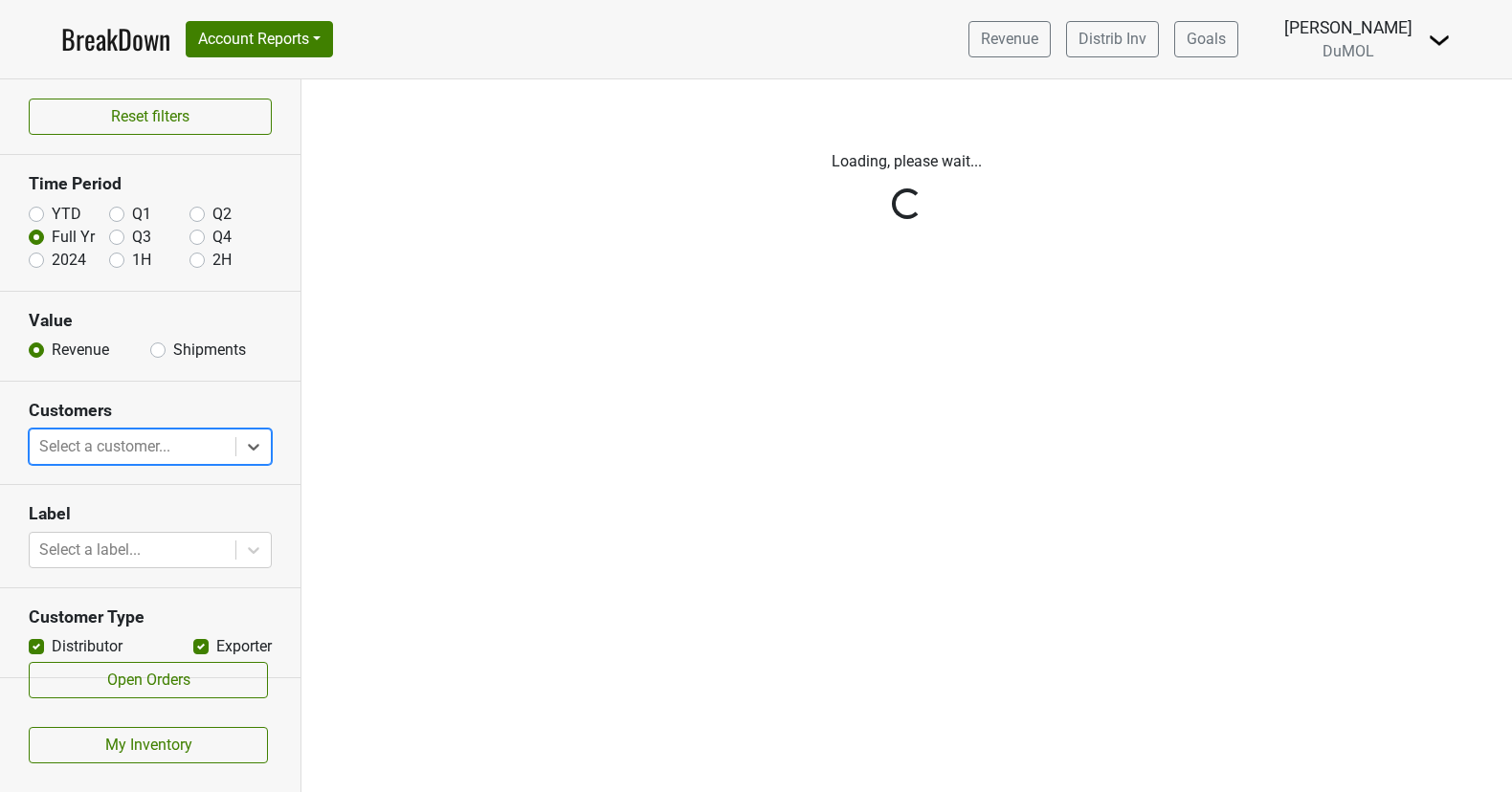
click at [247, 442] on div "Reset filters Time Period YTD Q1 Q2 Full Yr Q3 Q4 2024 1H 2H Value Revenue Ship…" at bounding box center [151, 435] width 301 height 713
click at [246, 441] on div "Reset filters Time Period YTD Q1 Q2 Full Yr Q3 Q4 2024 1H 2H Value Revenue Ship…" at bounding box center [151, 435] width 301 height 713
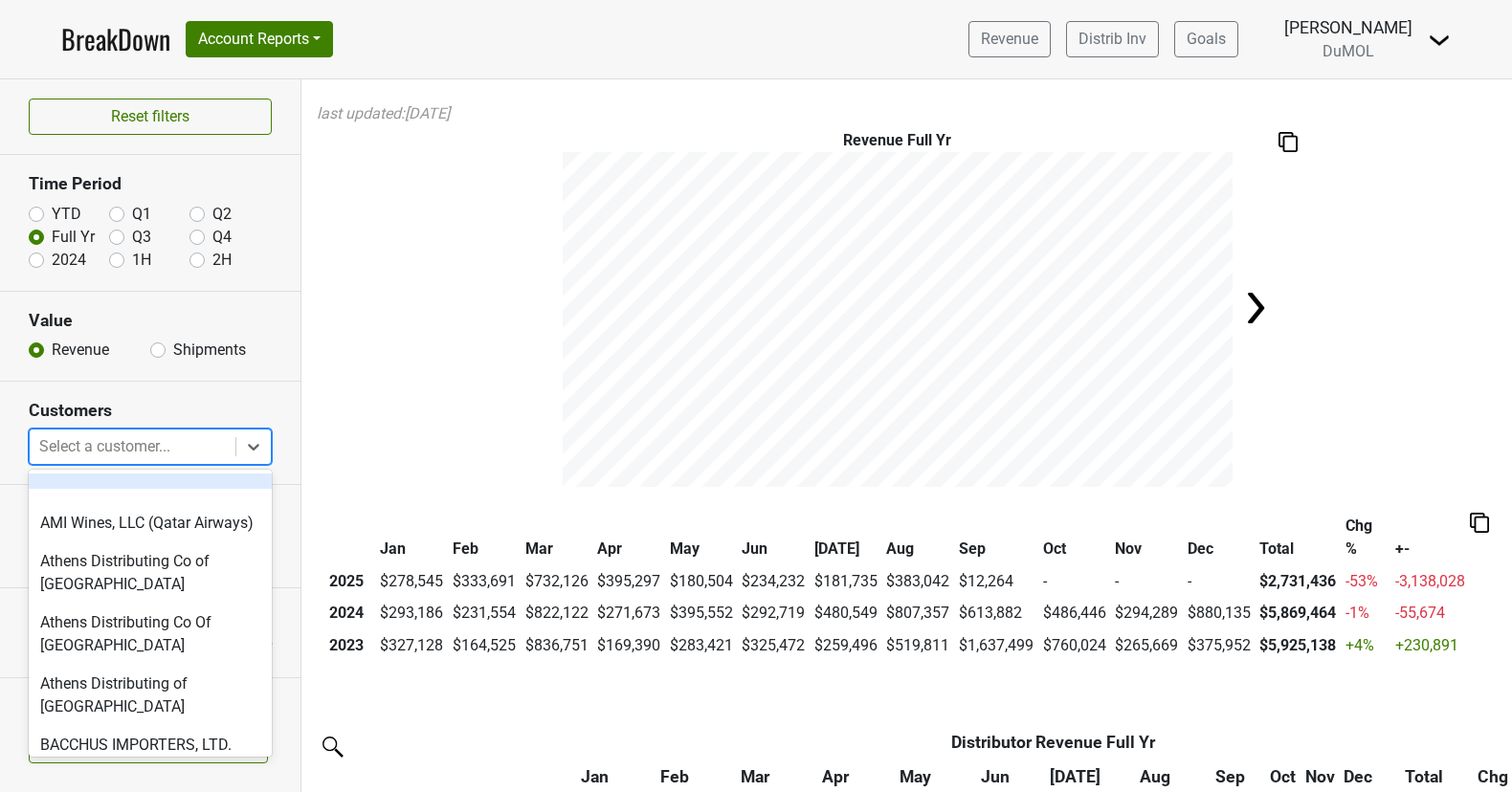
click at [111, 450] on div at bounding box center [133, 446] width 186 height 27
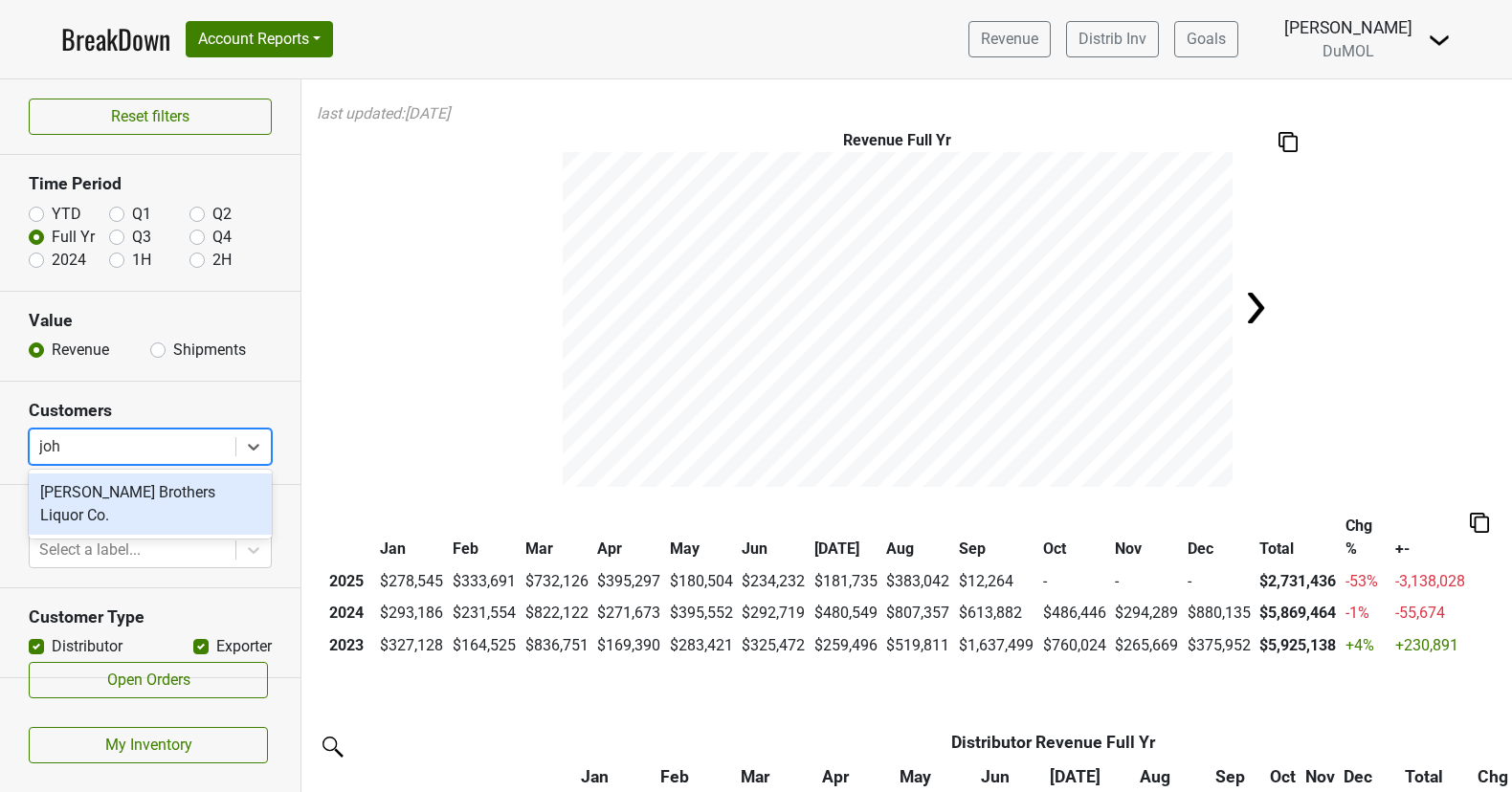
type input "john"
click at [87, 492] on div "[PERSON_NAME] Brothers Liquor Co." at bounding box center [150, 505] width 243 height 61
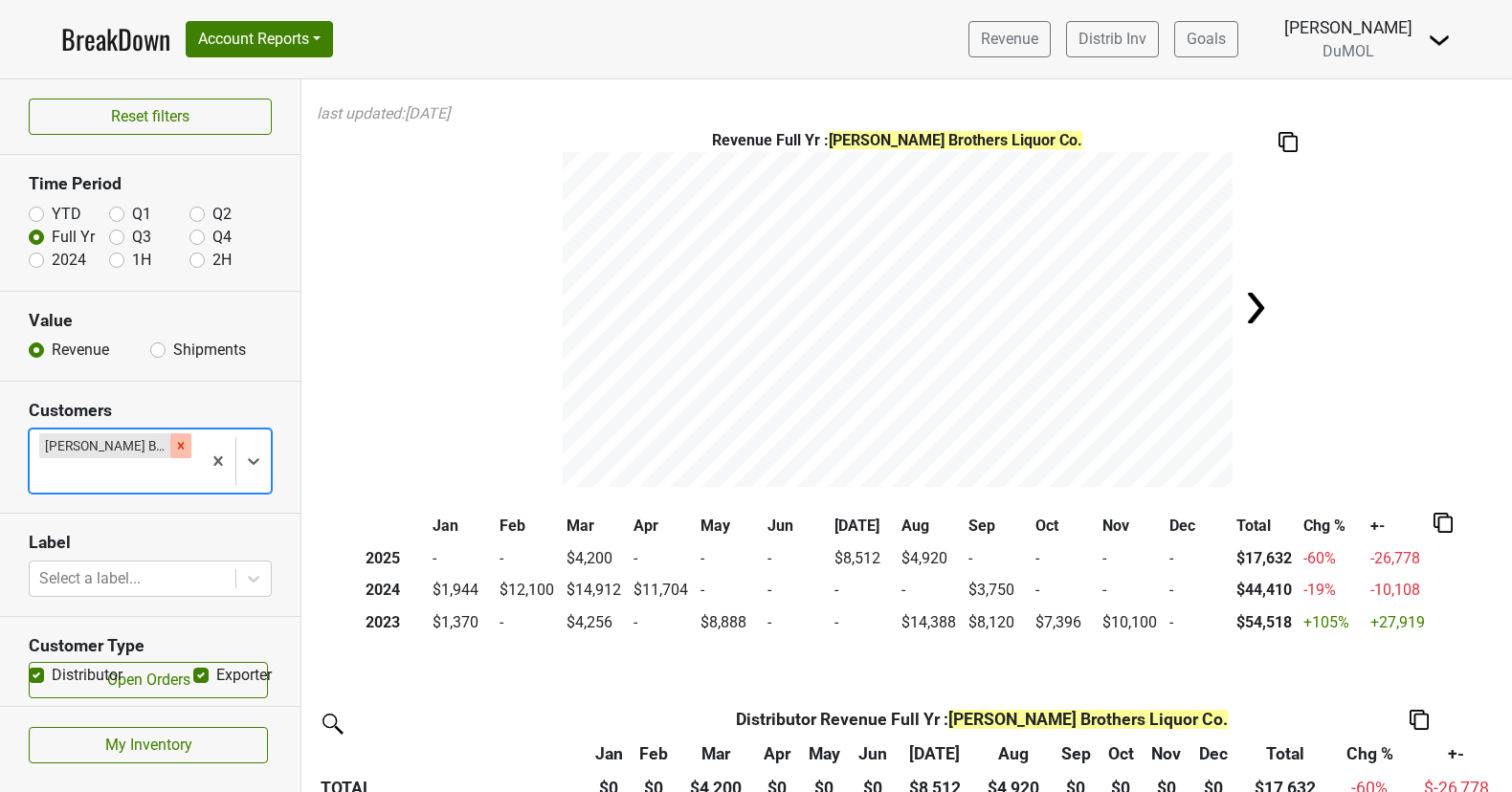
click at [183, 442] on icon "Remove Johnson Brothers Liquor Co." at bounding box center [181, 446] width 14 height 14
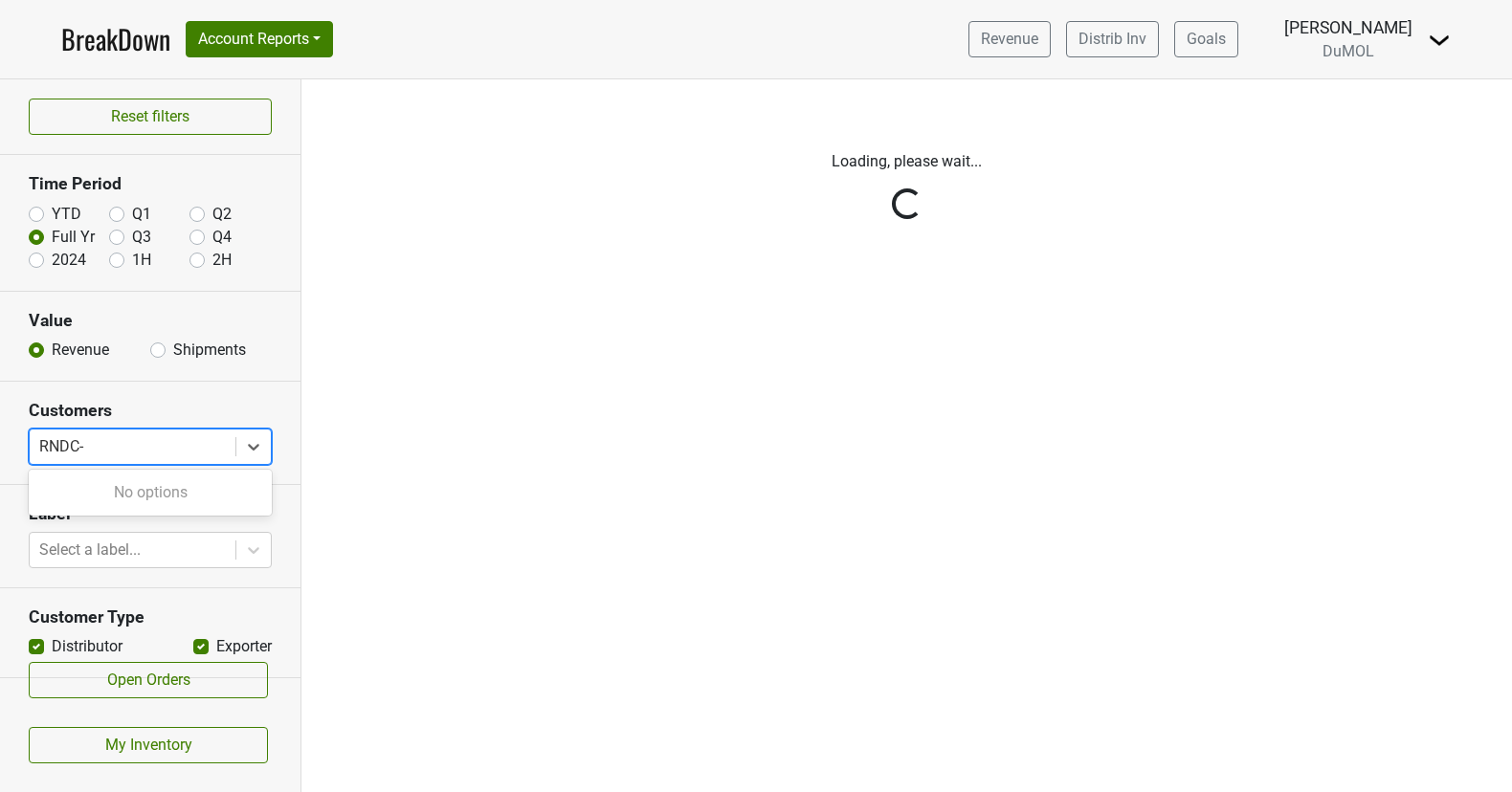
type input "RNDC"
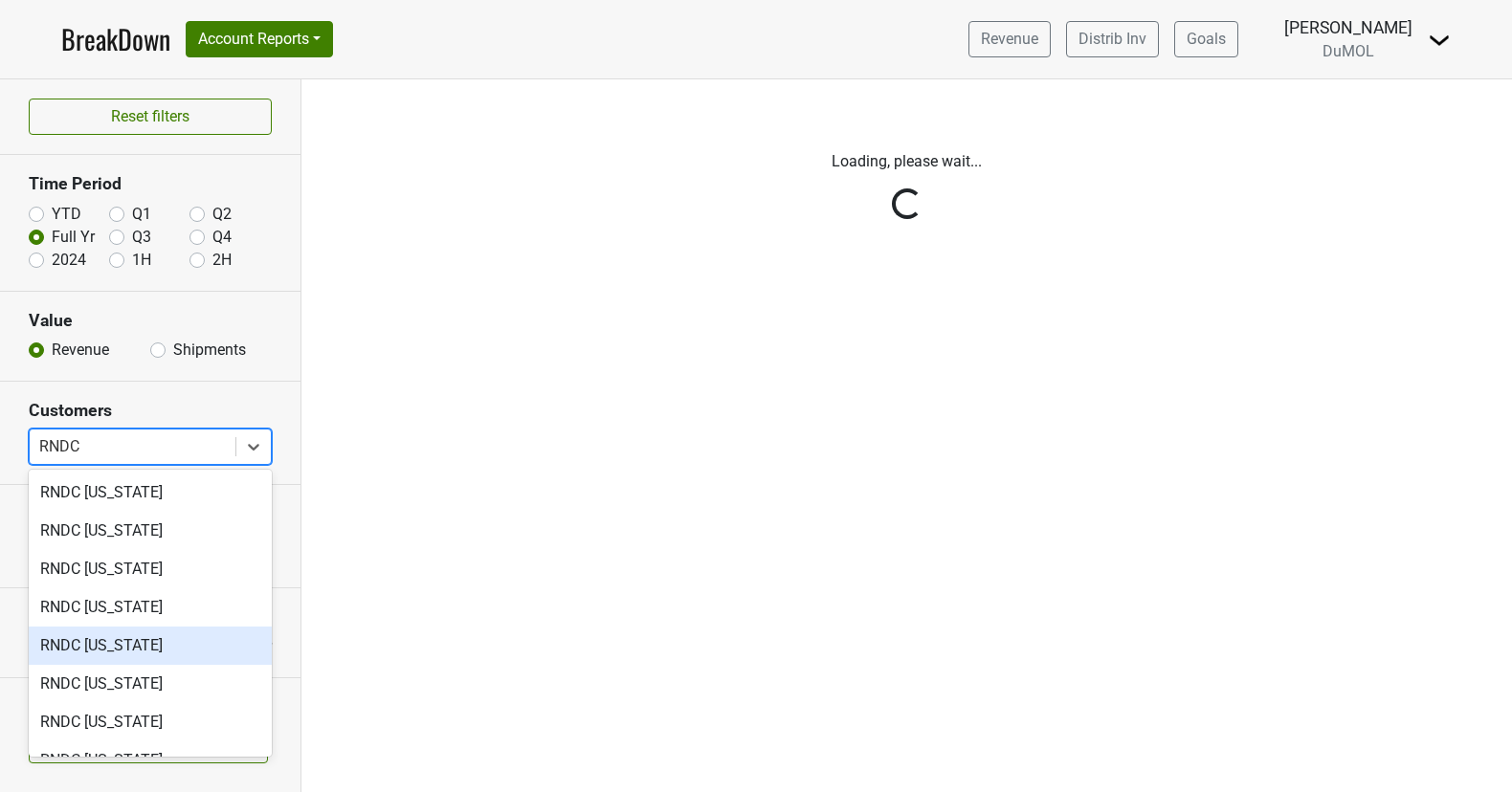
click at [168, 688] on div "RNDC [US_STATE]" at bounding box center [150, 684] width 243 height 39
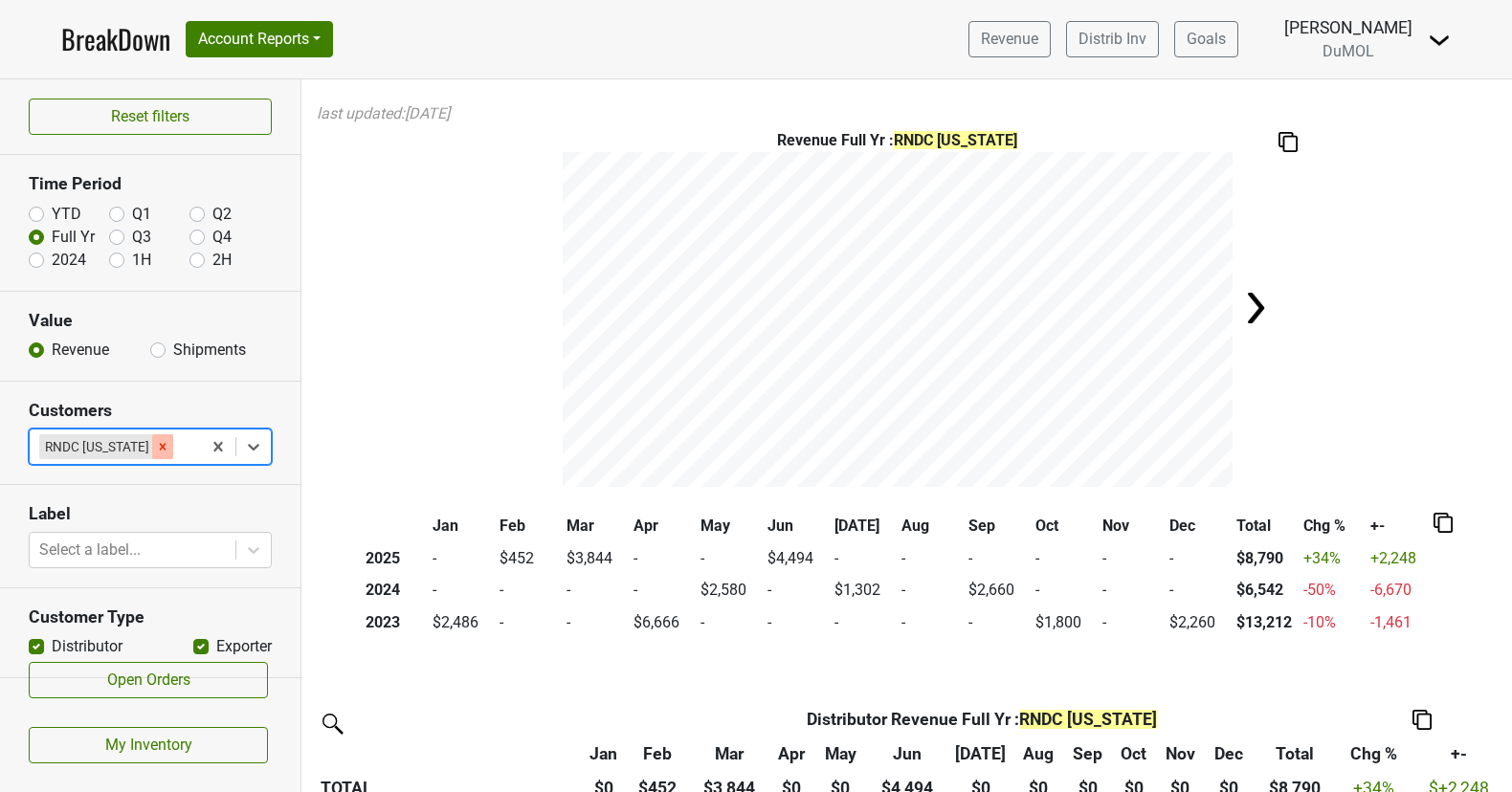
click at [160, 443] on icon "Remove RNDC Indiana" at bounding box center [163, 446] width 7 height 7
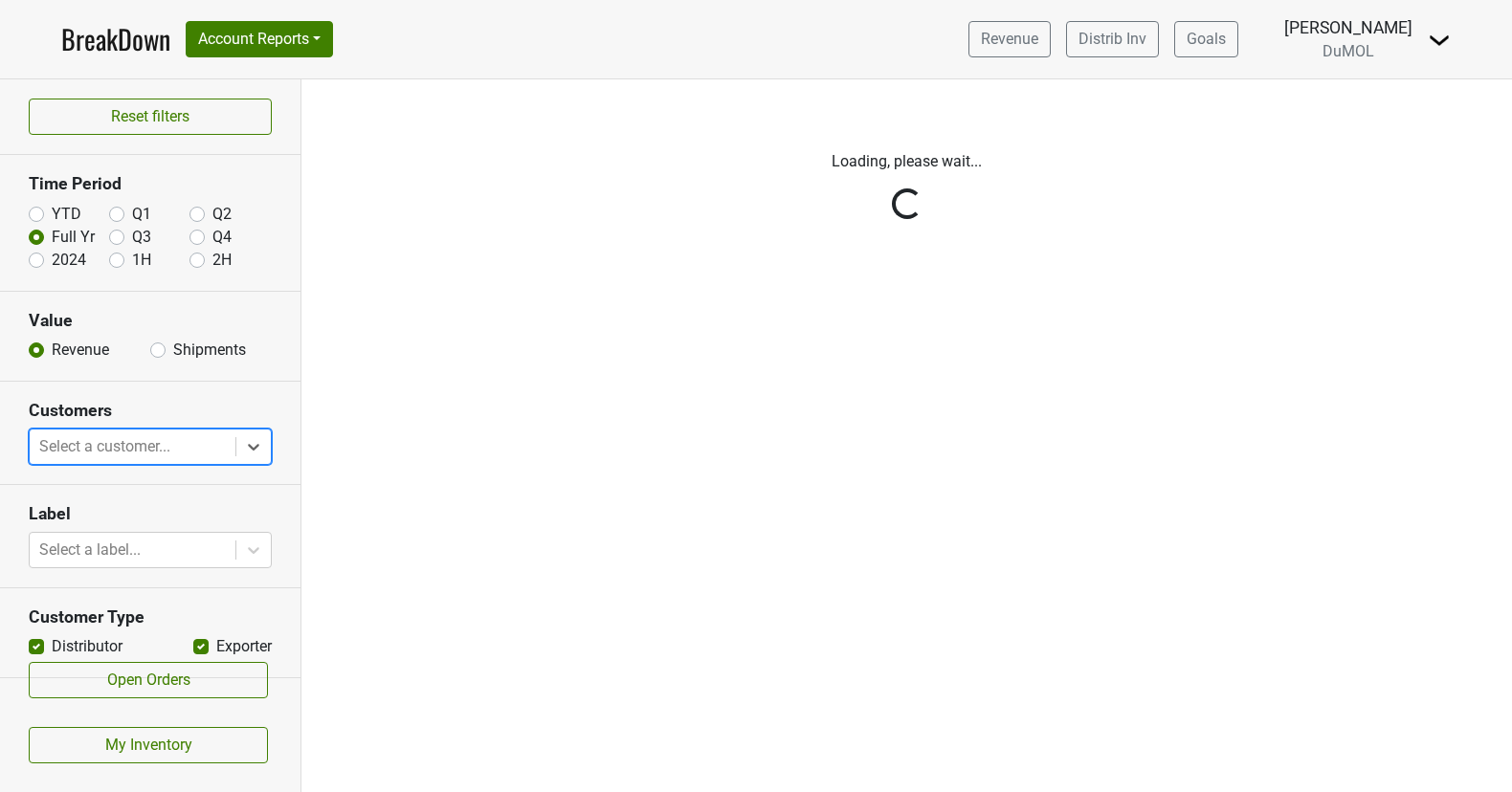
click at [152, 444] on div "Reset filters Time Period YTD Q1 Q2 Full Yr Q3 Q4 2024 1H 2H Value Revenue Ship…" at bounding box center [151, 435] width 301 height 713
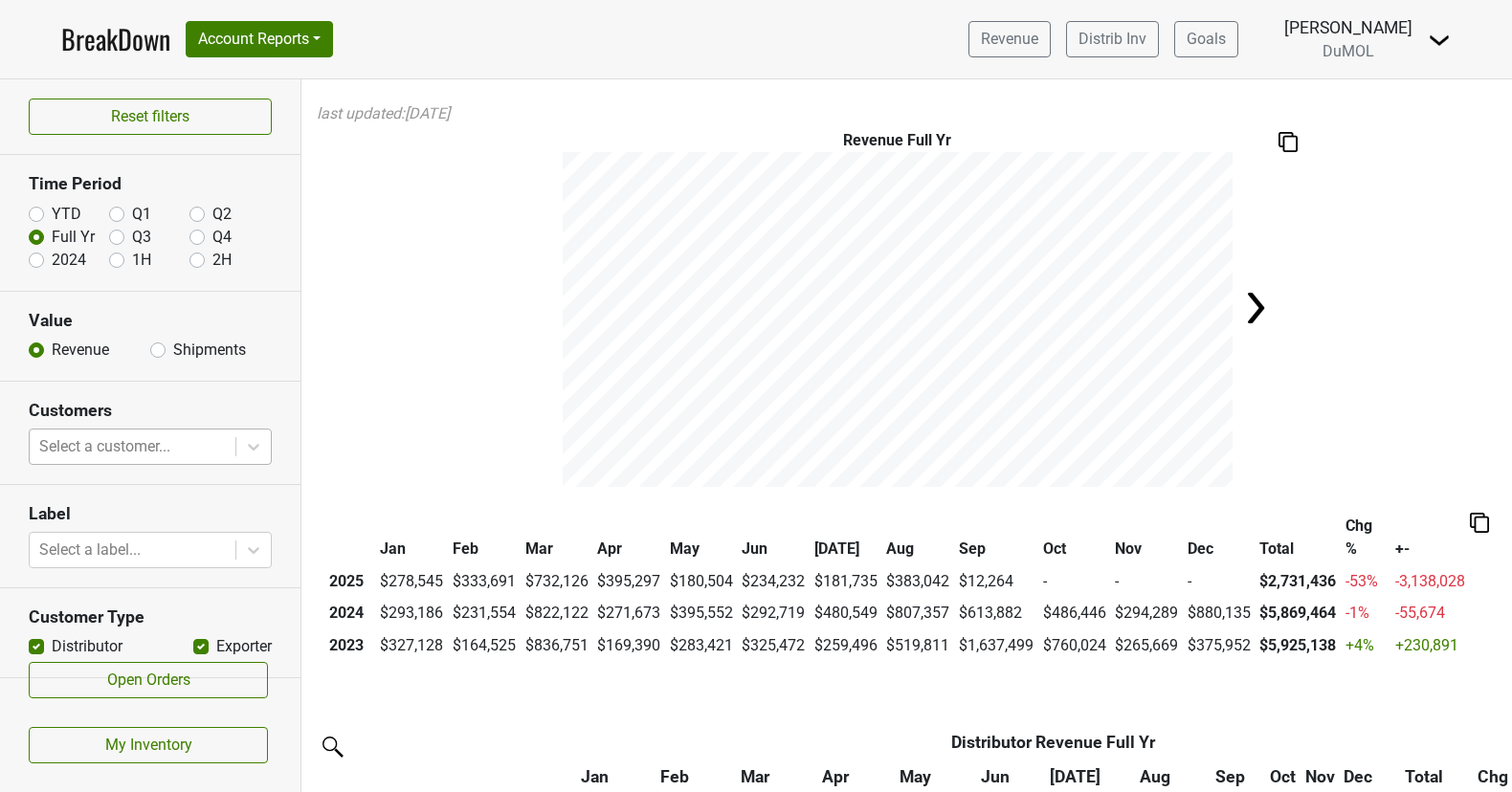
click at [154, 442] on div at bounding box center [133, 446] width 186 height 27
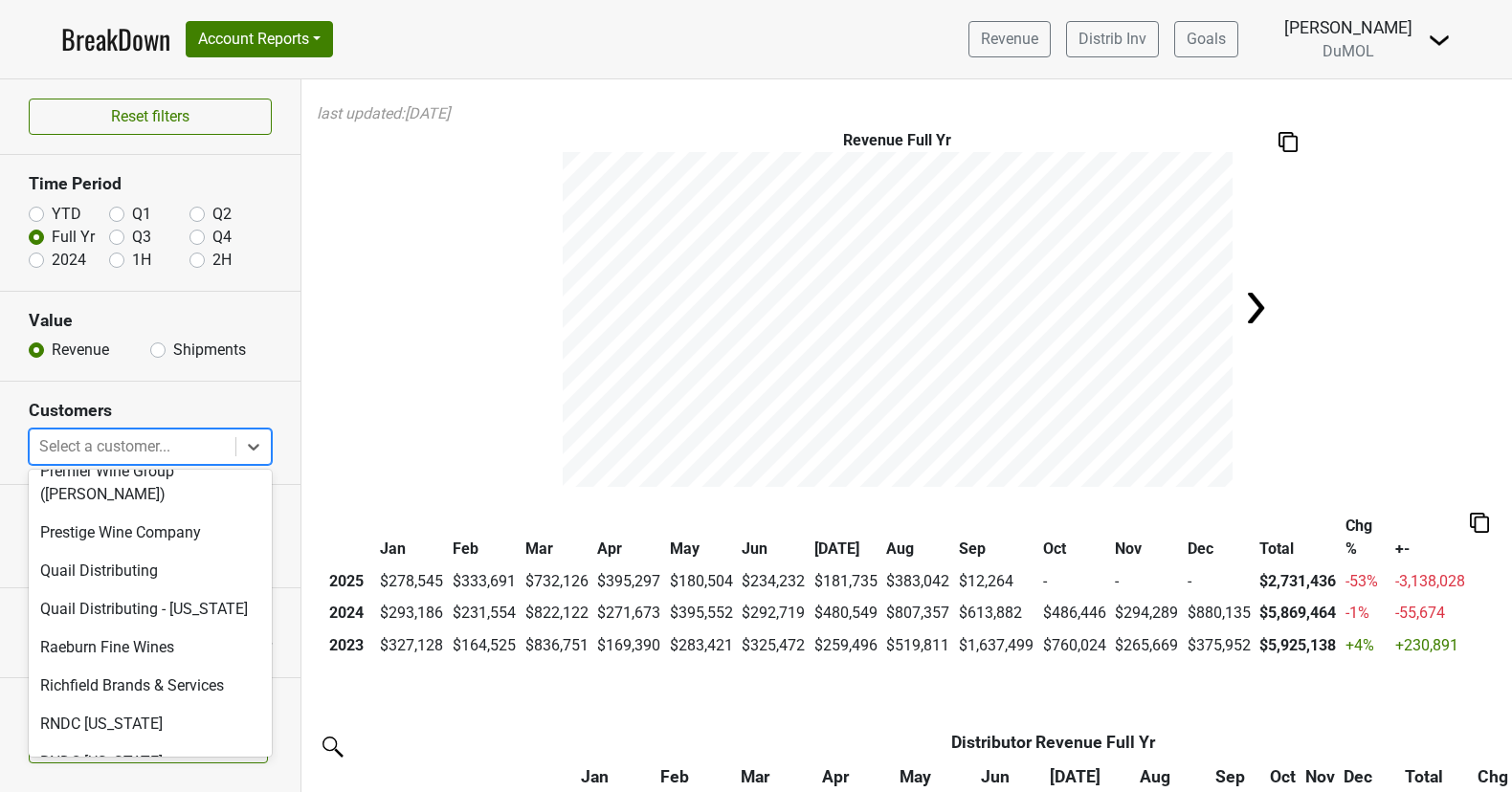
scroll to position [3998, 0]
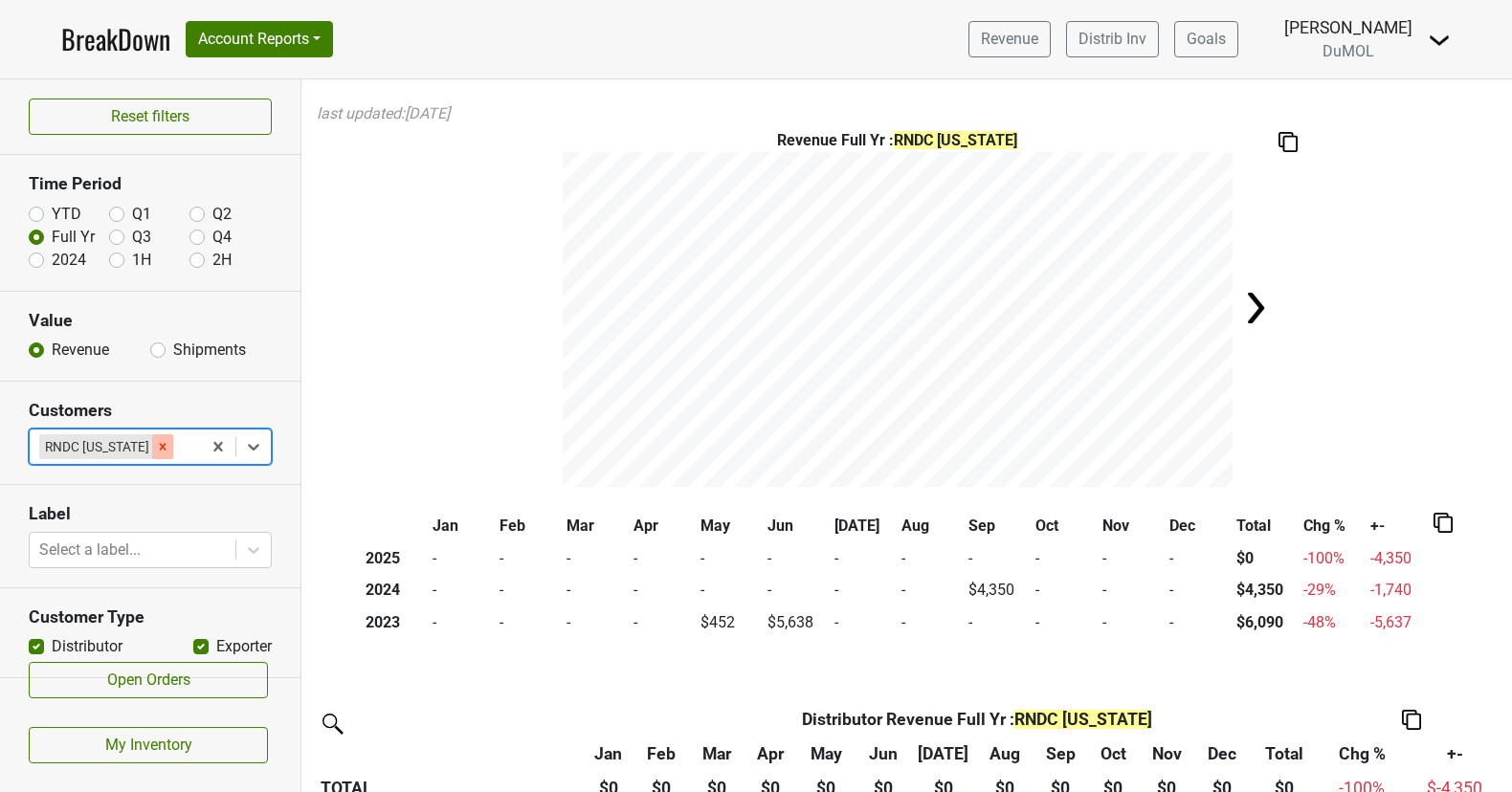
click at [170, 449] on icon "Remove RNDC South Dakota" at bounding box center [163, 447] width 14 height 14
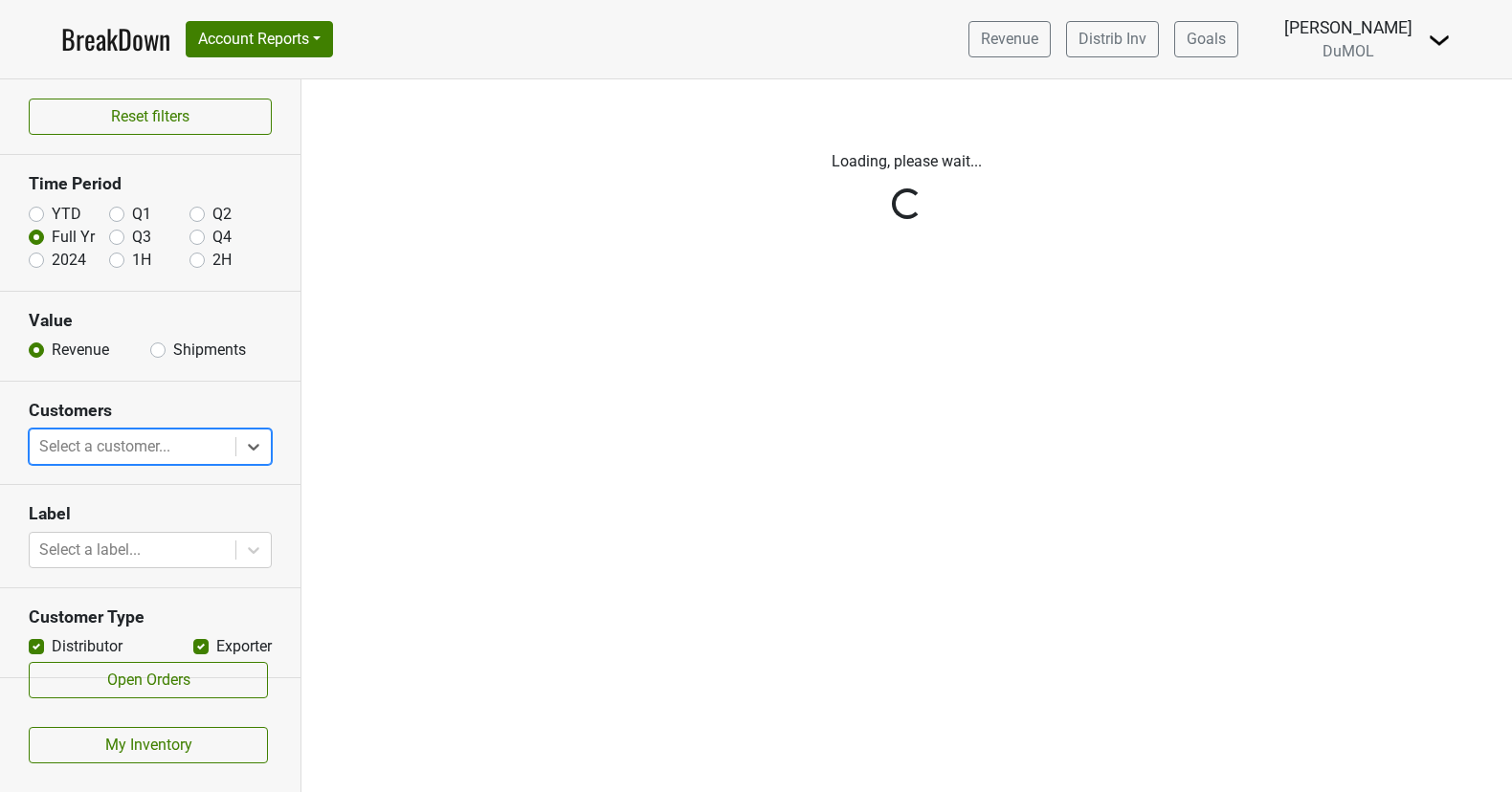
click at [260, 438] on div "Reset filters Time Period YTD Q1 Q2 Full Yr Q3 Q4 2024 1H 2H Value Revenue Ship…" at bounding box center [151, 435] width 301 height 713
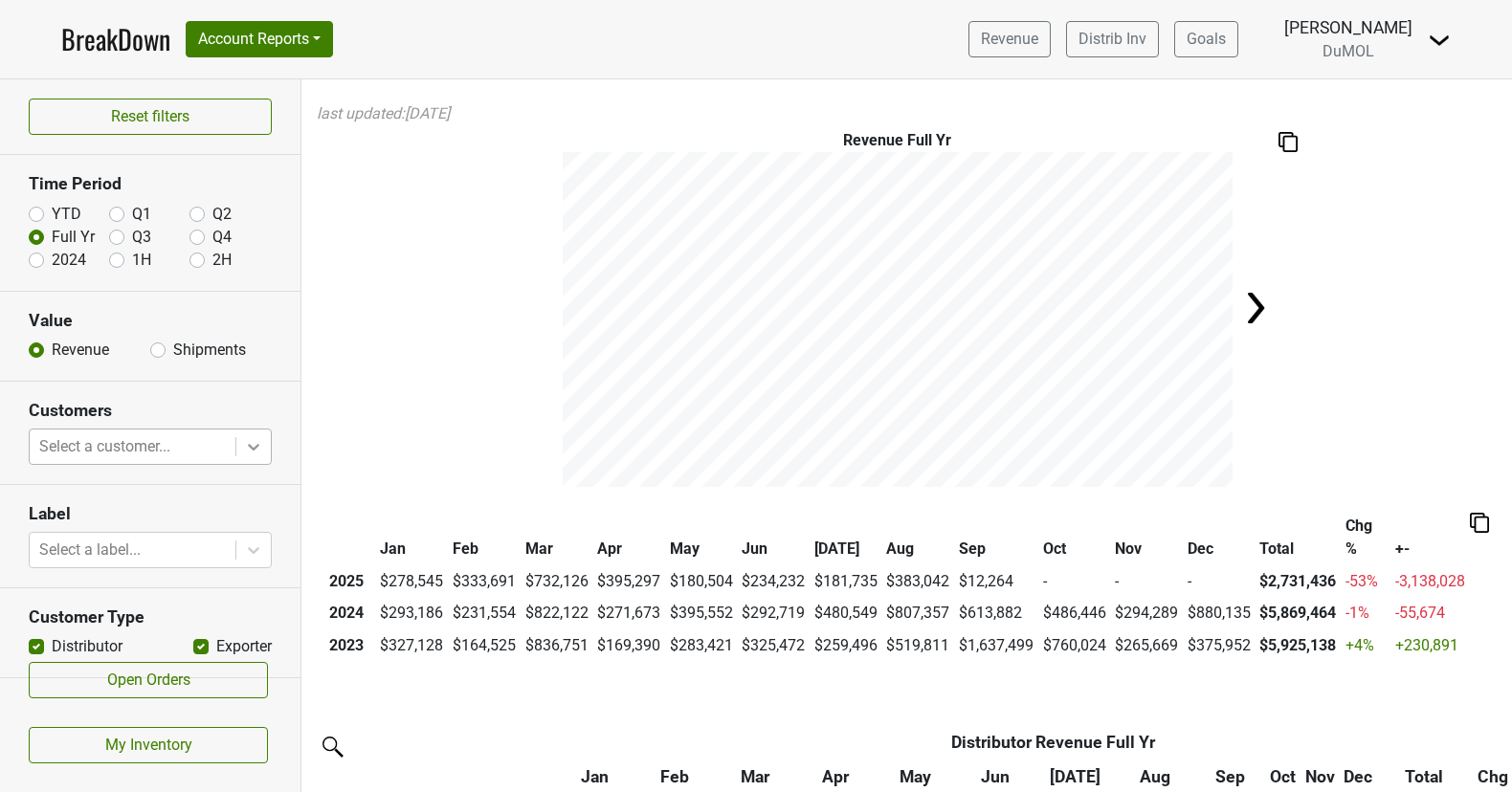
click at [255, 446] on icon at bounding box center [254, 447] width 12 height 7
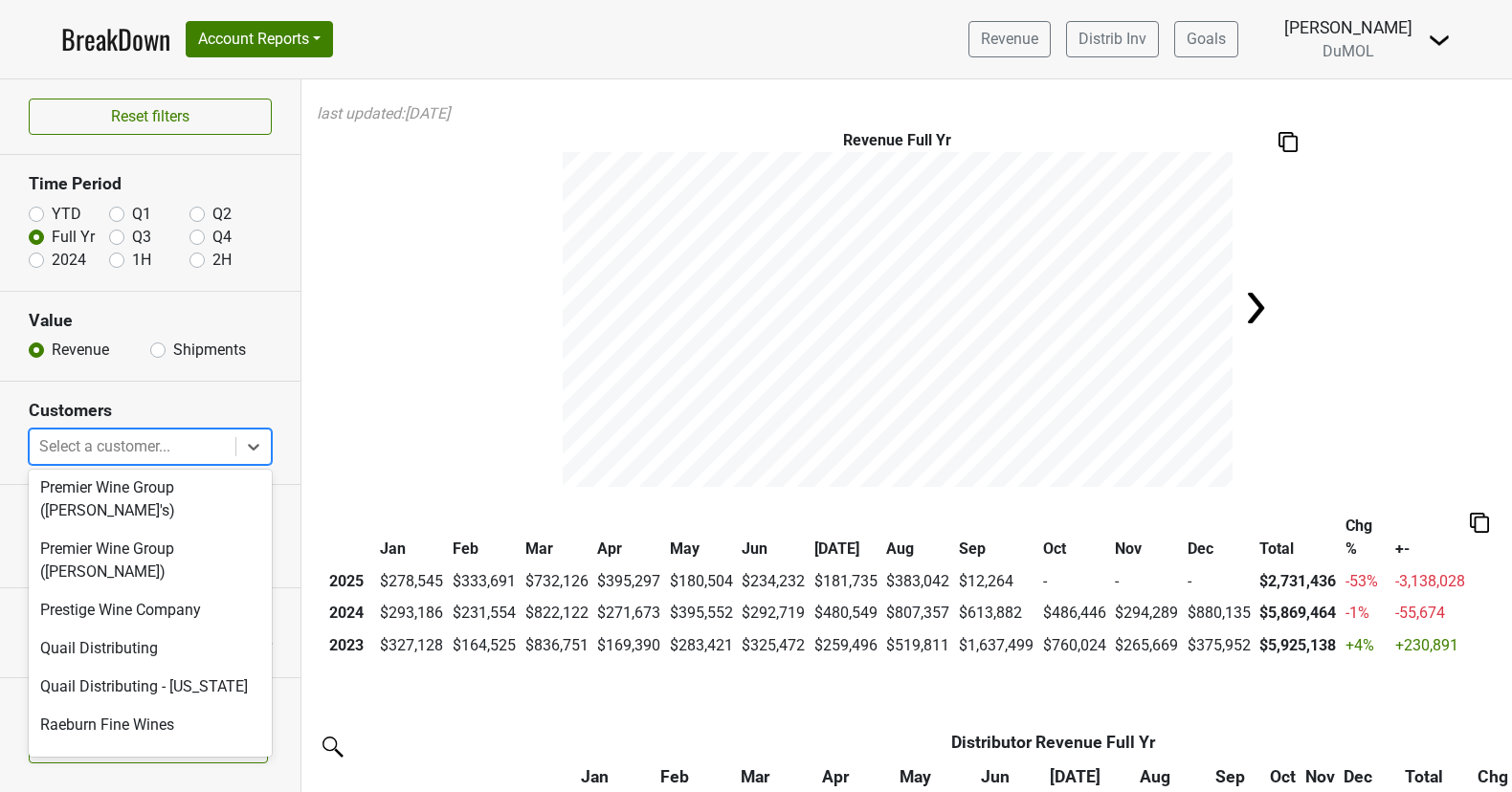
scroll to position [3962, 0]
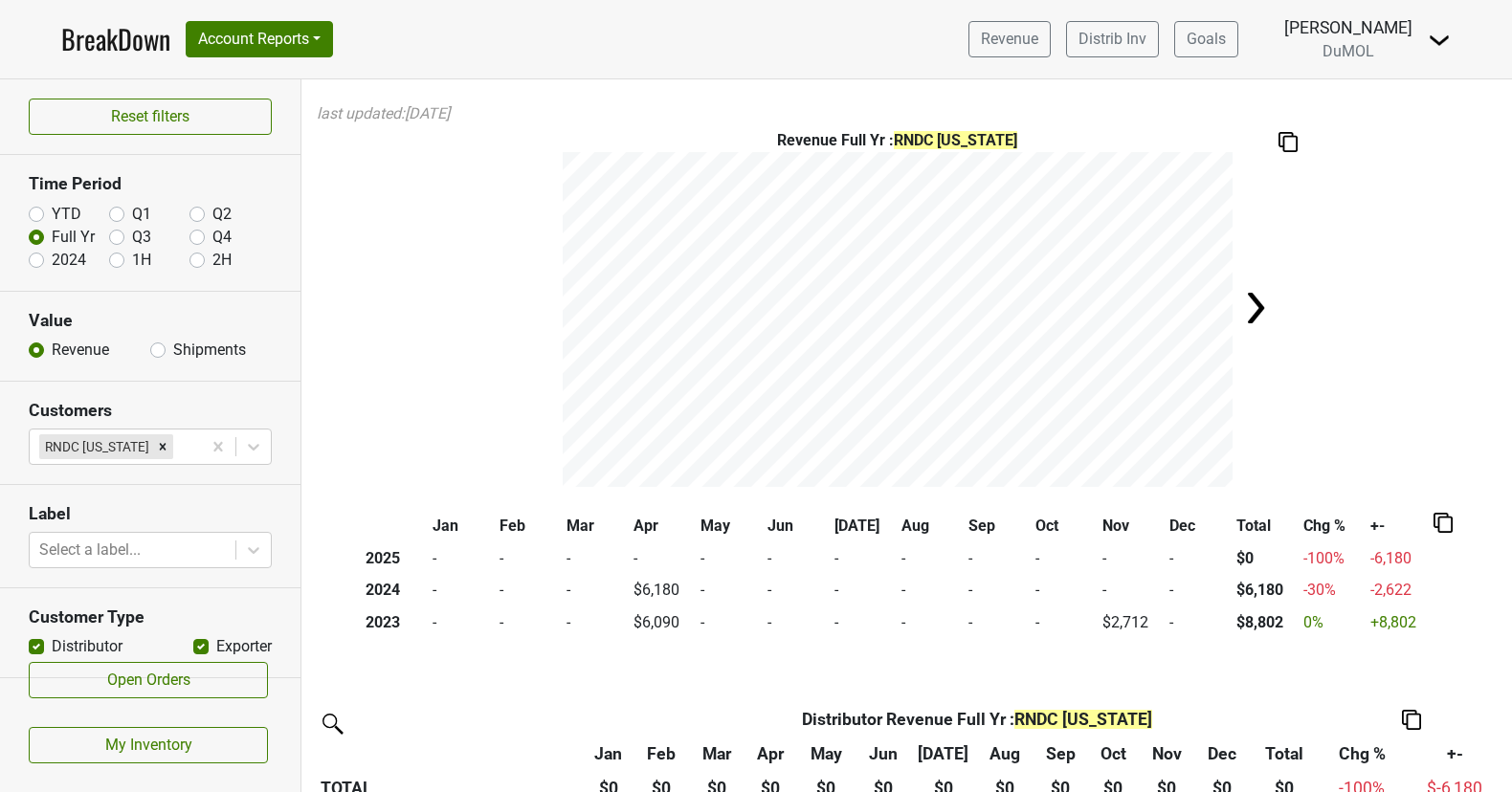
click at [1386, 196] on div "Revenue Full Yr : RNDC North Dakota" at bounding box center [906, 307] width 1211 height 358
drag, startPoint x: 1386, startPoint y: 196, endPoint x: 1387, endPoint y: 21, distance: 175.0
click at [1386, 190] on div "Revenue Full Yr : RNDC North Dakota" at bounding box center [906, 307] width 1211 height 358
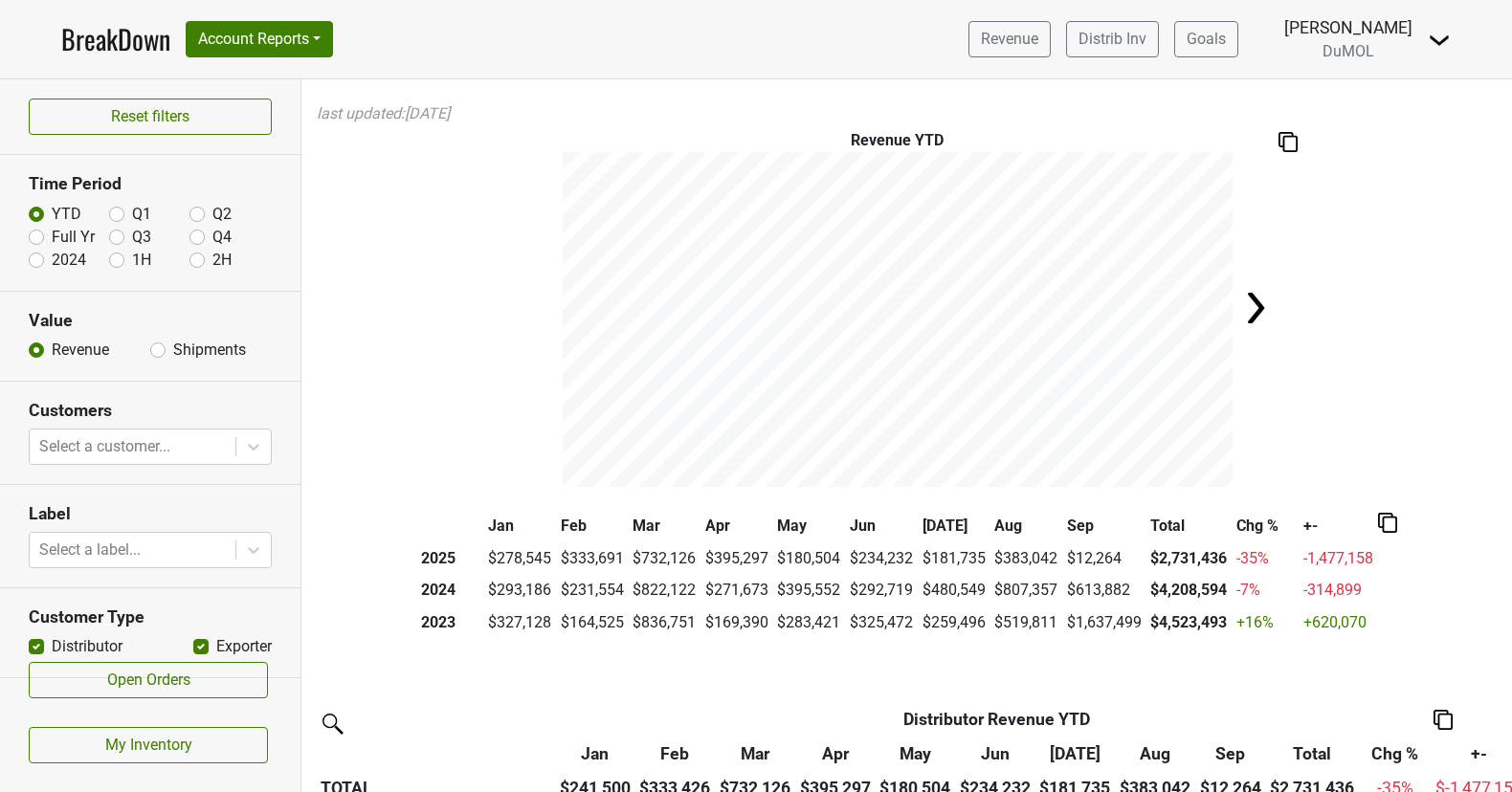
click at [154, 45] on link "BreakDown" at bounding box center [116, 39] width 109 height 41
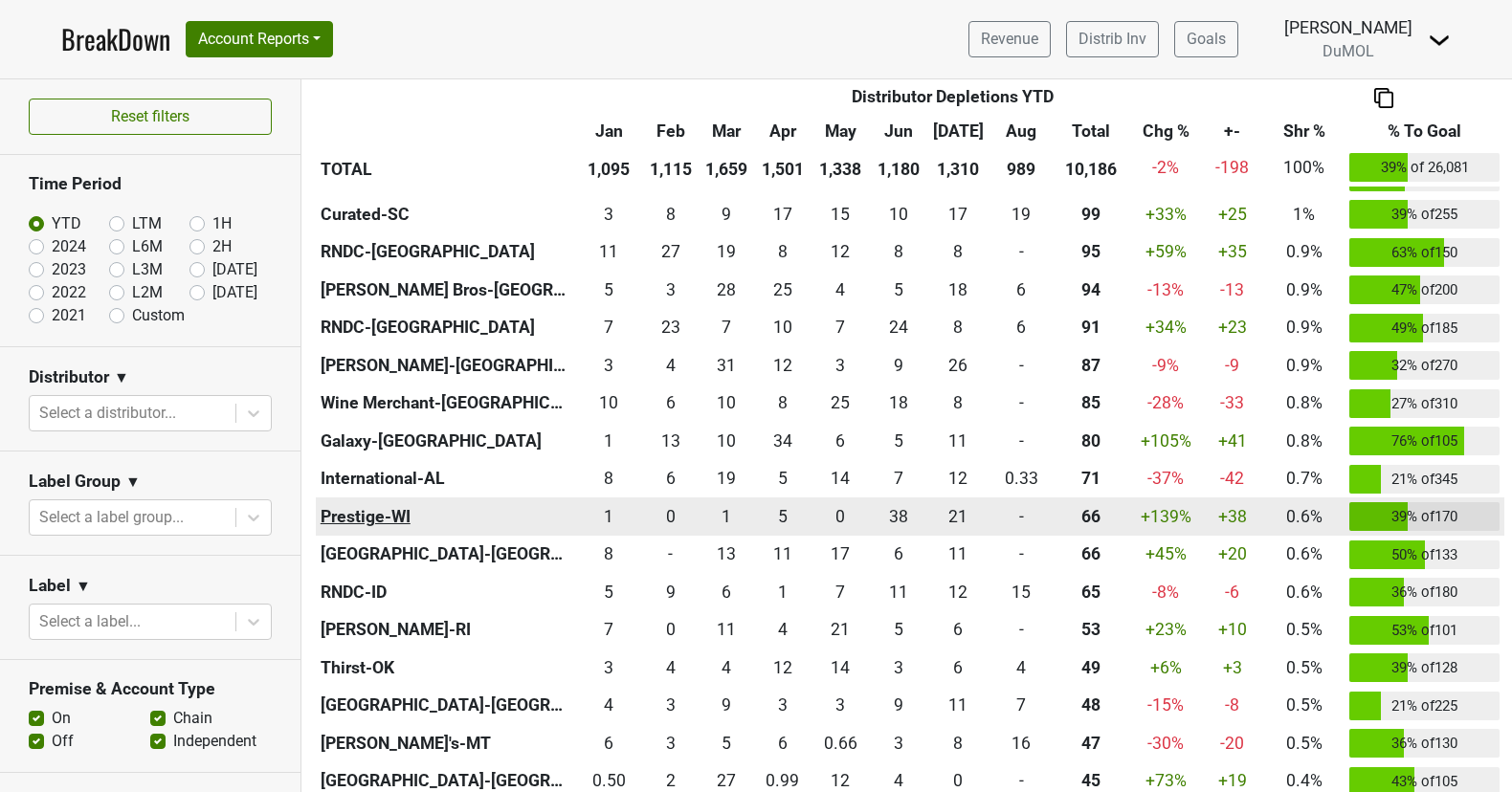
scroll to position [1081, 0]
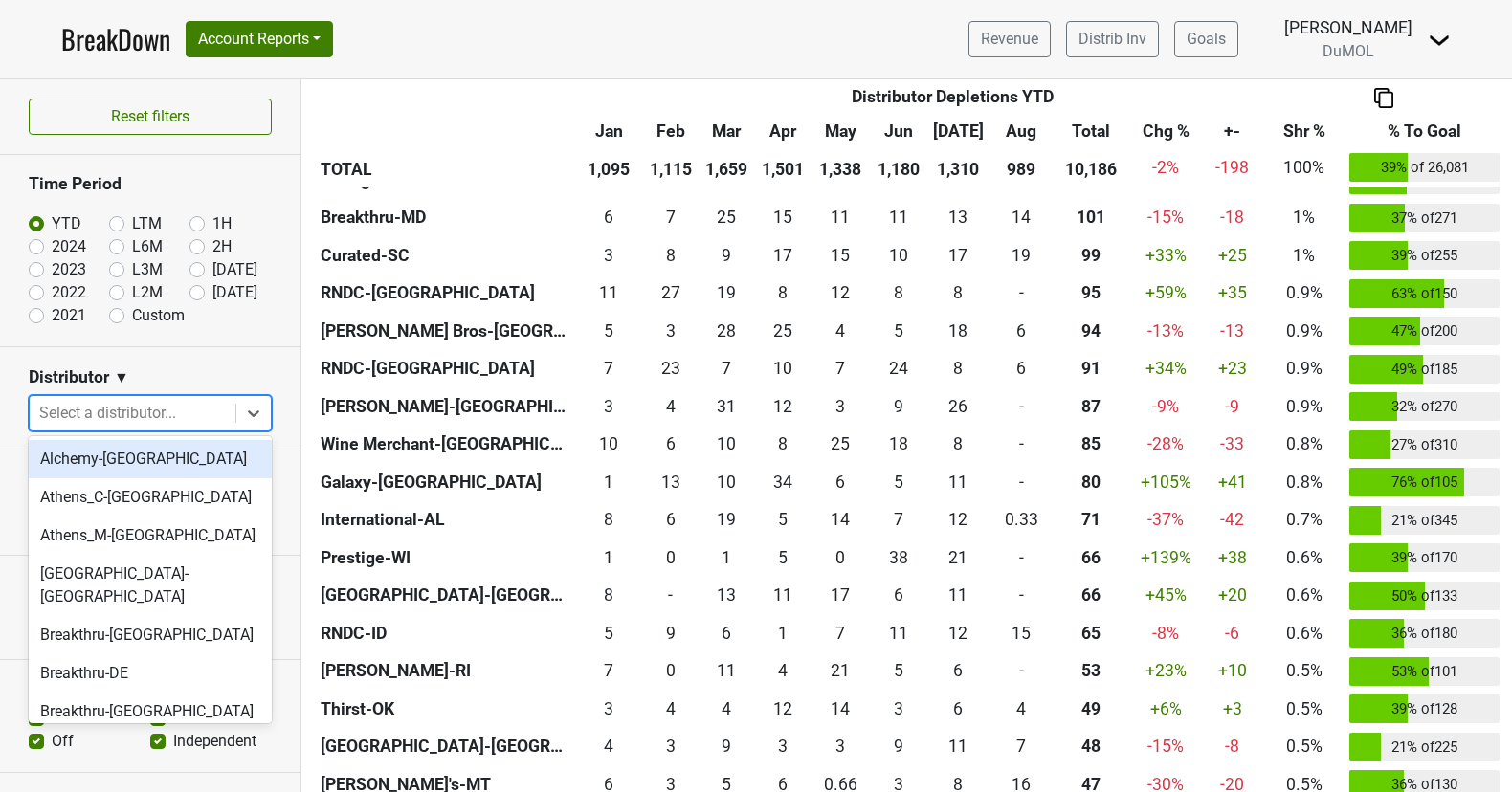
click at [194, 399] on div at bounding box center [133, 412] width 186 height 27
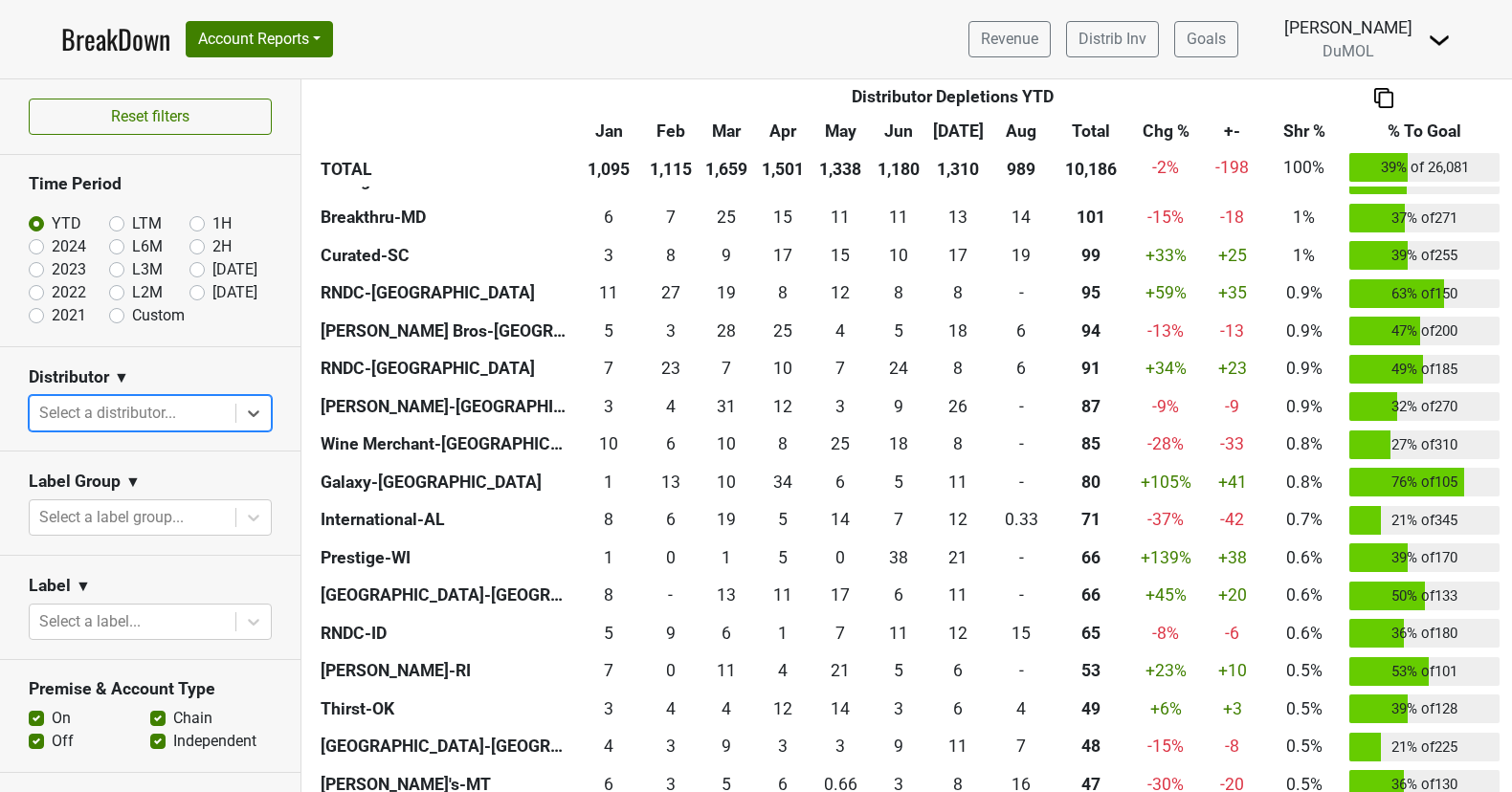
scroll to position [30, 0]
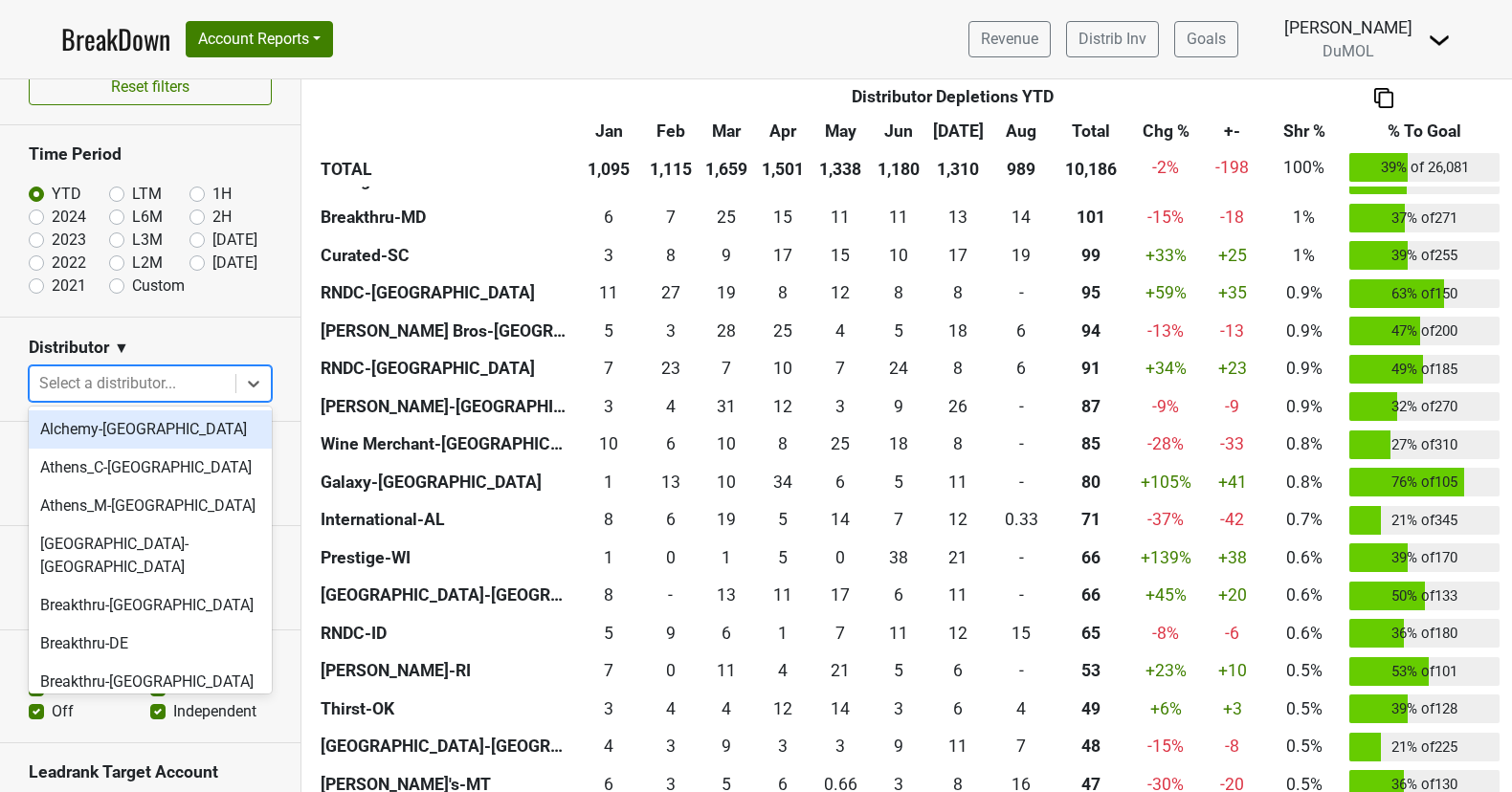
click at [210, 372] on div at bounding box center [133, 384] width 186 height 27
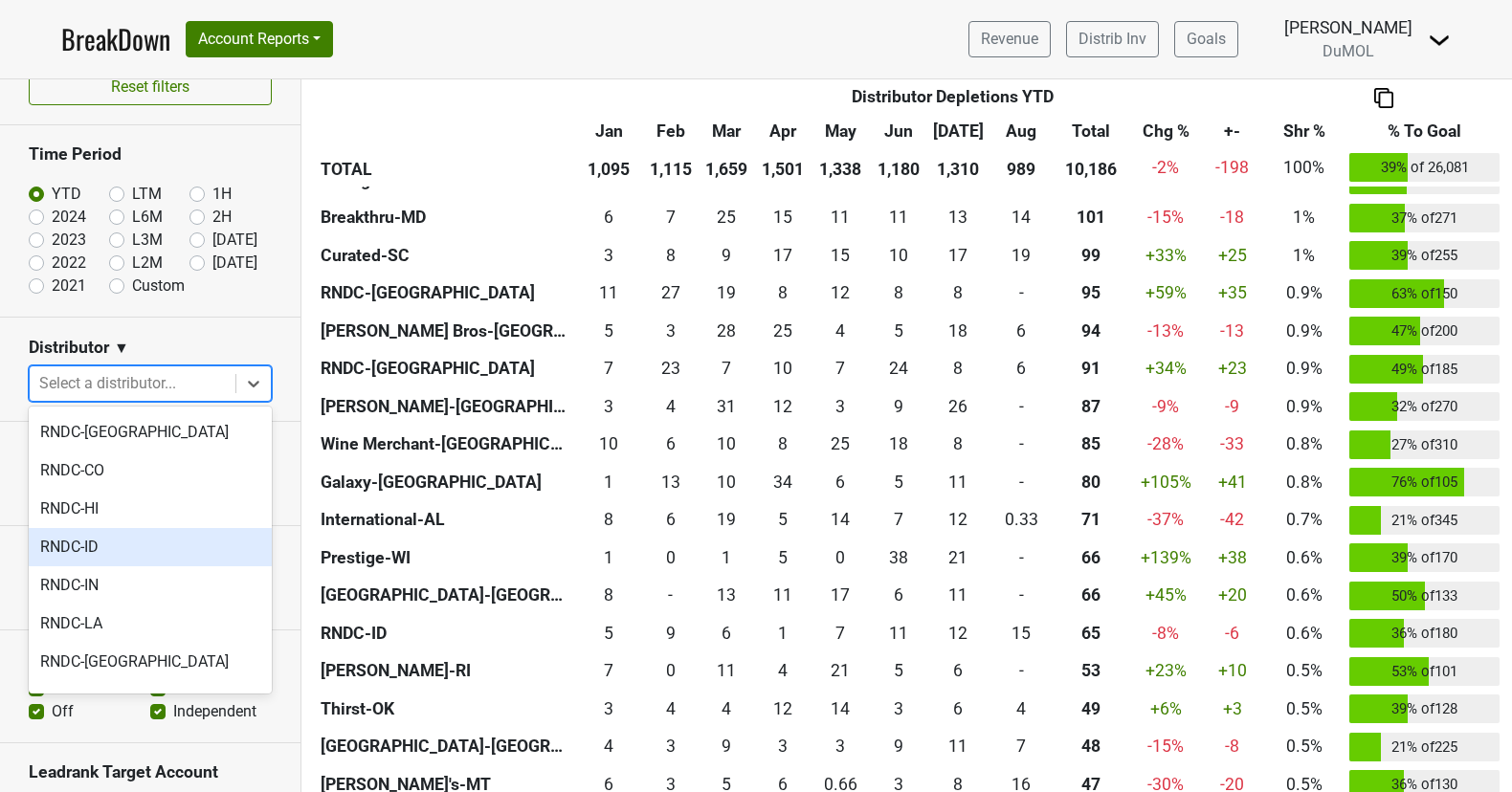
scroll to position [1543, 0]
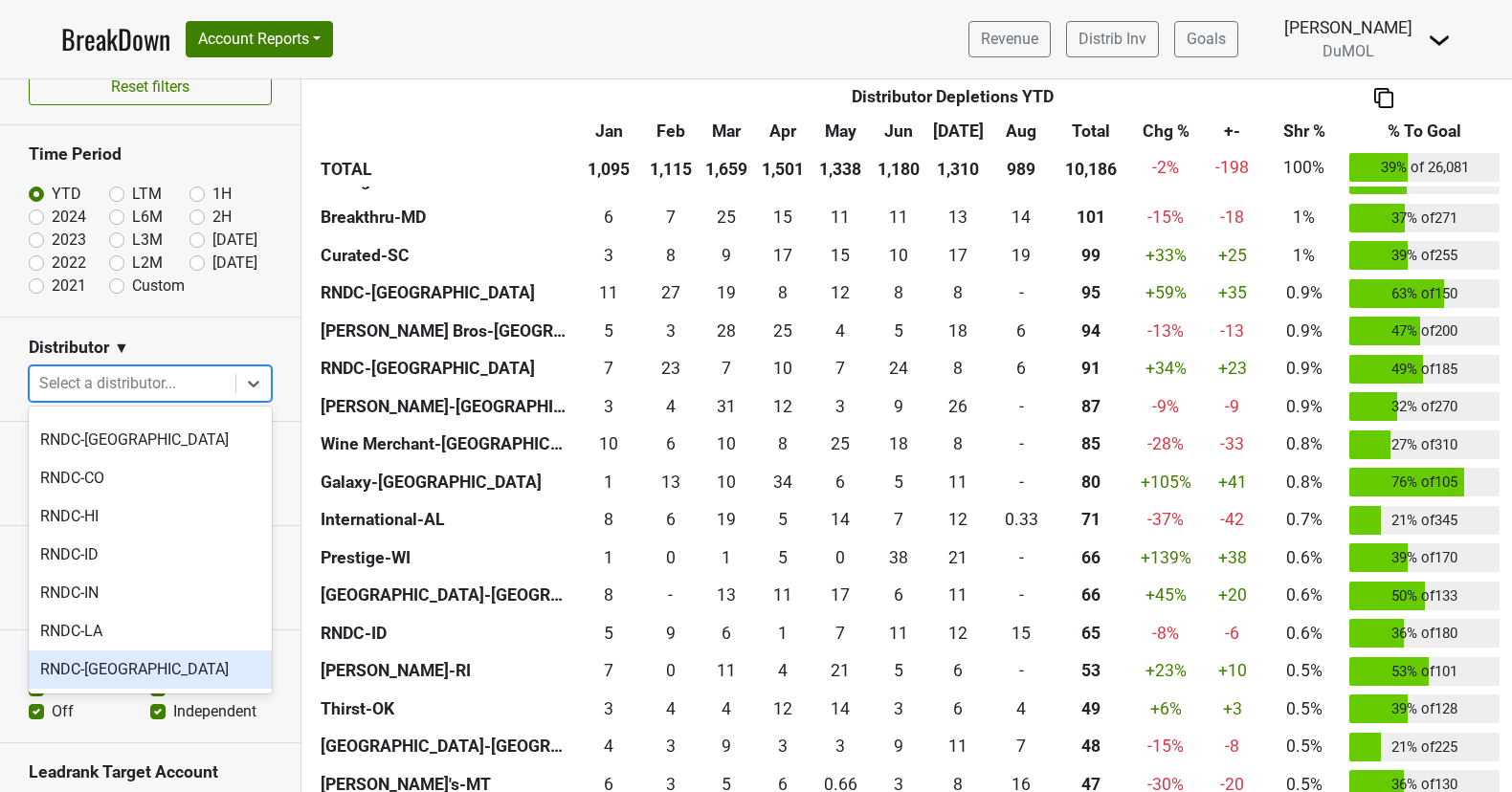
click at [135, 650] on div "RNDC-[GEOGRAPHIC_DATA]" at bounding box center [150, 669] width 243 height 39
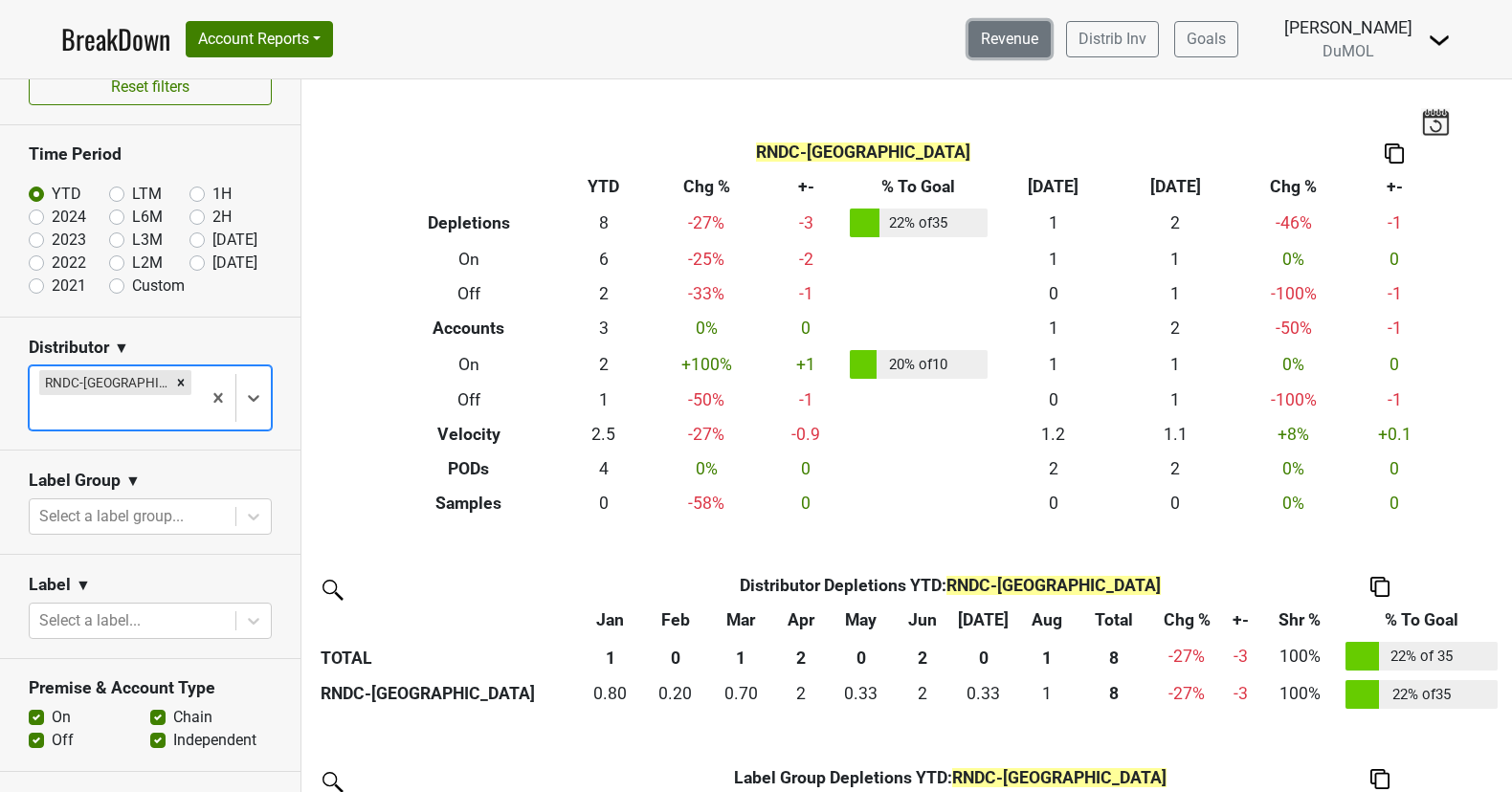
click at [1043, 48] on link "Revenue" at bounding box center [1009, 39] width 82 height 37
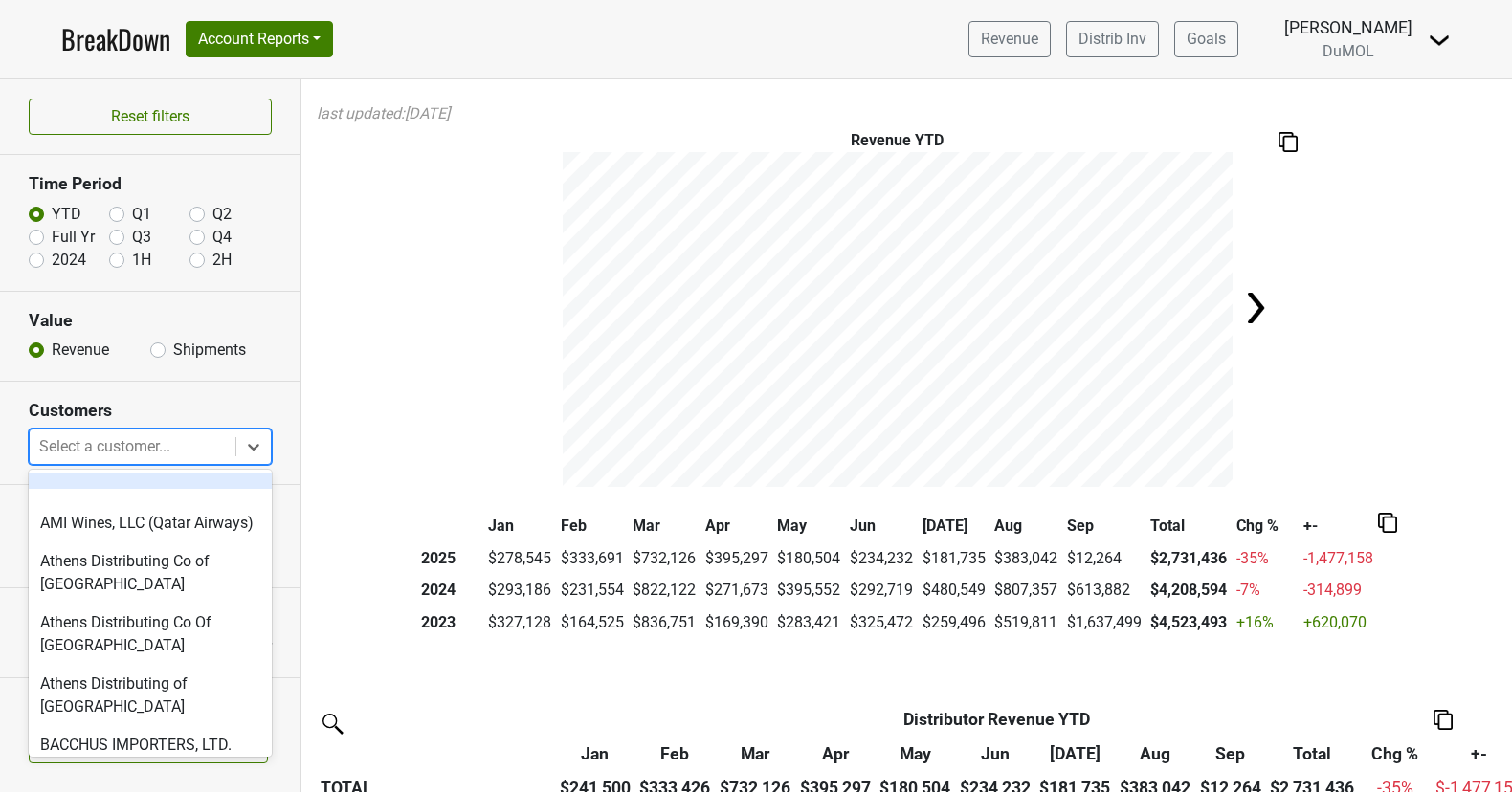
click at [181, 449] on div at bounding box center [133, 446] width 186 height 27
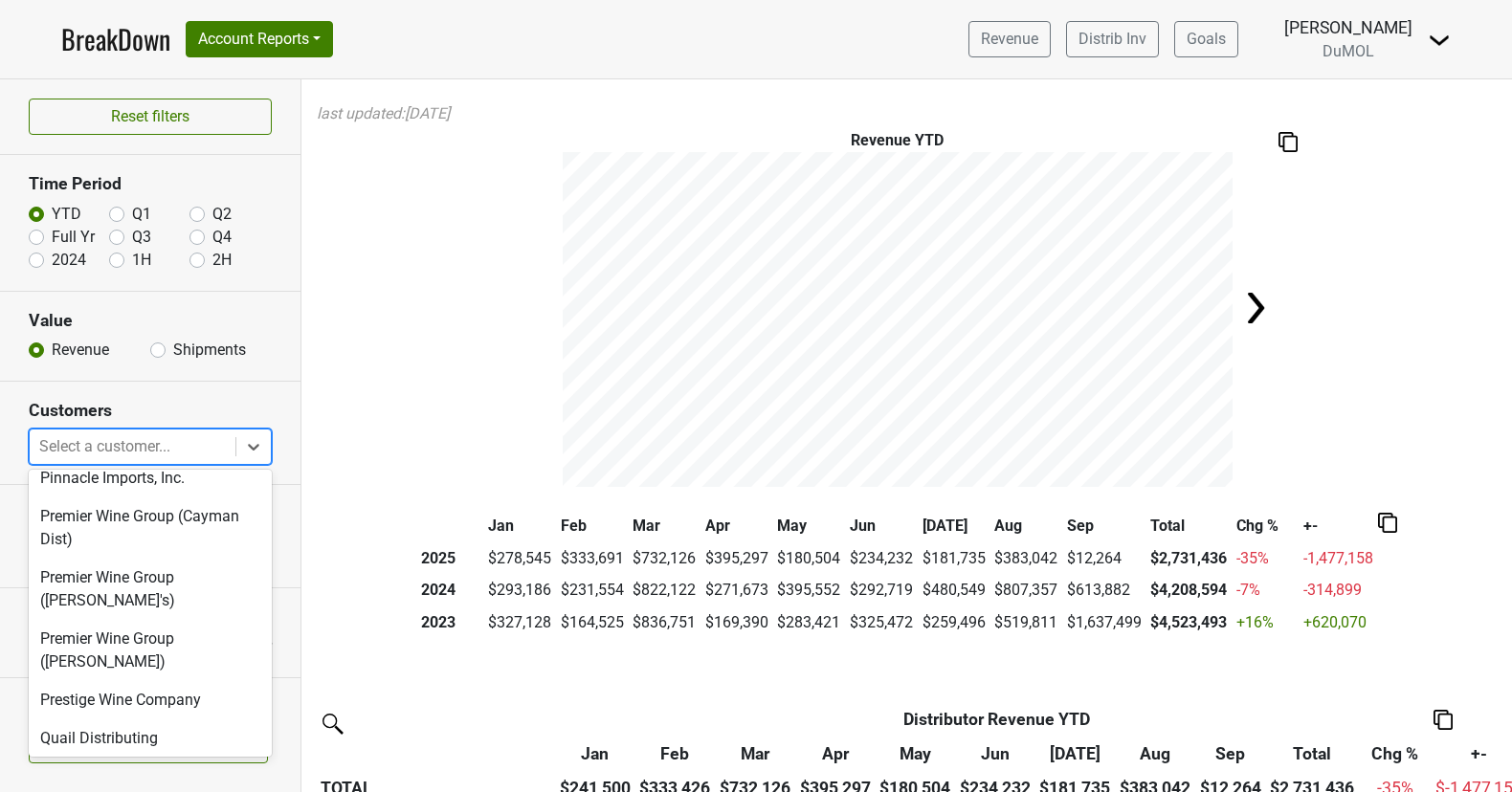
scroll to position [3837, 0]
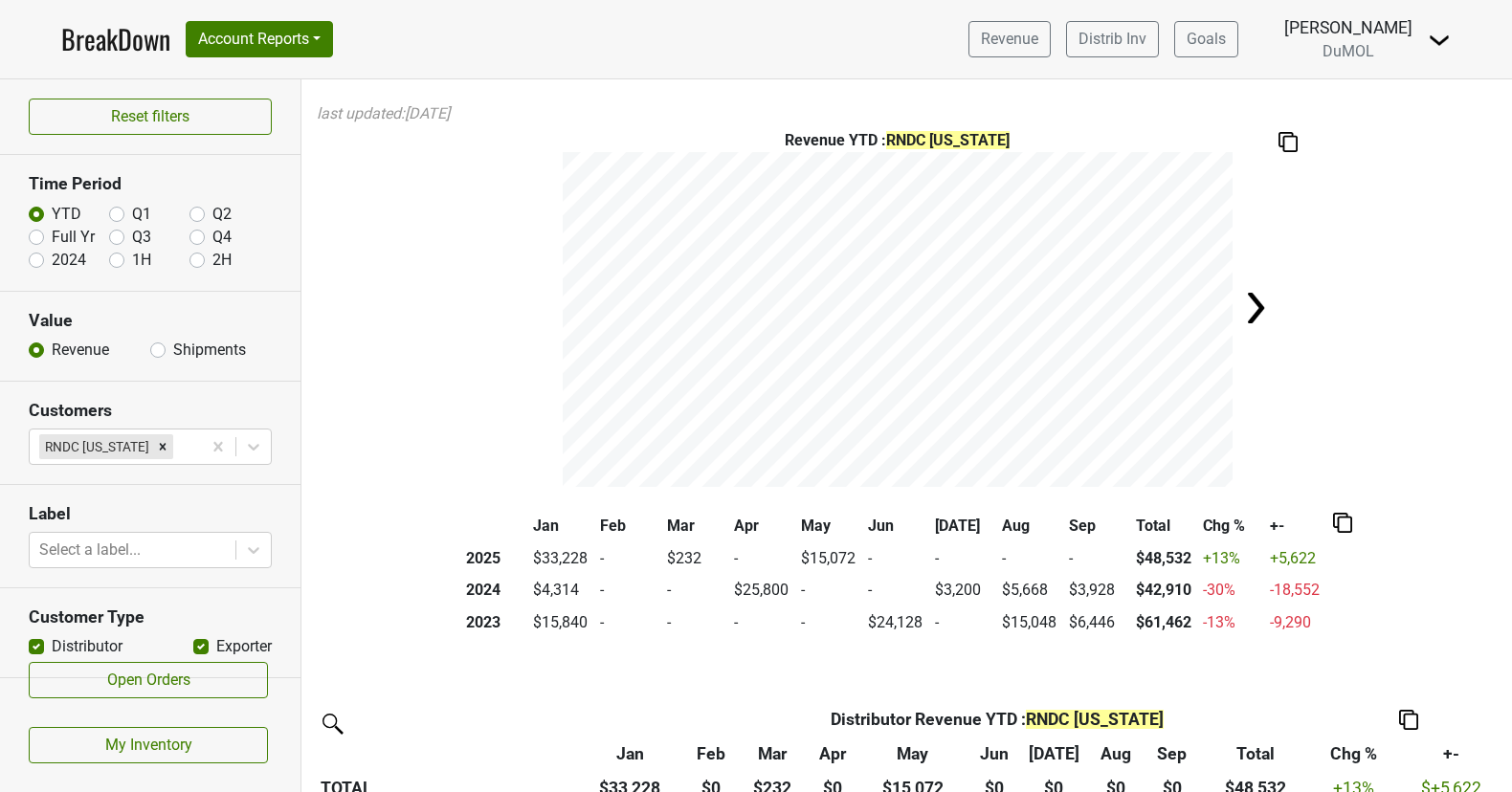
click at [52, 233] on label "Full Yr" at bounding box center [72, 237] width 43 height 23
click at [31, 233] on input "Full Yr" at bounding box center [36, 235] width 15 height 19
radio input "true"
